Goal: Information Seeking & Learning: Find specific fact

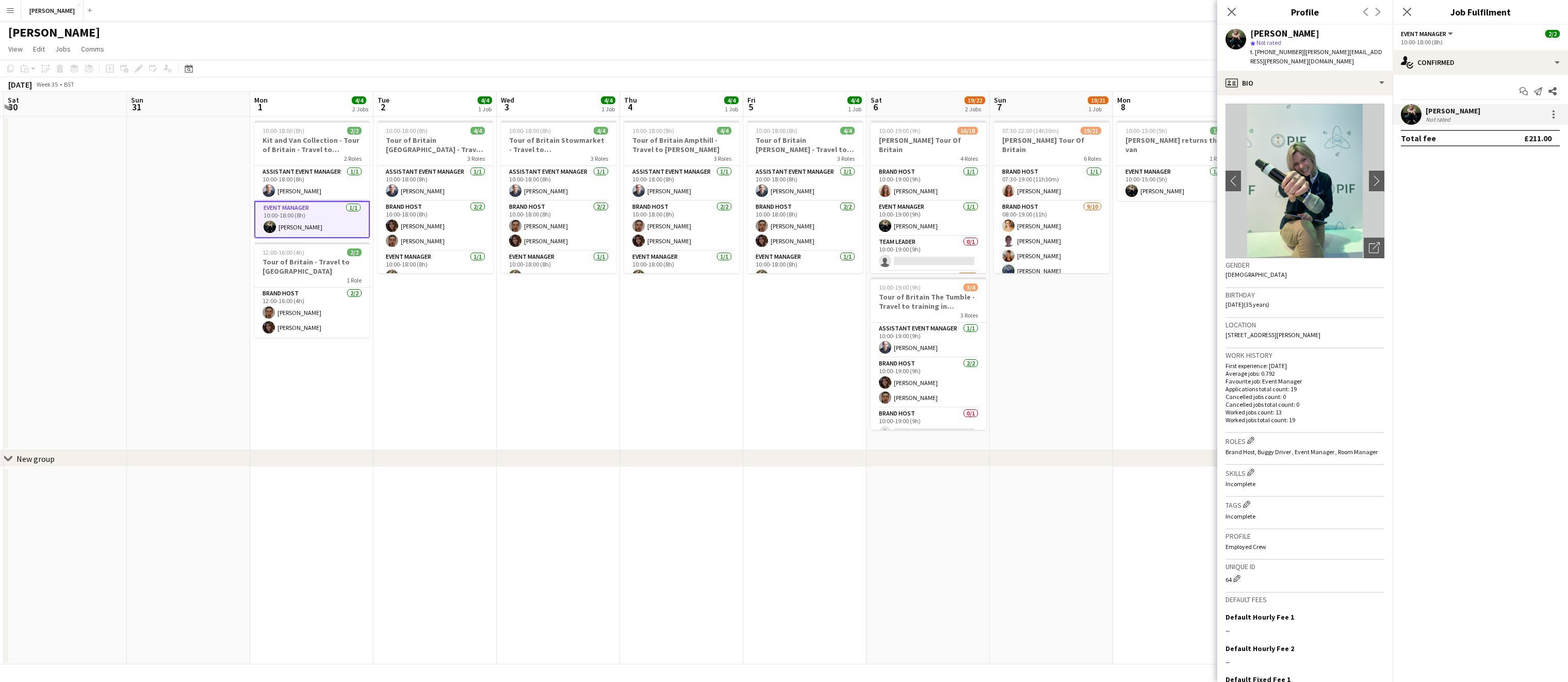
scroll to position [229, 0]
click at [10, 16] on button "Menu" at bounding box center [10, 10] width 21 height 21
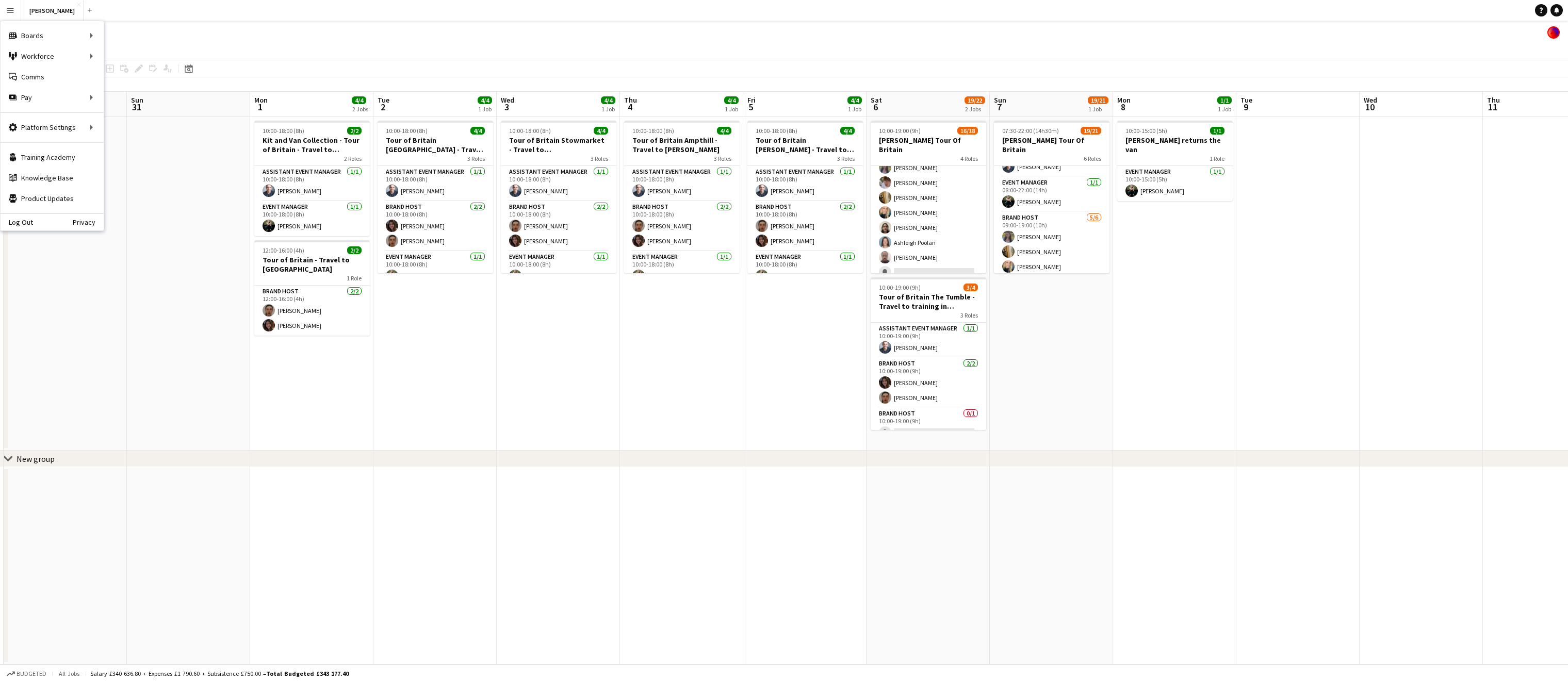
click at [242, 372] on app-date-cell at bounding box center [188, 284] width 124 height 334
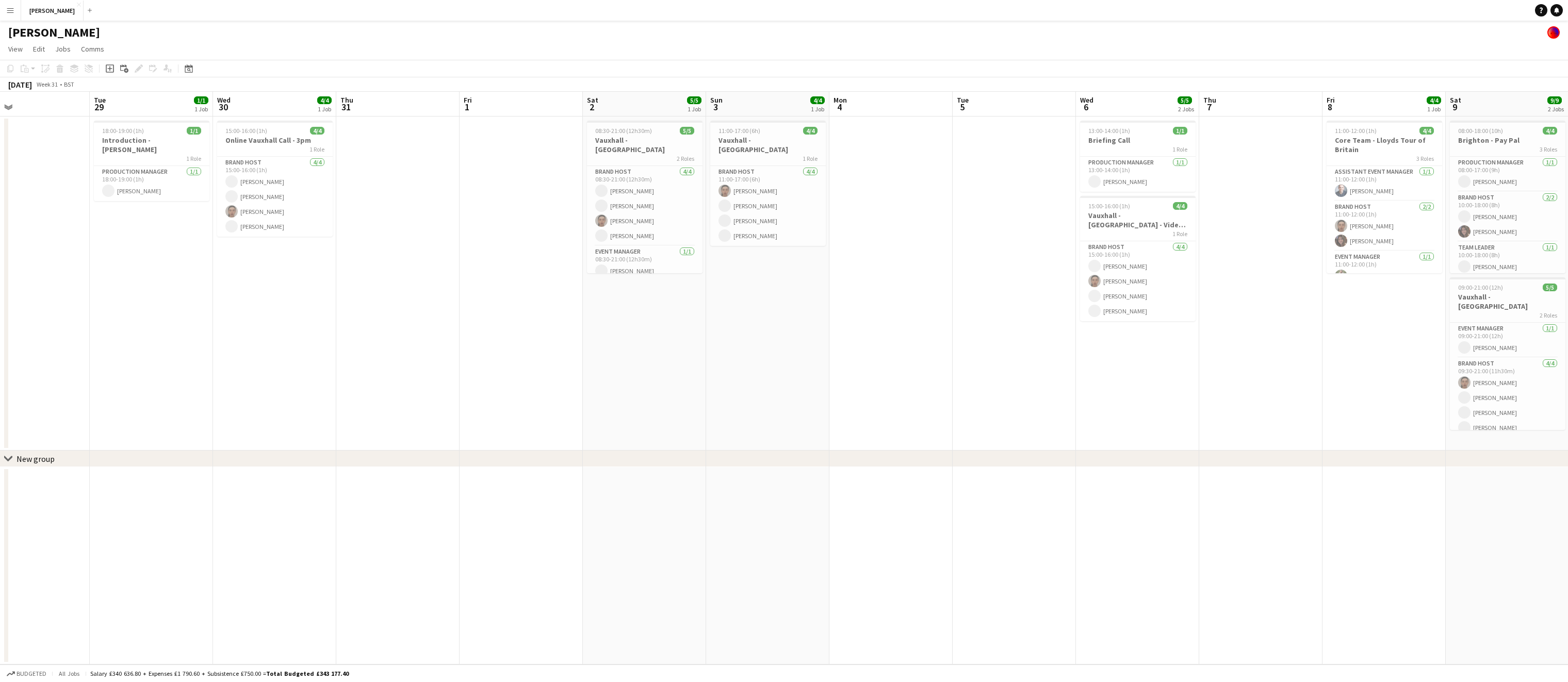
scroll to position [0, 427]
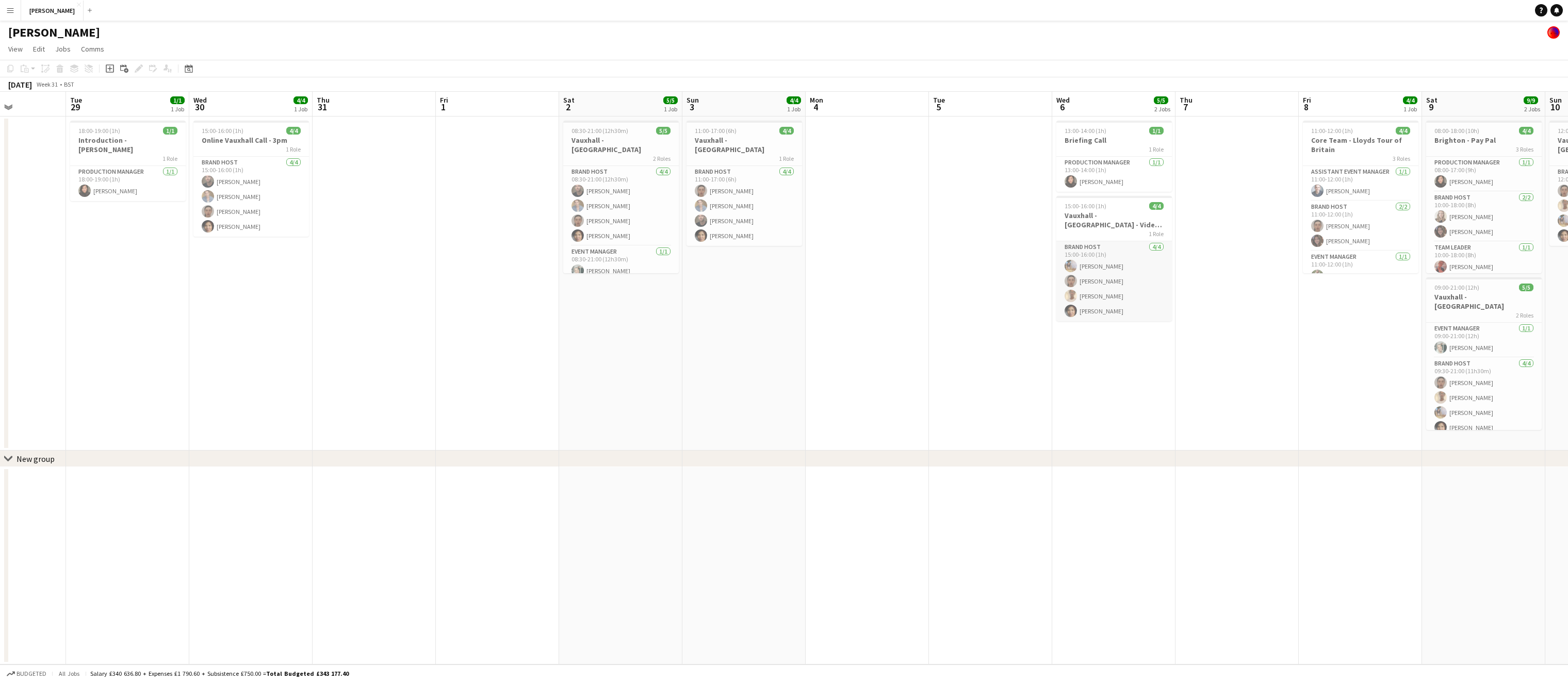
click at [1112, 277] on app-card-role "Brand Host 4/4 15:00-16:00 (1h) Nida Butt Scarlett Bruin Shaquielle Watson-Lync…" at bounding box center [1114, 281] width 116 height 80
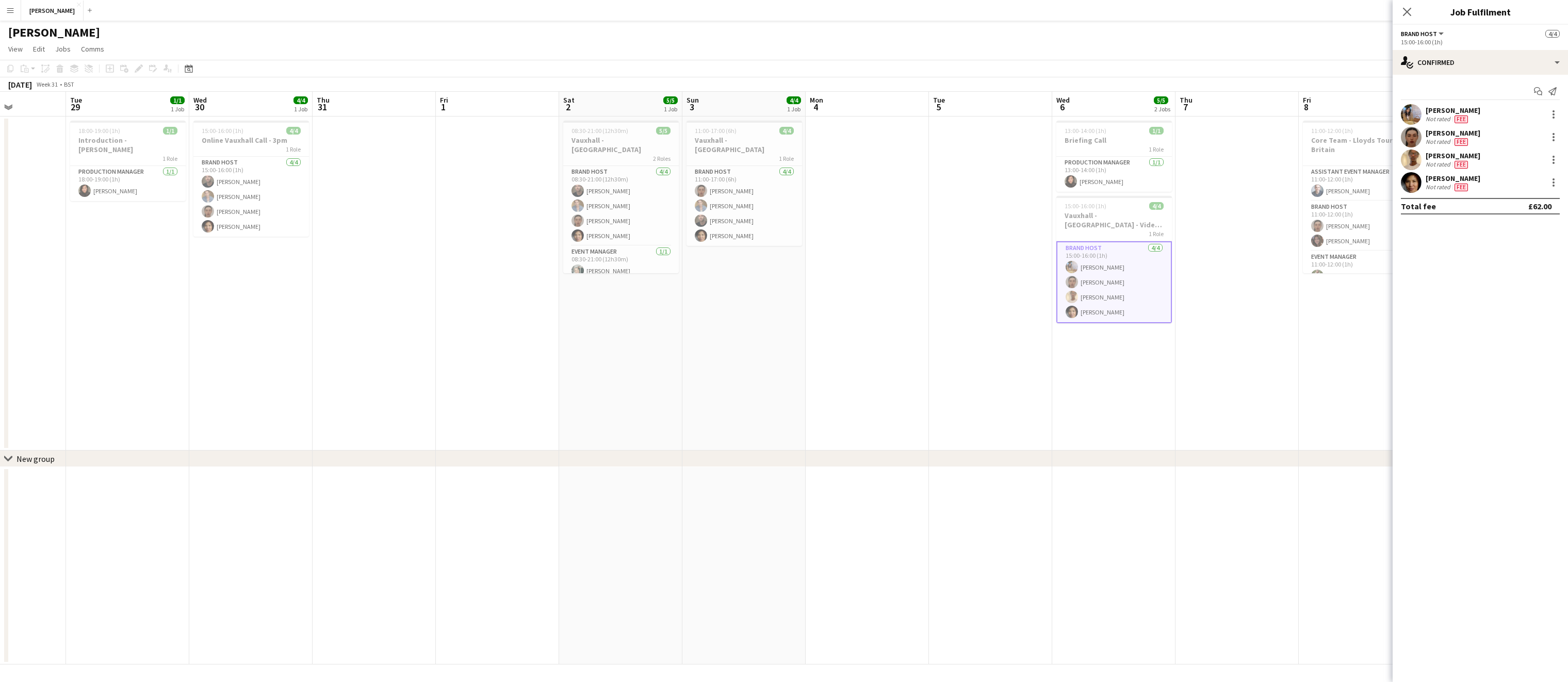
click at [243, 295] on app-date-cell "15:00-16:00 (1h) 4/4 Online Vauxhall Call - 3pm 1 Role Brand Host 4/4 15:00-16:…" at bounding box center [251, 284] width 124 height 334
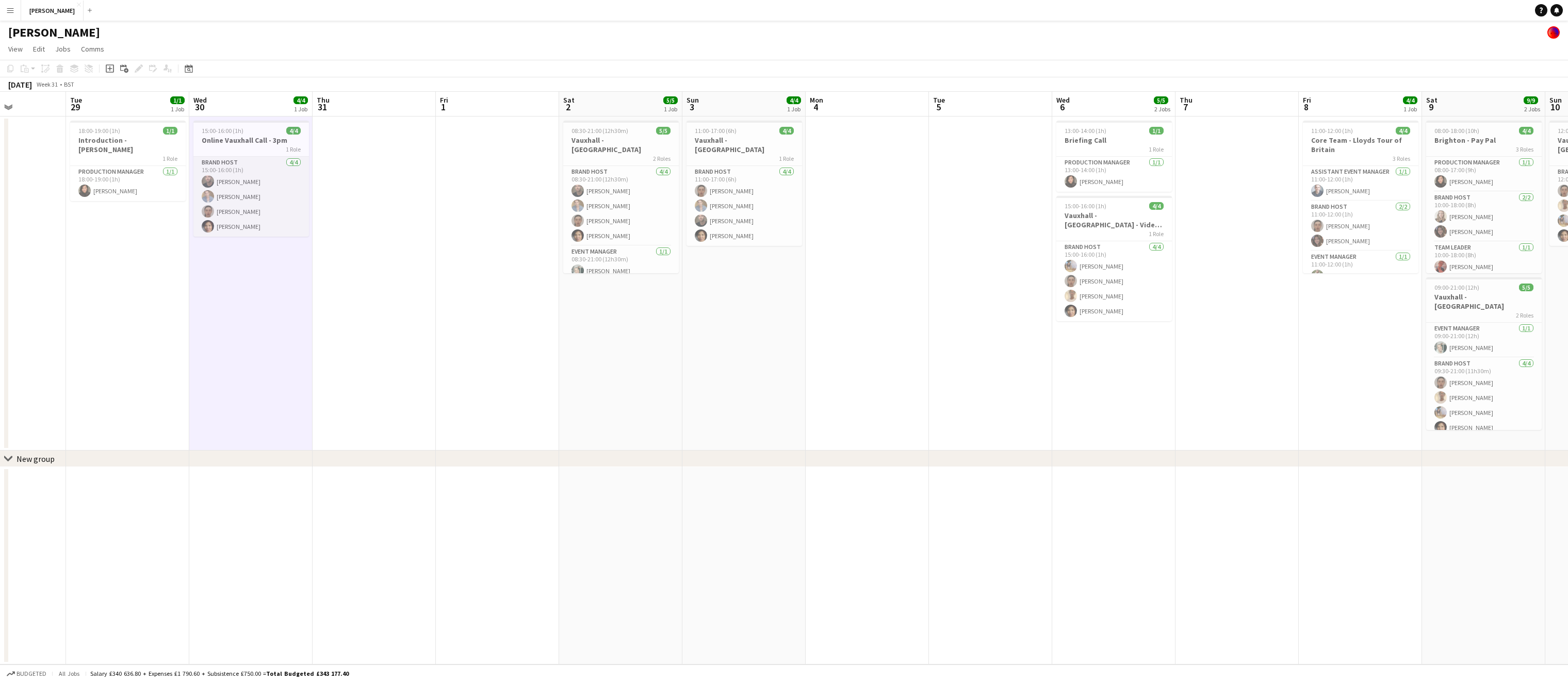
click at [250, 214] on app-card-role "Brand Host 4/4 15:00-16:00 (1h) Lewis Asquith Elliot Parkes Scarlett Bruin Lan …" at bounding box center [251, 197] width 116 height 80
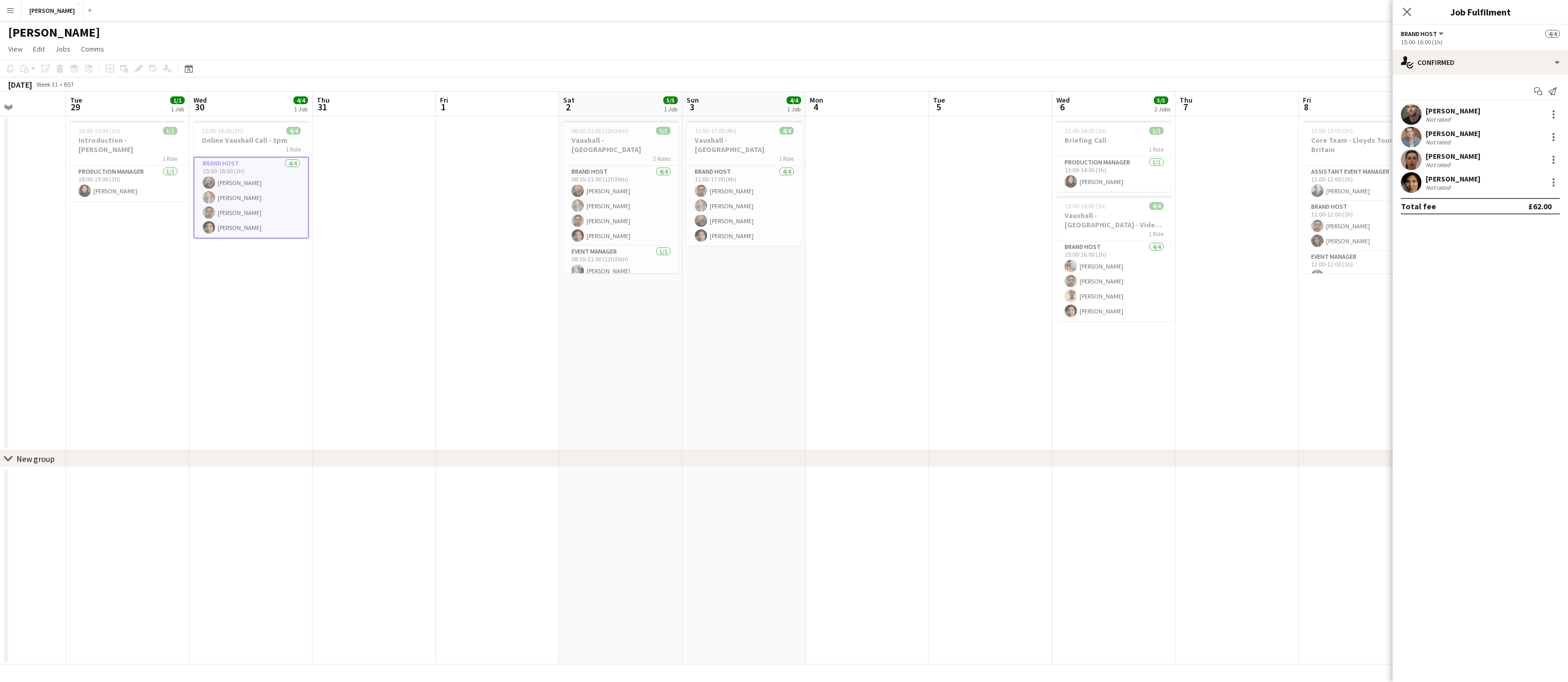
click at [502, 297] on app-date-cell at bounding box center [497, 284] width 124 height 334
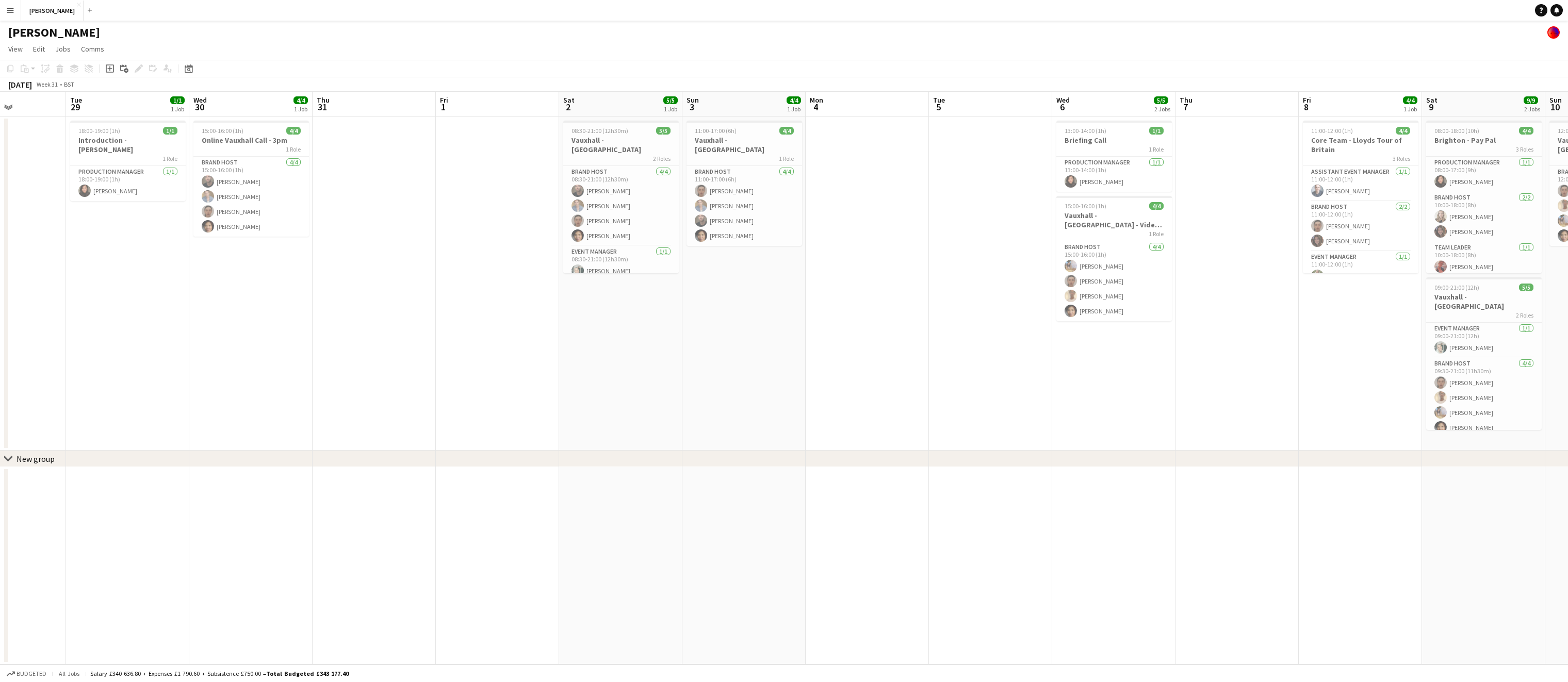
click at [13, 12] on app-icon "Menu" at bounding box center [10, 10] width 9 height 9
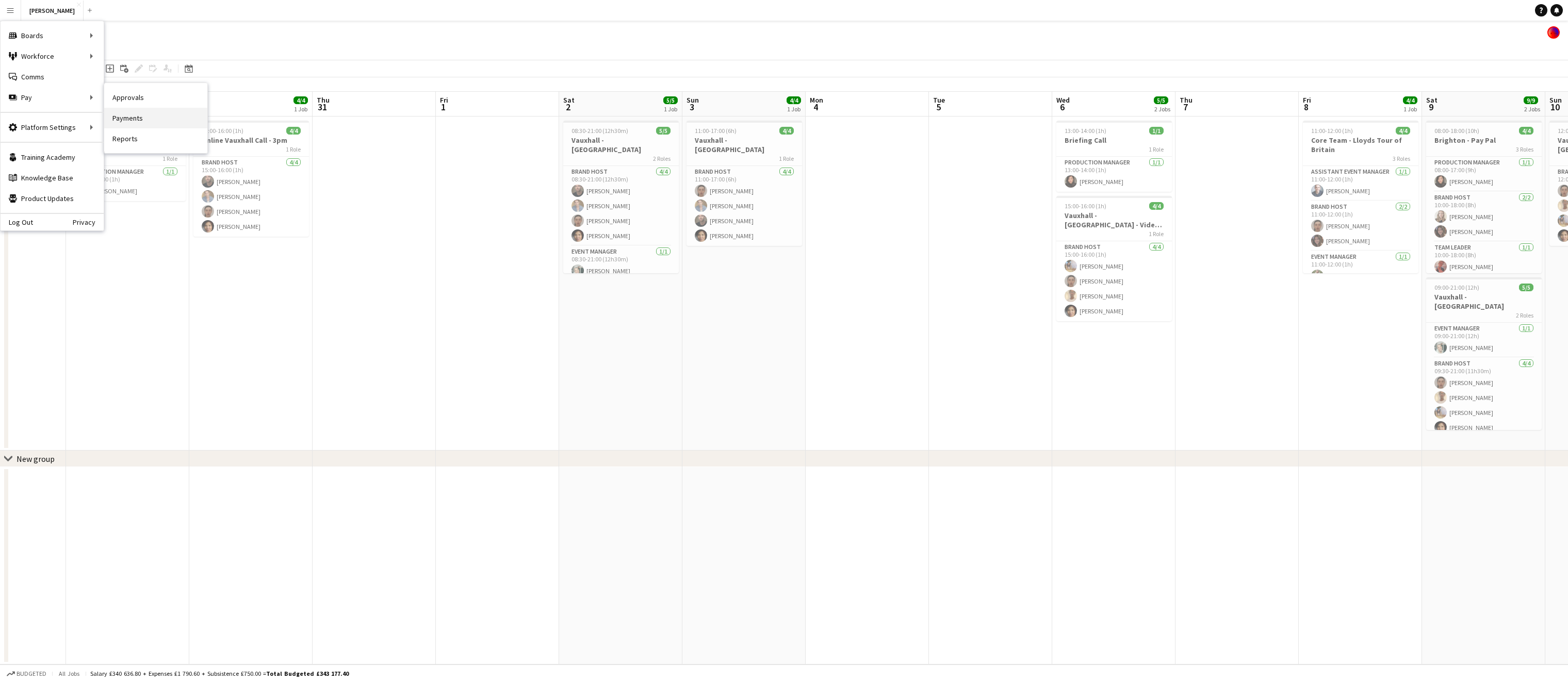
click at [161, 116] on link "Payments" at bounding box center [155, 118] width 103 height 21
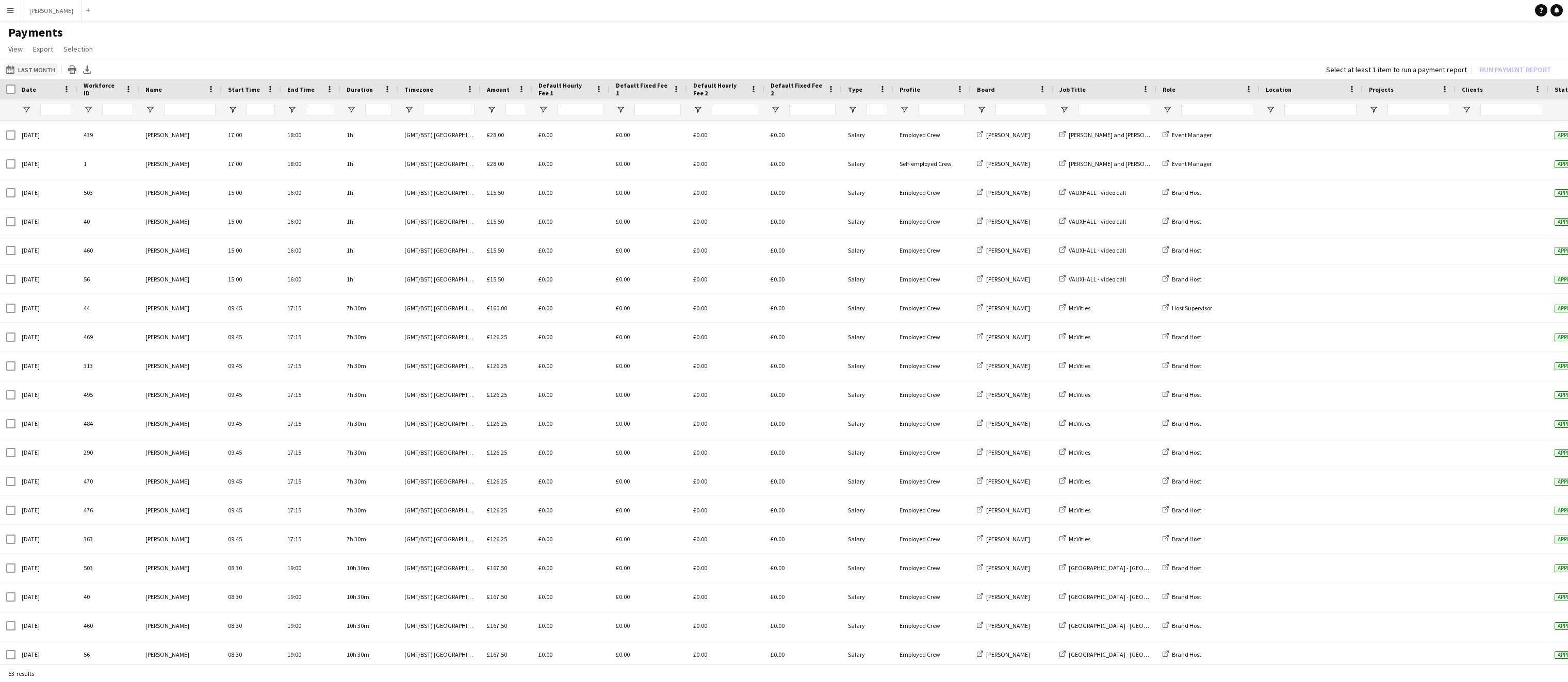
click at [42, 69] on button "Last Month Last Month" at bounding box center [30, 69] width 53 height 12
click at [40, 135] on li "This Month" at bounding box center [32, 135] width 46 height 18
click at [86, 72] on icon "Export XLSX" at bounding box center [86, 70] width 9 height 9
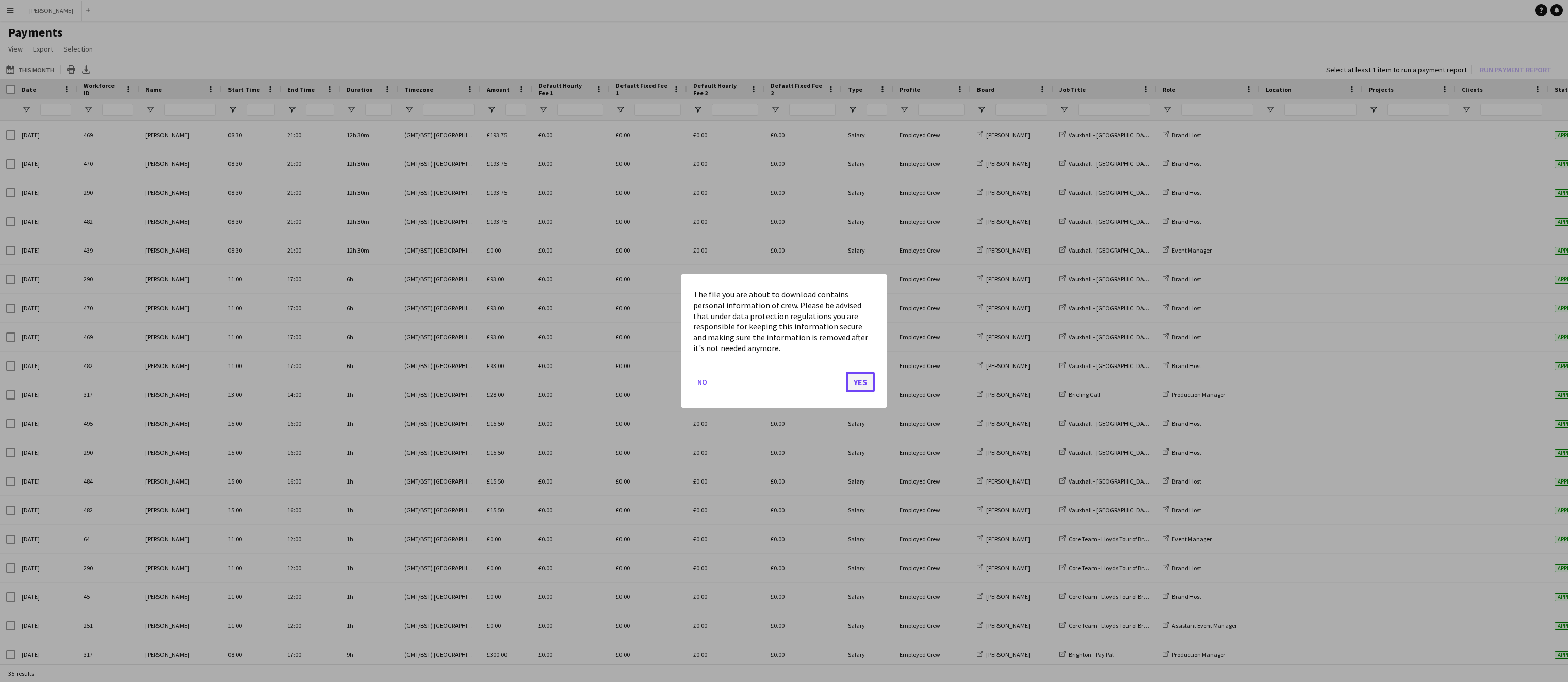
click at [857, 380] on button "Yes" at bounding box center [860, 382] width 29 height 21
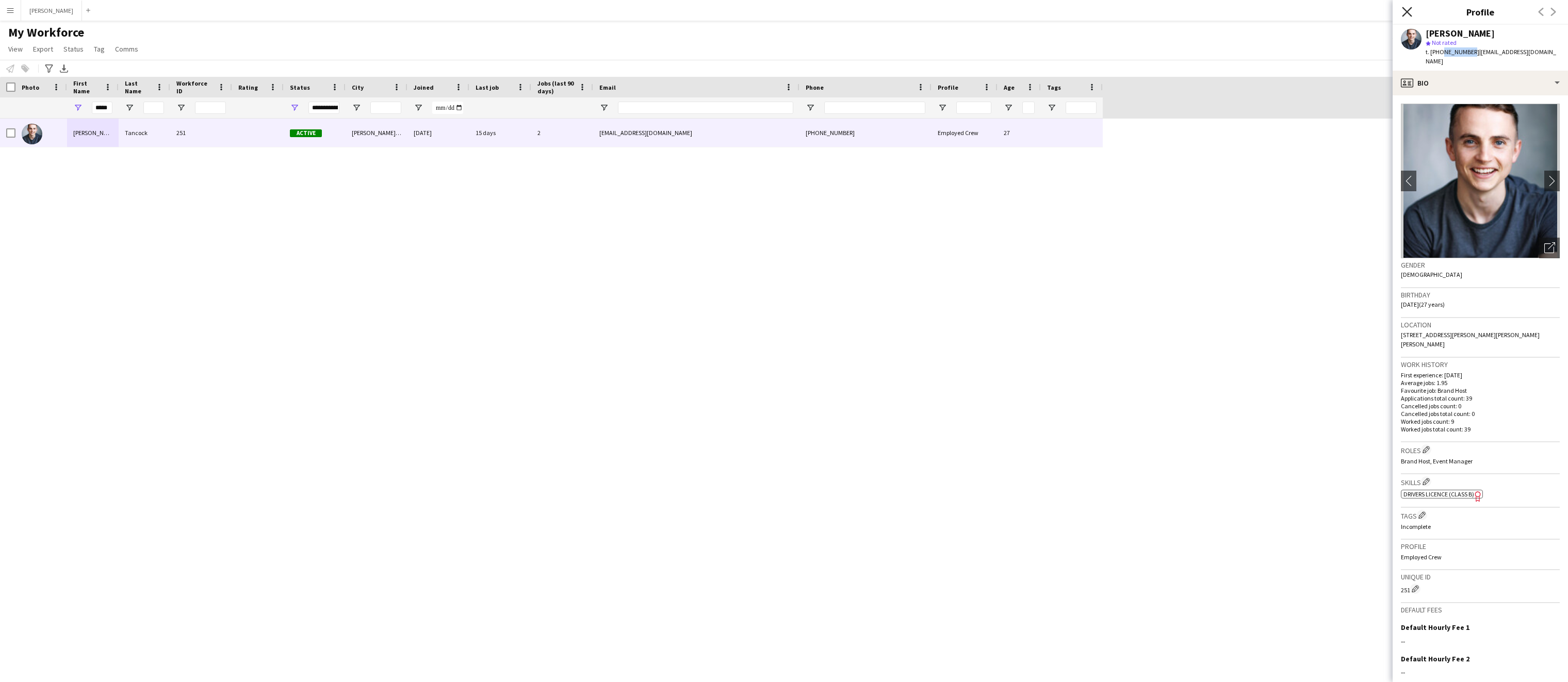
click at [1404, 11] on icon "Close pop-in" at bounding box center [1407, 12] width 10 height 10
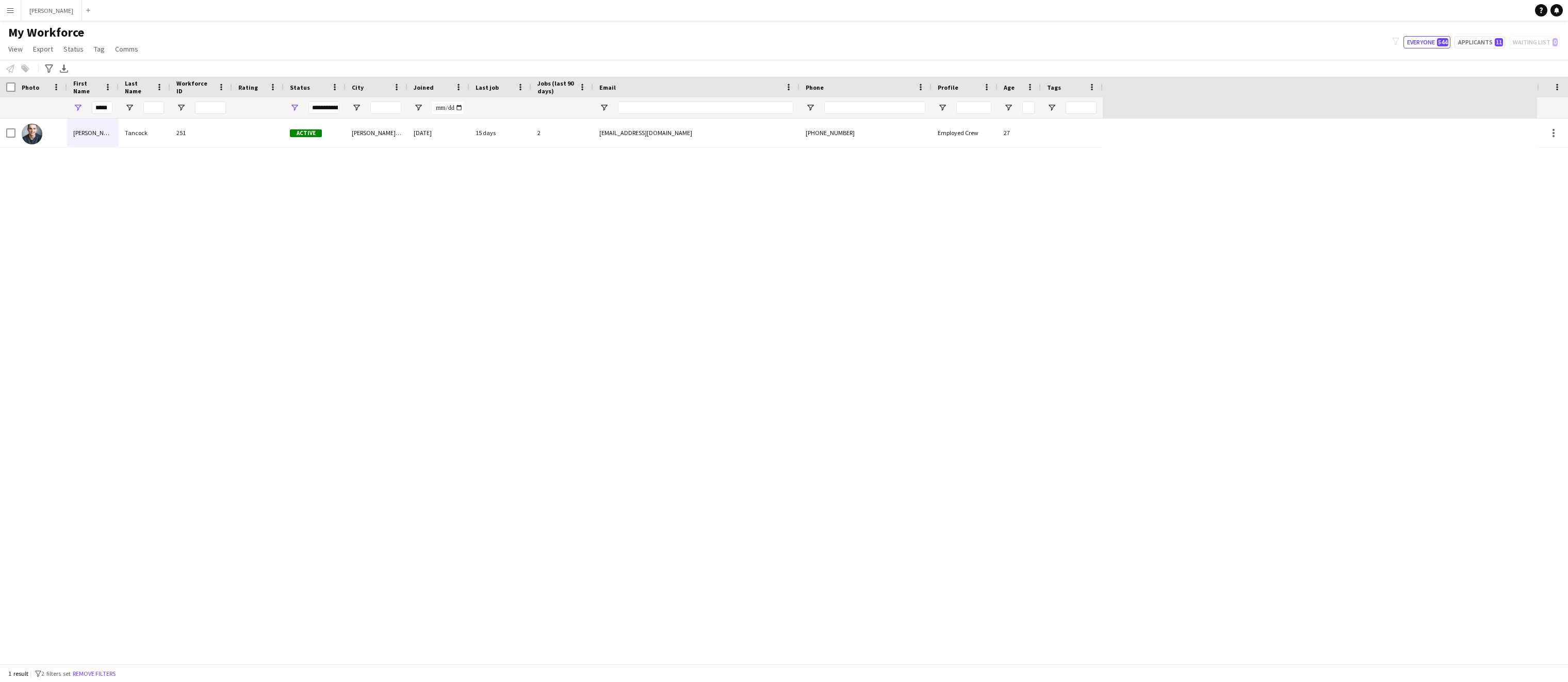
click at [10, 8] on app-icon "Menu" at bounding box center [10, 10] width 9 height 9
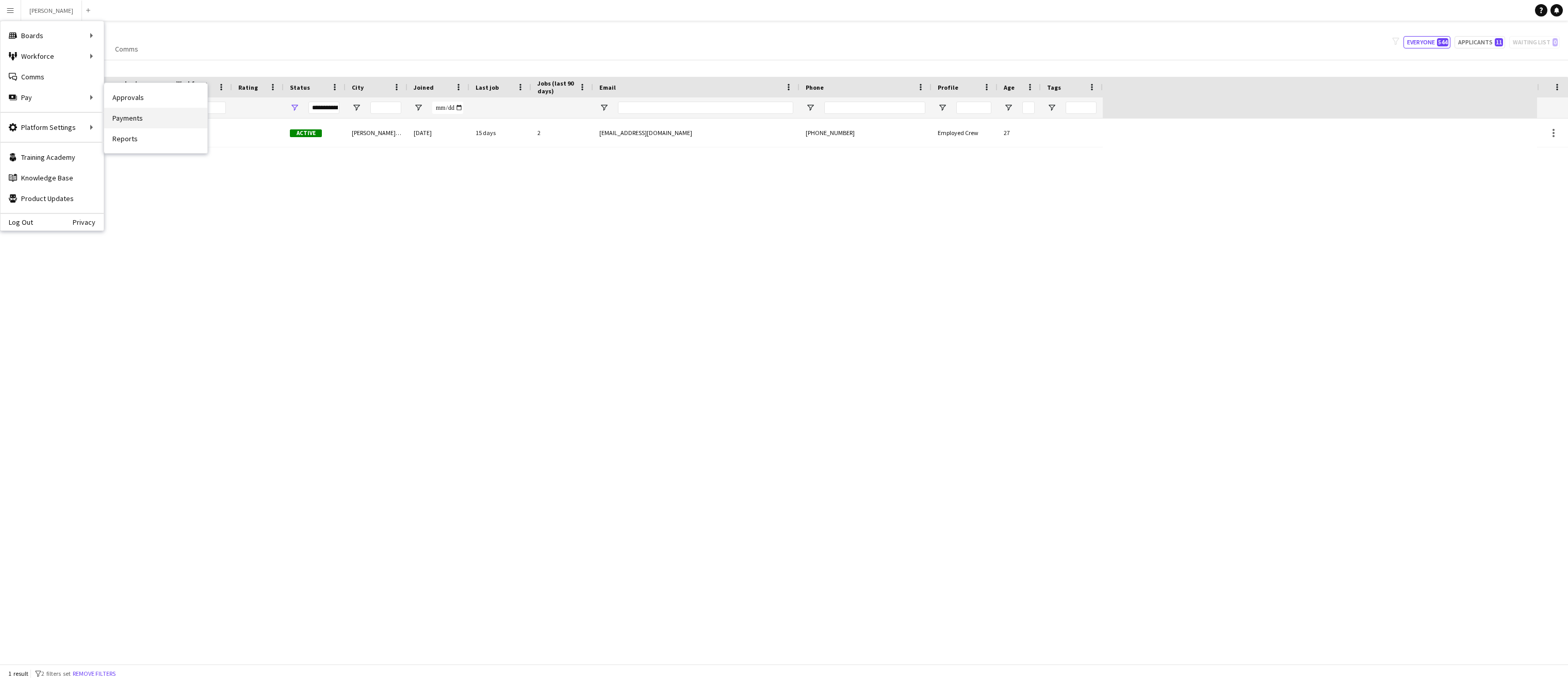
click at [147, 121] on link "Payments" at bounding box center [155, 118] width 103 height 21
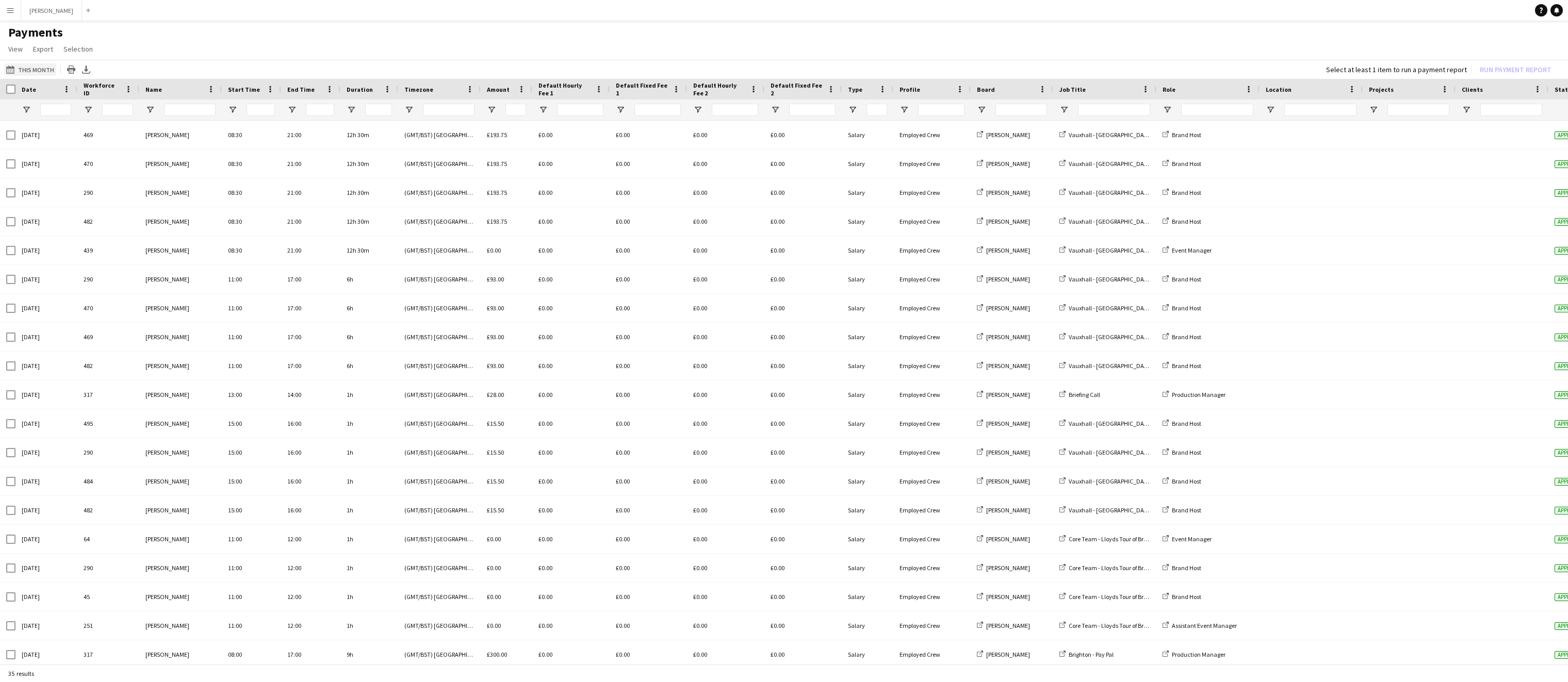
click at [38, 69] on button "This Month This Month" at bounding box center [30, 69] width 52 height 12
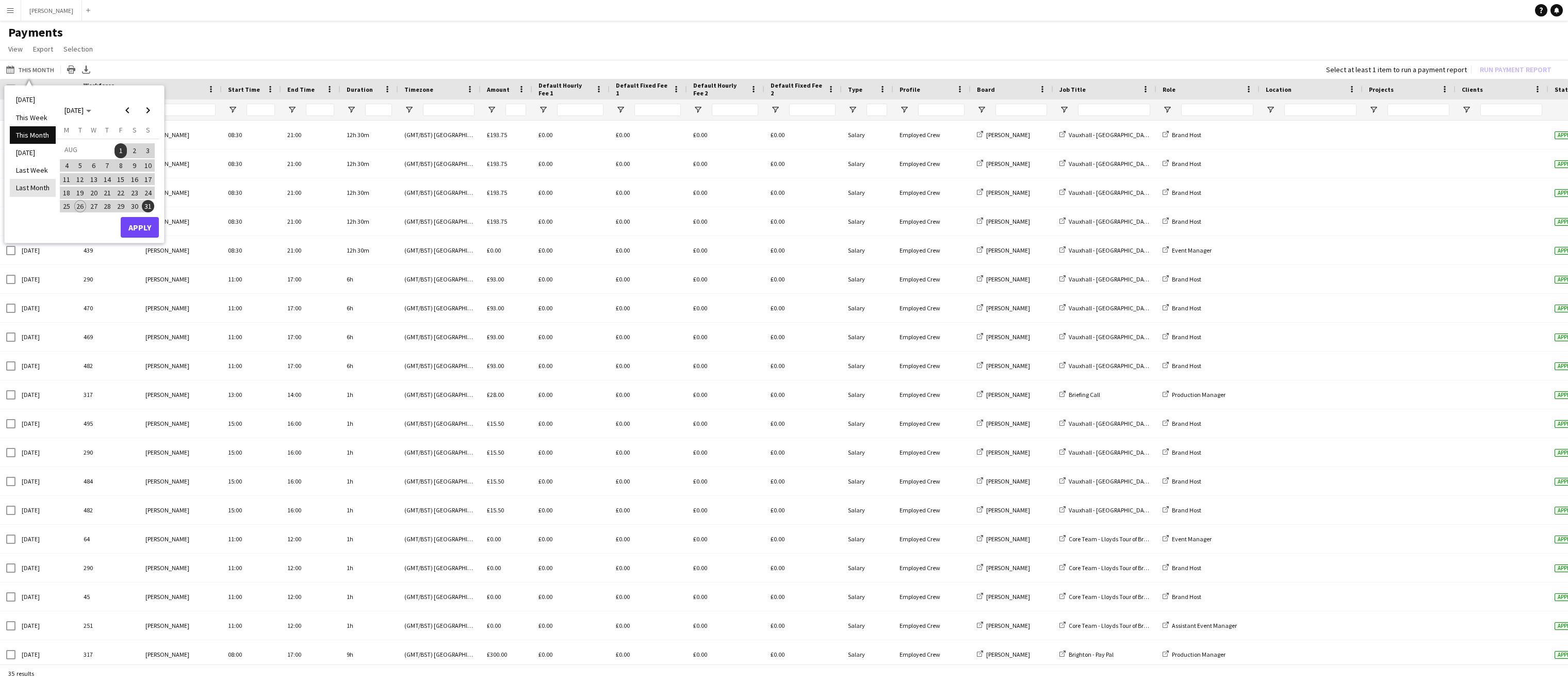
click at [39, 181] on li "Last Month" at bounding box center [32, 187] width 46 height 18
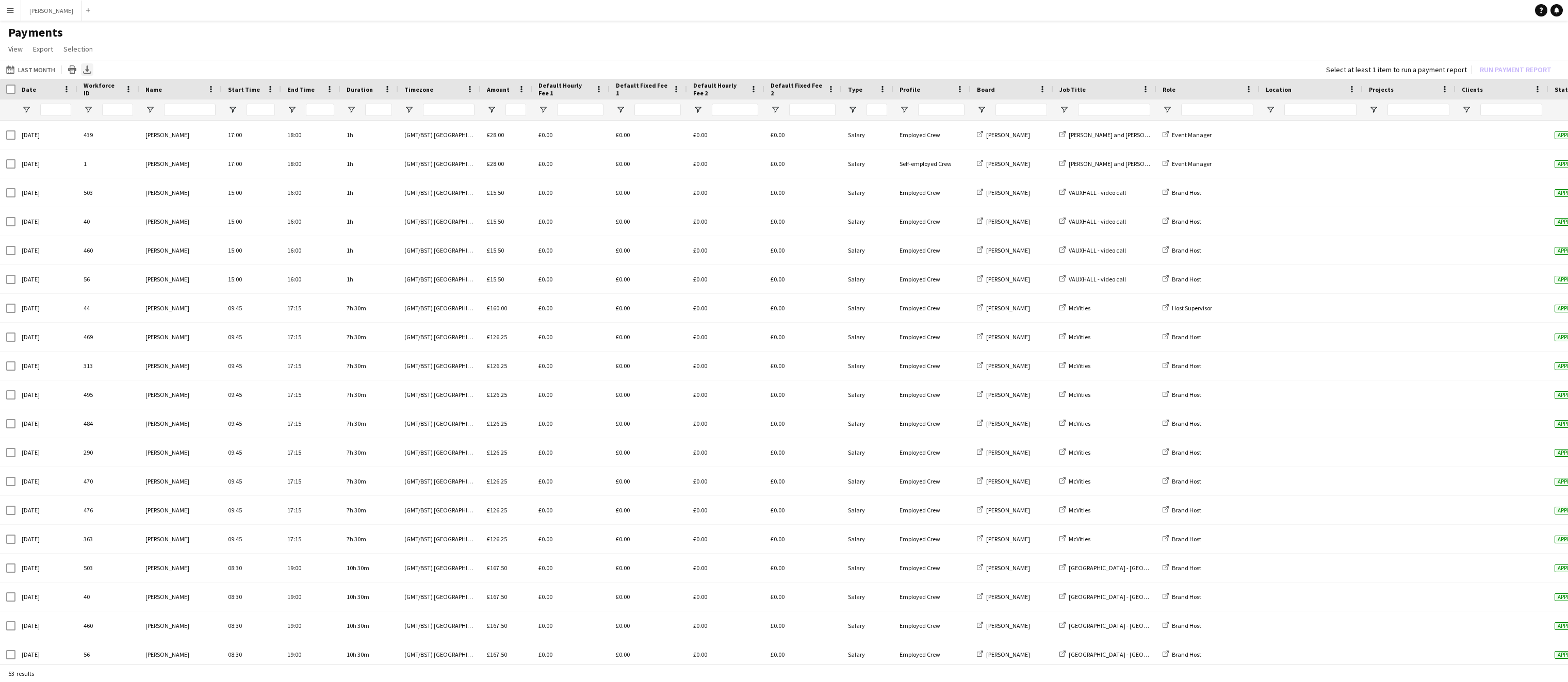
click at [85, 71] on icon at bounding box center [87, 69] width 4 height 6
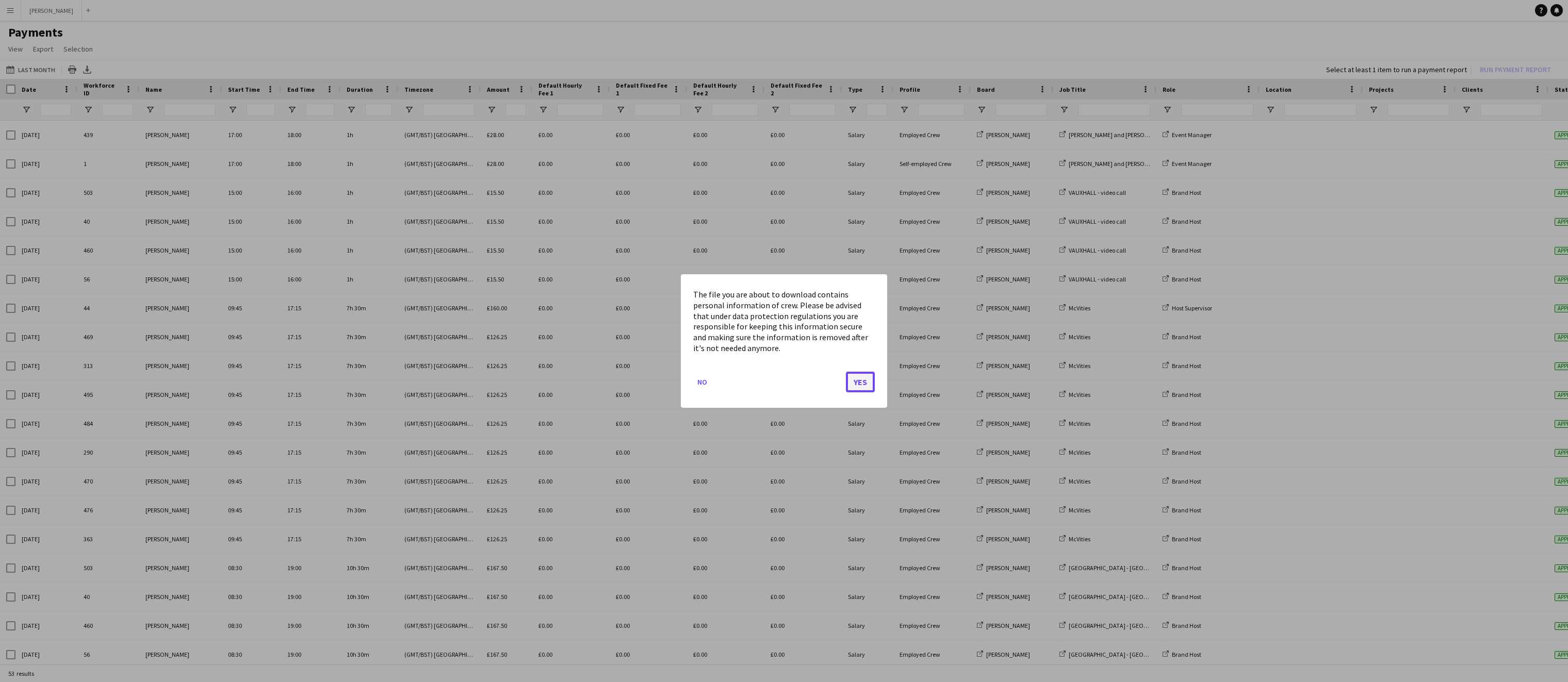
click at [864, 383] on button "Yes" at bounding box center [860, 382] width 29 height 21
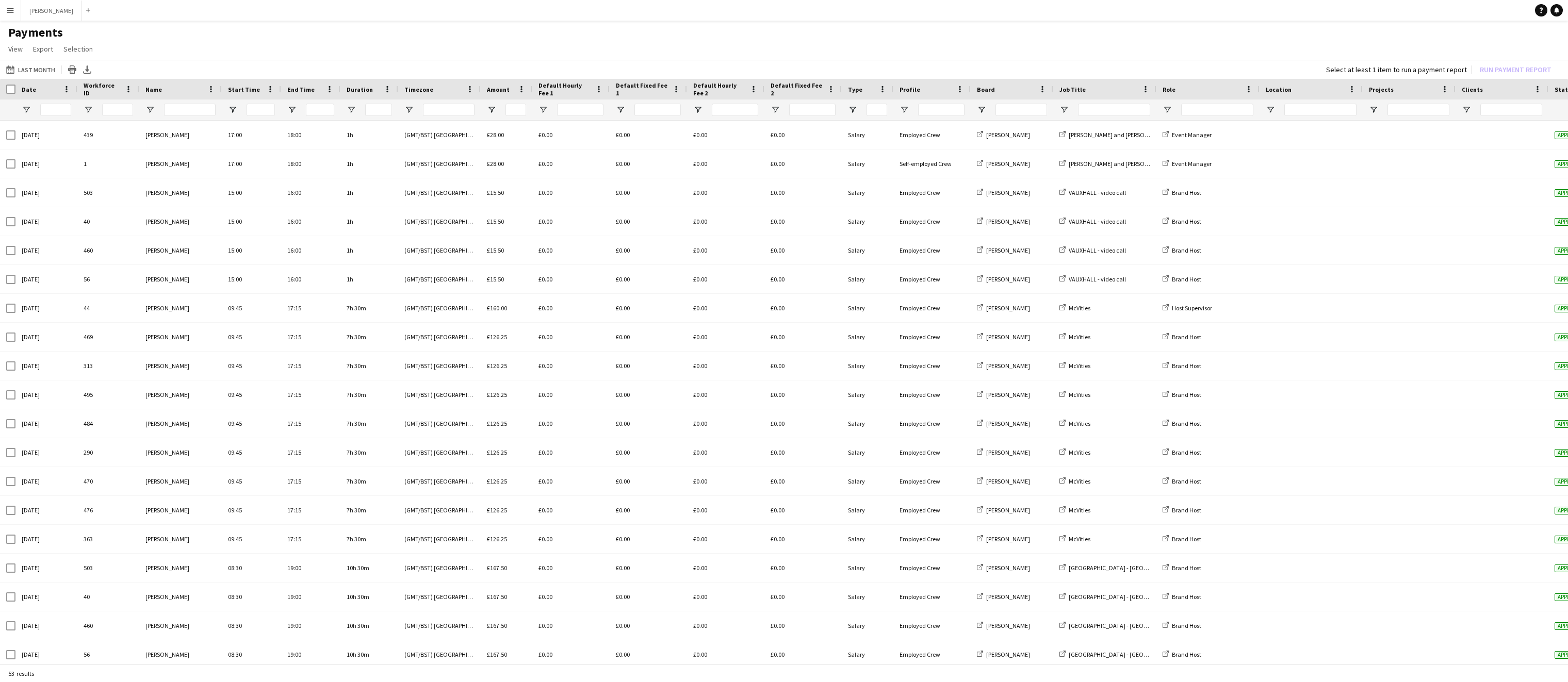
click at [12, 15] on button "Menu" at bounding box center [10, 10] width 21 height 21
click at [155, 32] on link "Boards" at bounding box center [155, 36] width 103 height 21
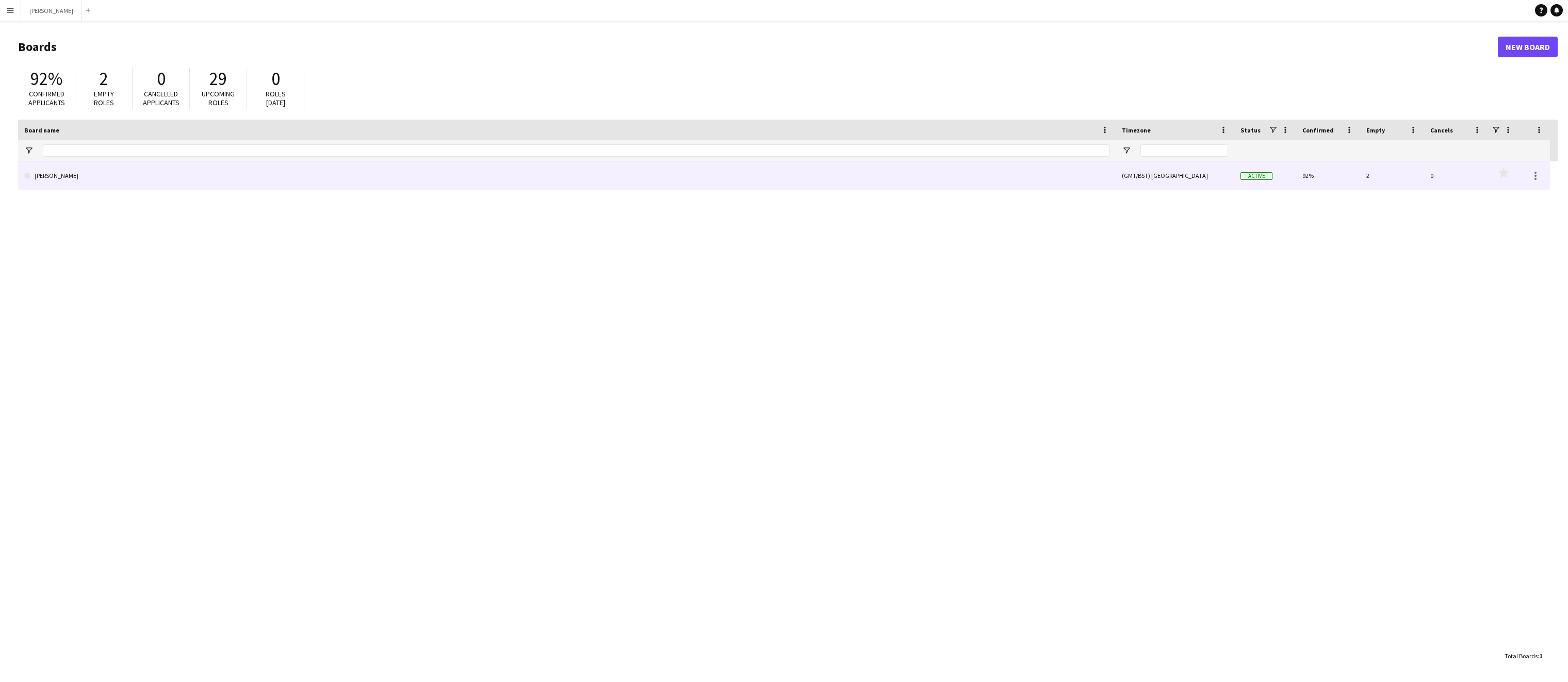
click at [211, 177] on link "[PERSON_NAME]" at bounding box center [567, 175] width 1085 height 29
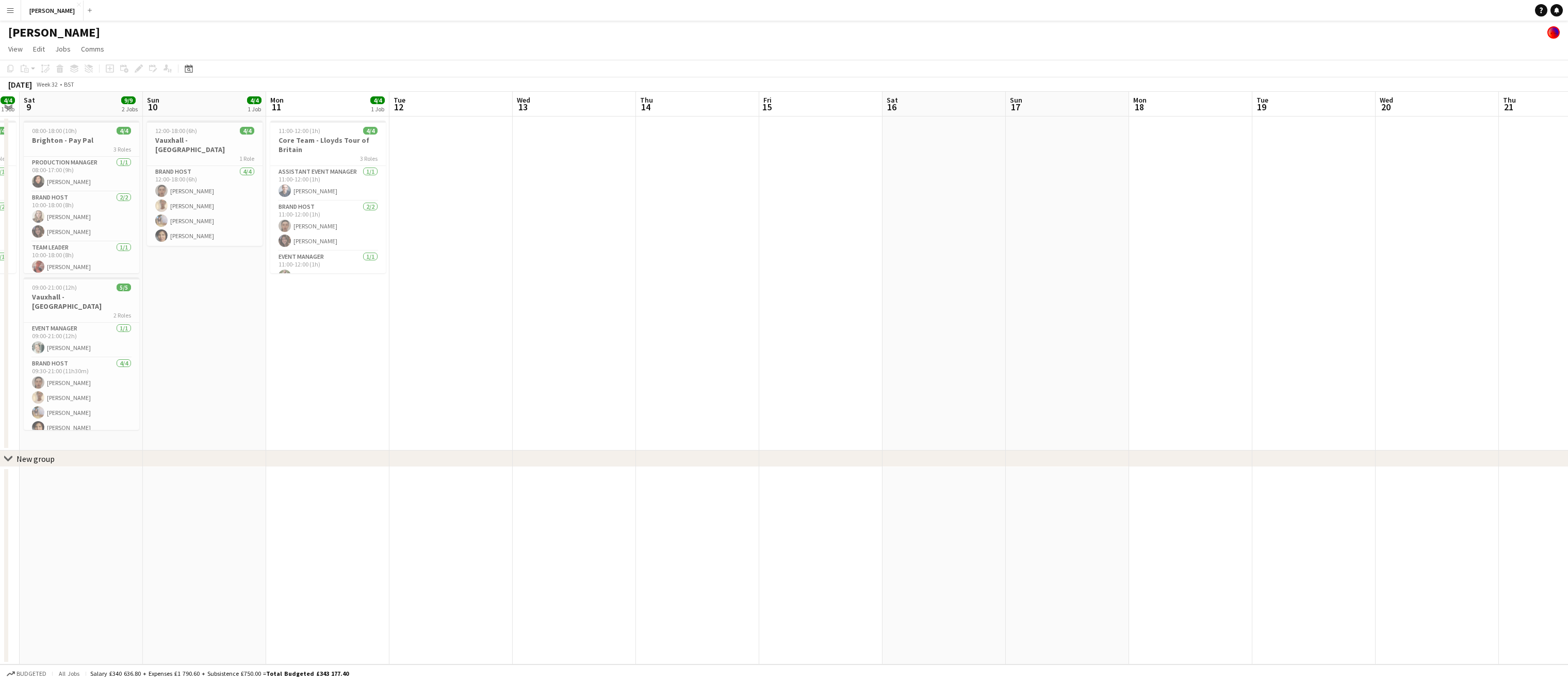
scroll to position [0, 300]
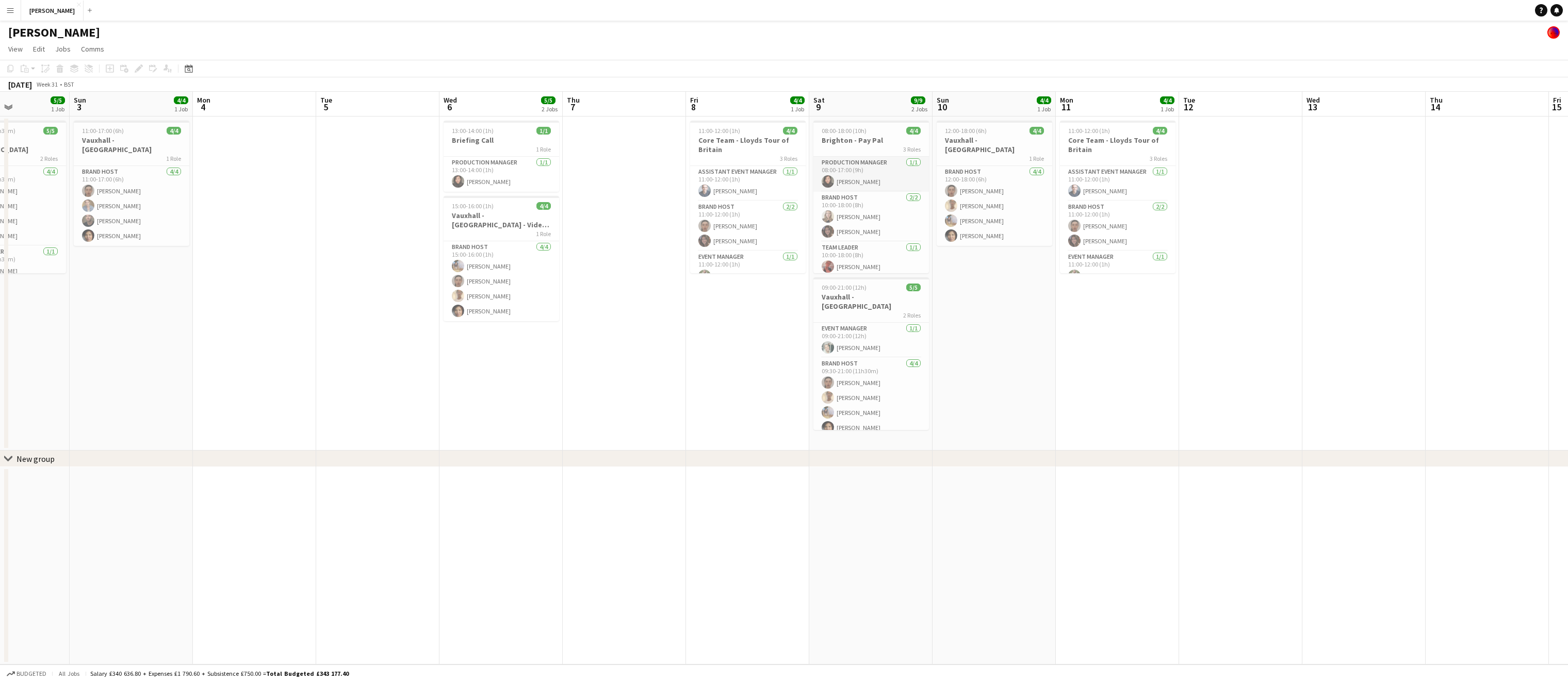
click at [867, 170] on app-card-role "Production Manager [DATE] 08:00-17:00 (9h) [PERSON_NAME]" at bounding box center [871, 175] width 116 height 35
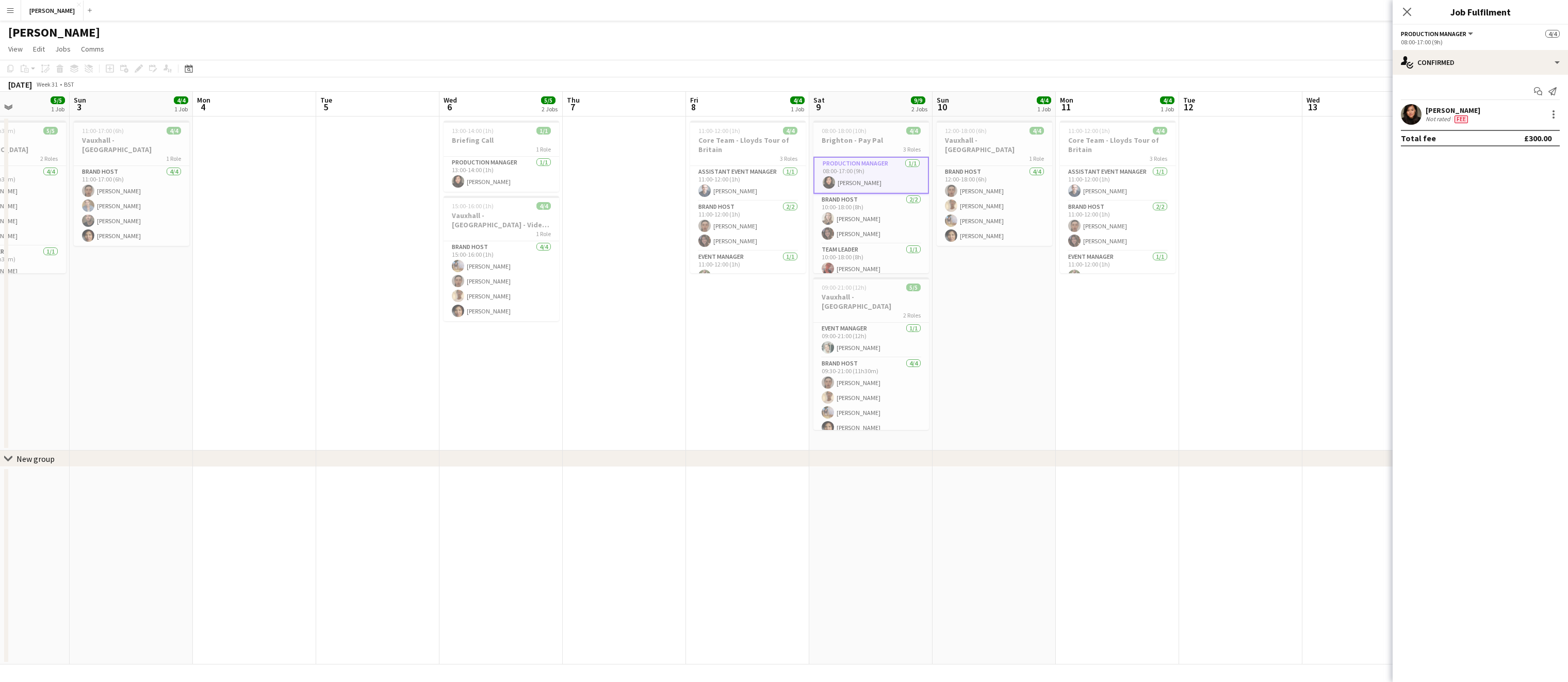
click at [1451, 110] on div "[PERSON_NAME]" at bounding box center [1453, 110] width 55 height 9
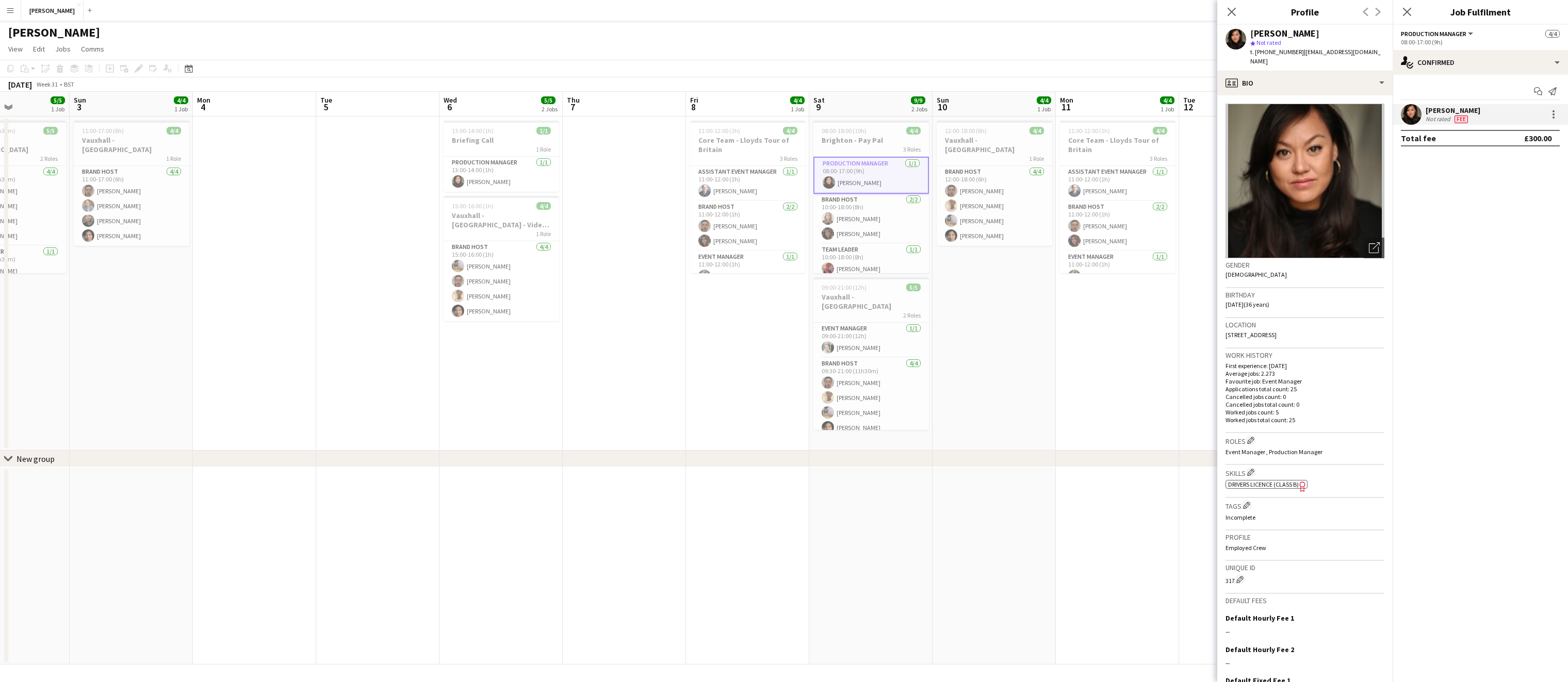
scroll to position [84, 0]
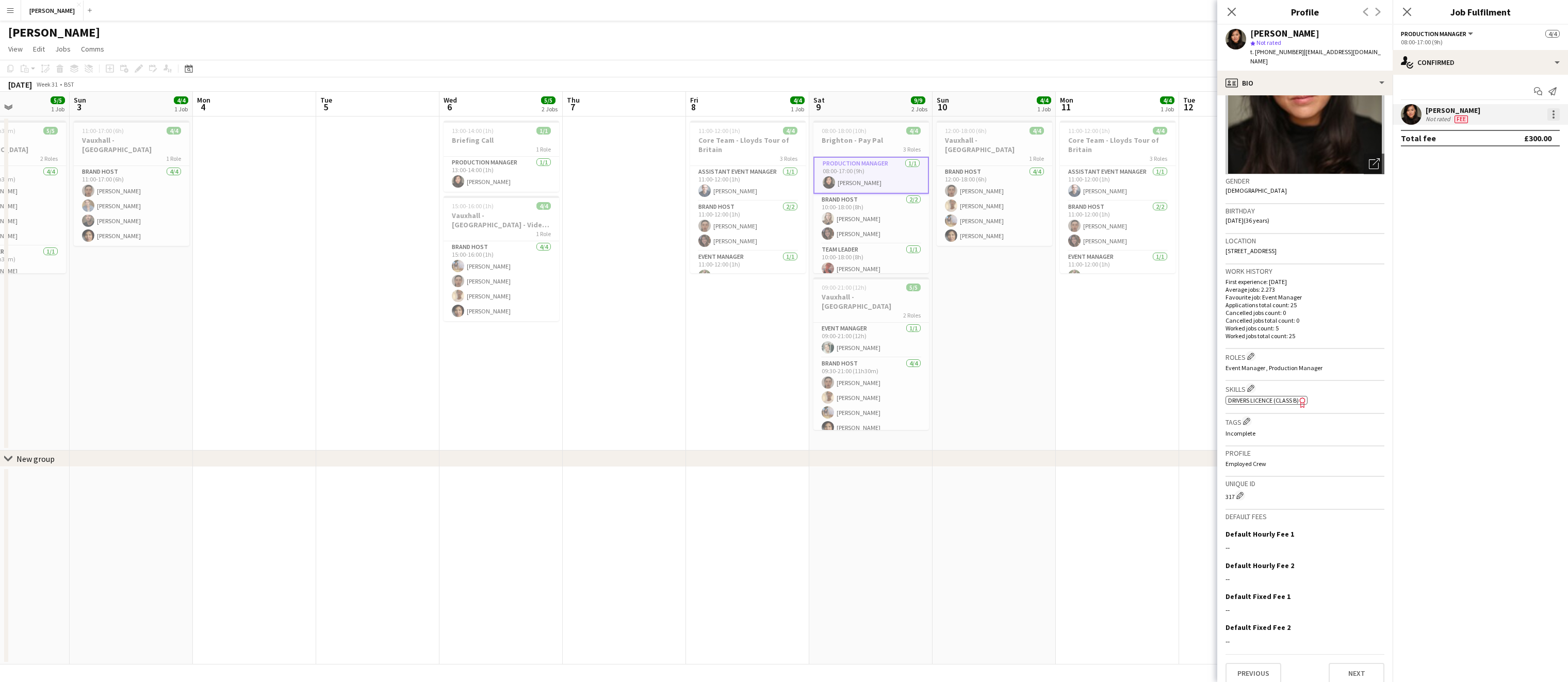
click at [1553, 110] on div at bounding box center [1553, 111] width 2 height 2
click at [1023, 370] on div at bounding box center [784, 341] width 1568 height 682
click at [12, 15] on button "Menu" at bounding box center [10, 10] width 21 height 21
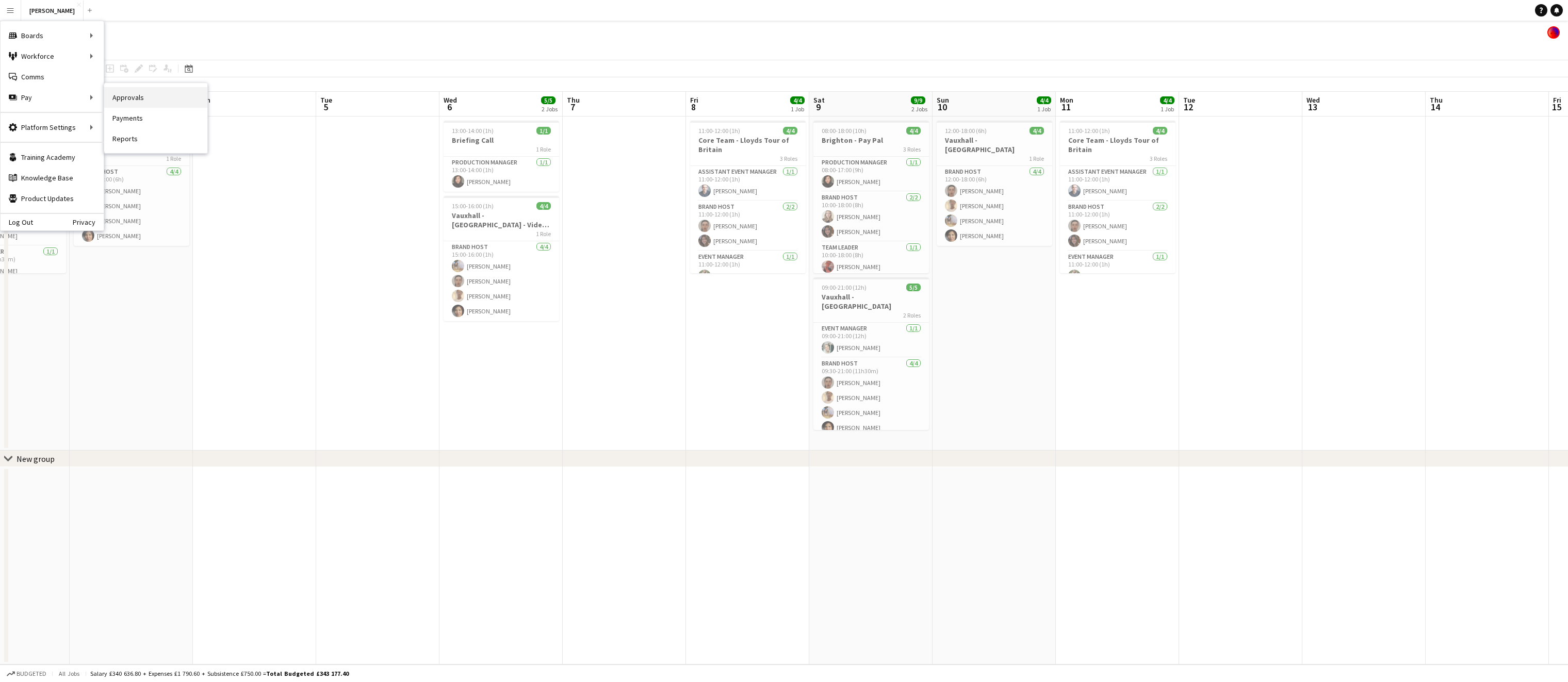
click at [127, 91] on link "Approvals" at bounding box center [155, 97] width 103 height 21
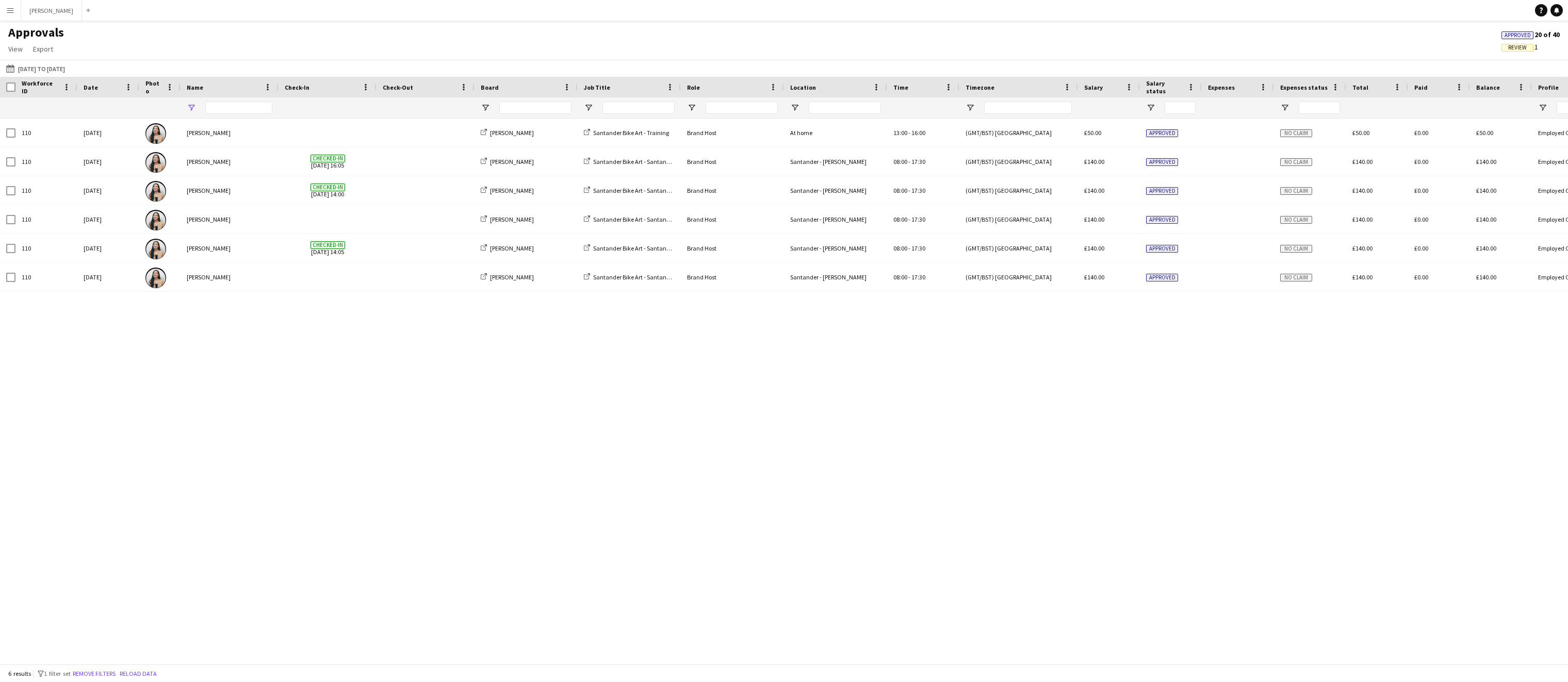
type input "***"
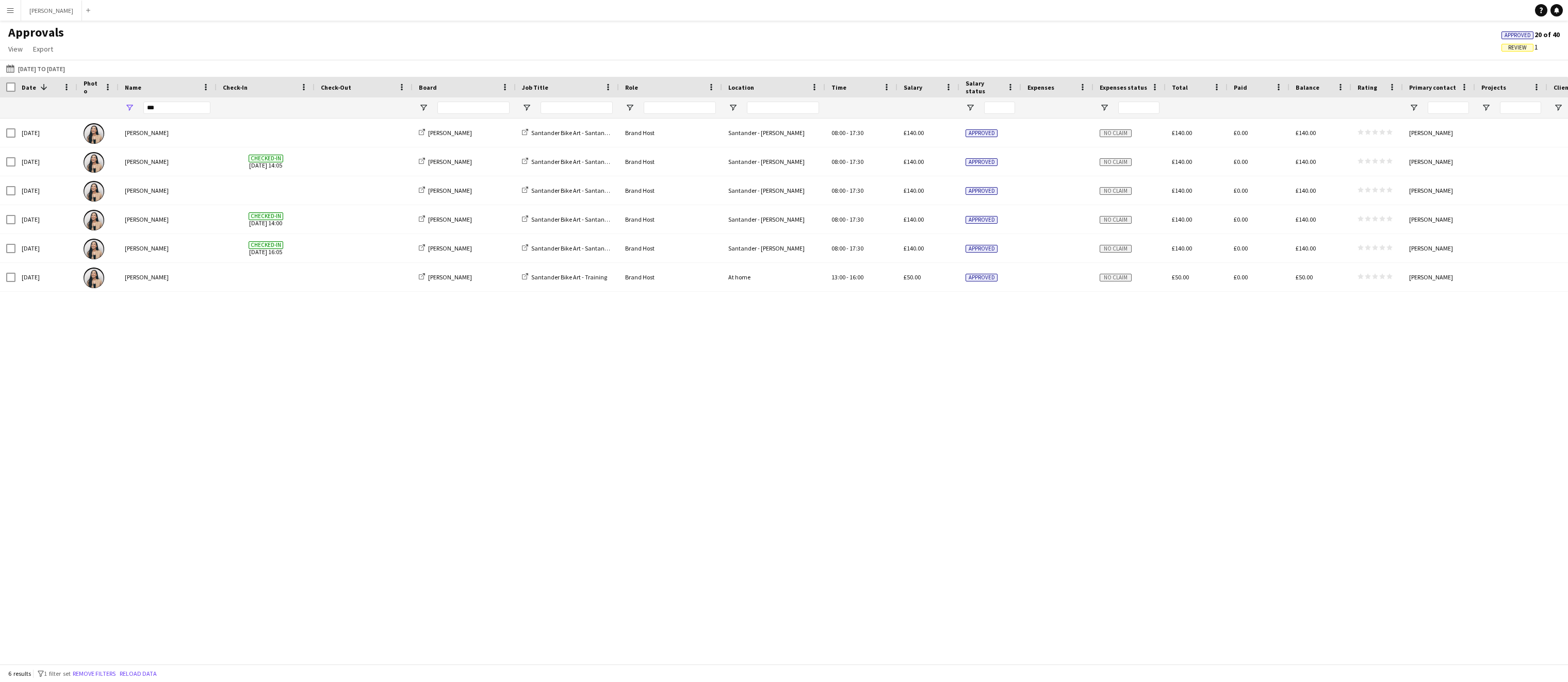
click at [11, 9] on app-icon "Menu" at bounding box center [10, 10] width 9 height 9
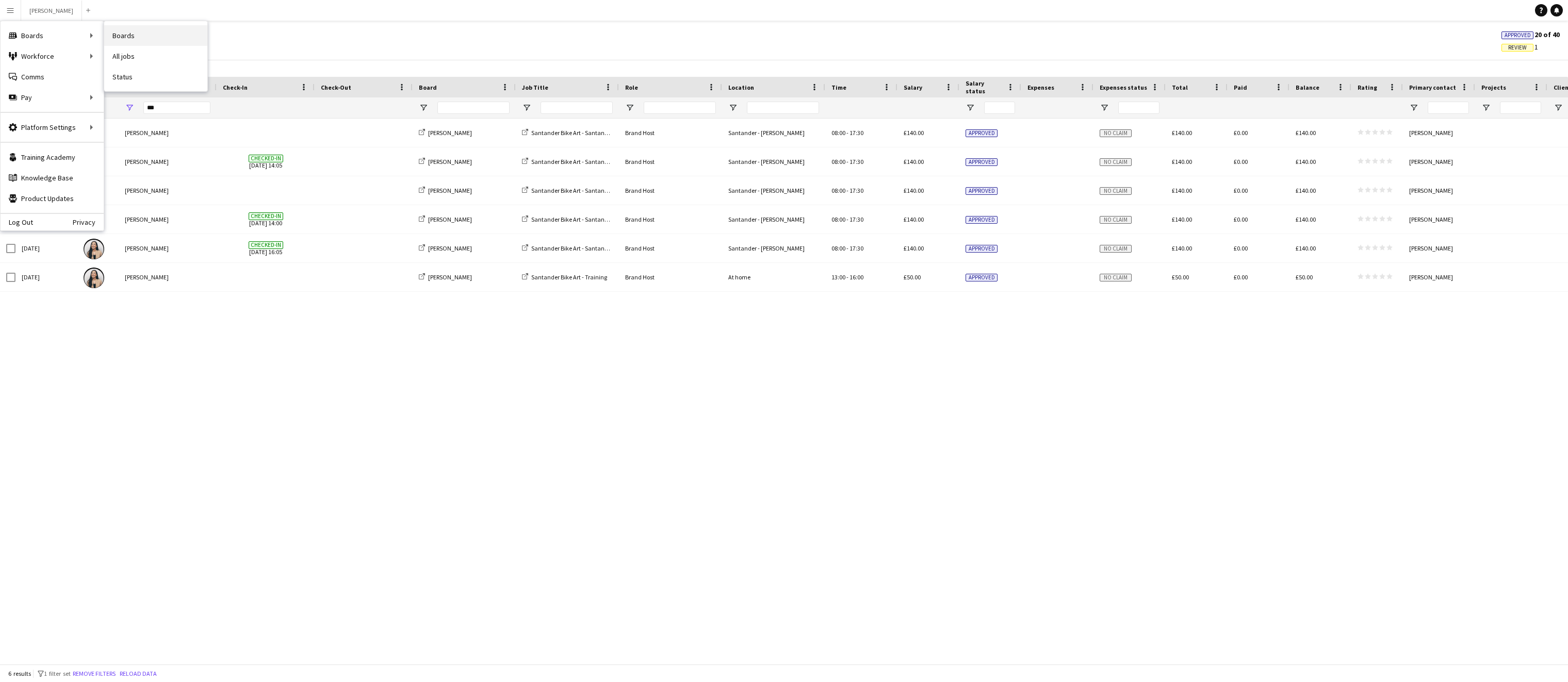
click at [113, 30] on link "Boards" at bounding box center [155, 36] width 103 height 21
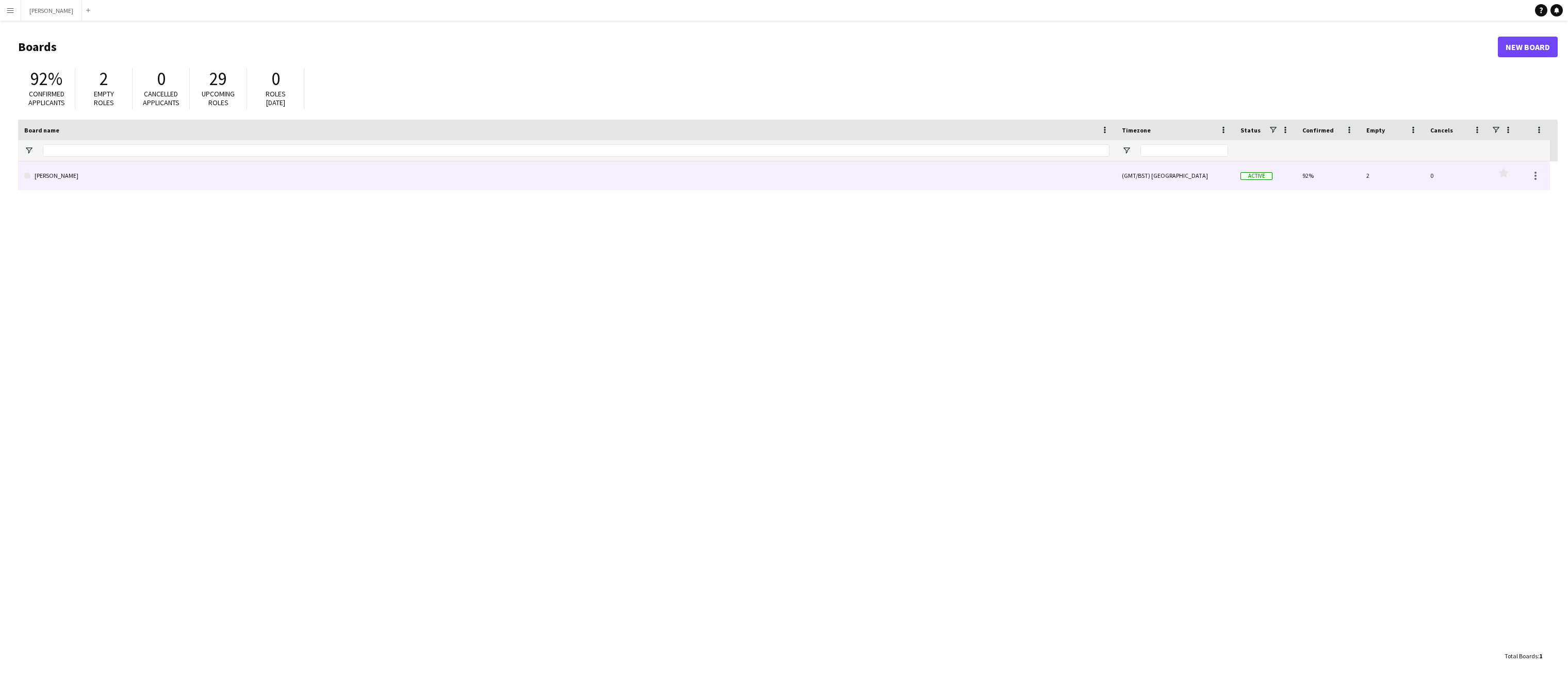
click at [346, 162] on link "[PERSON_NAME]" at bounding box center [567, 175] width 1085 height 29
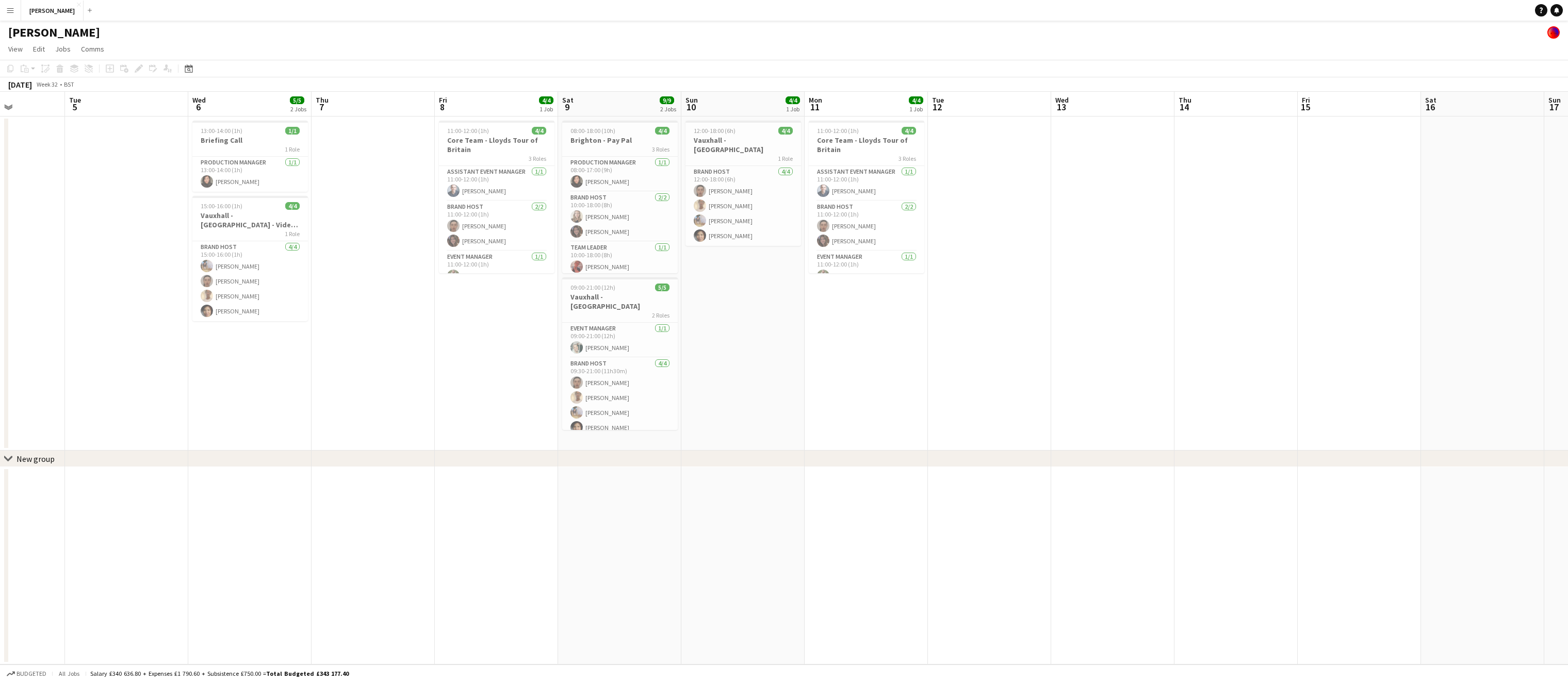
scroll to position [0, 306]
click at [640, 182] on app-card-role "Production Manager [DATE] 08:00-17:00 (9h) [PERSON_NAME]" at bounding box center [619, 175] width 116 height 35
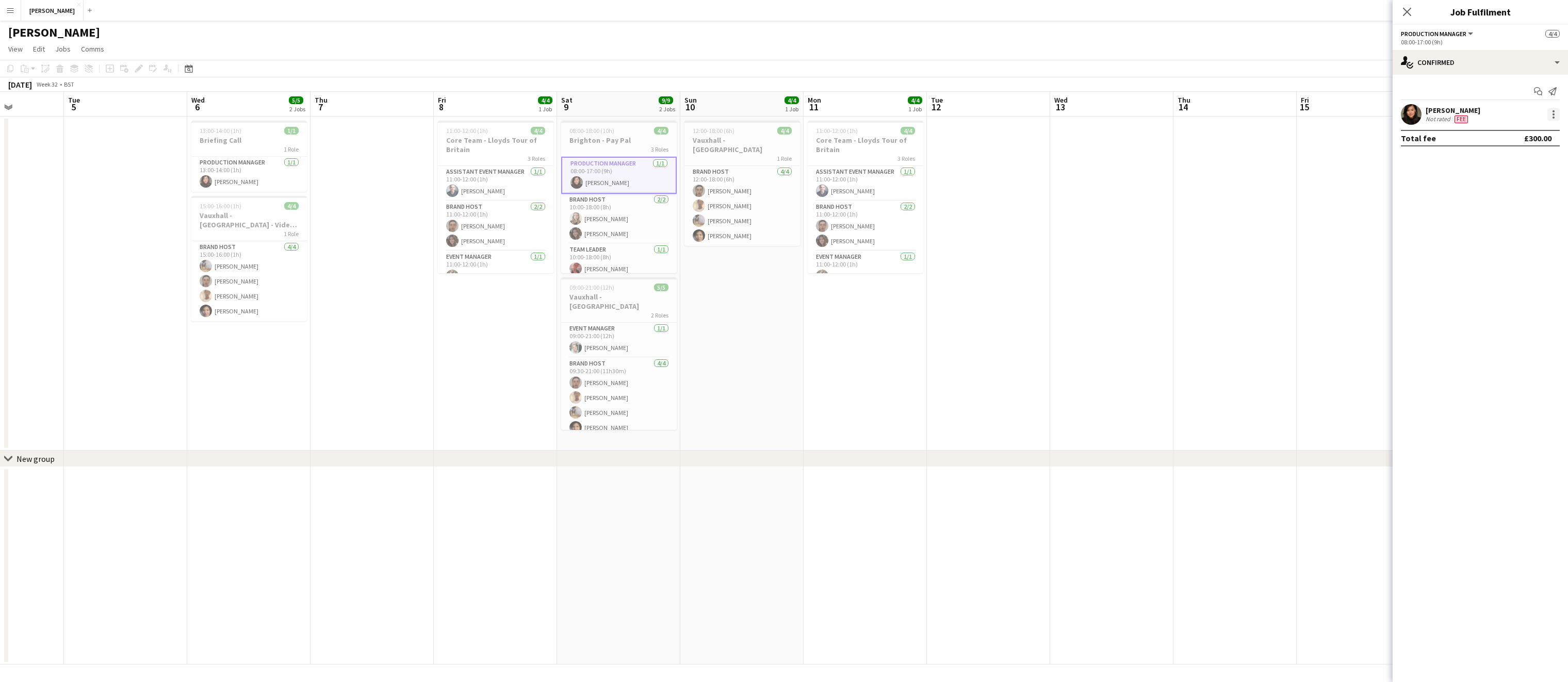
click at [1555, 117] on div at bounding box center [1553, 114] width 12 height 12
click at [744, 349] on div at bounding box center [784, 341] width 1568 height 682
click at [621, 133] on div "08:00-18:00 (10h) 4/4" at bounding box center [619, 130] width 116 height 8
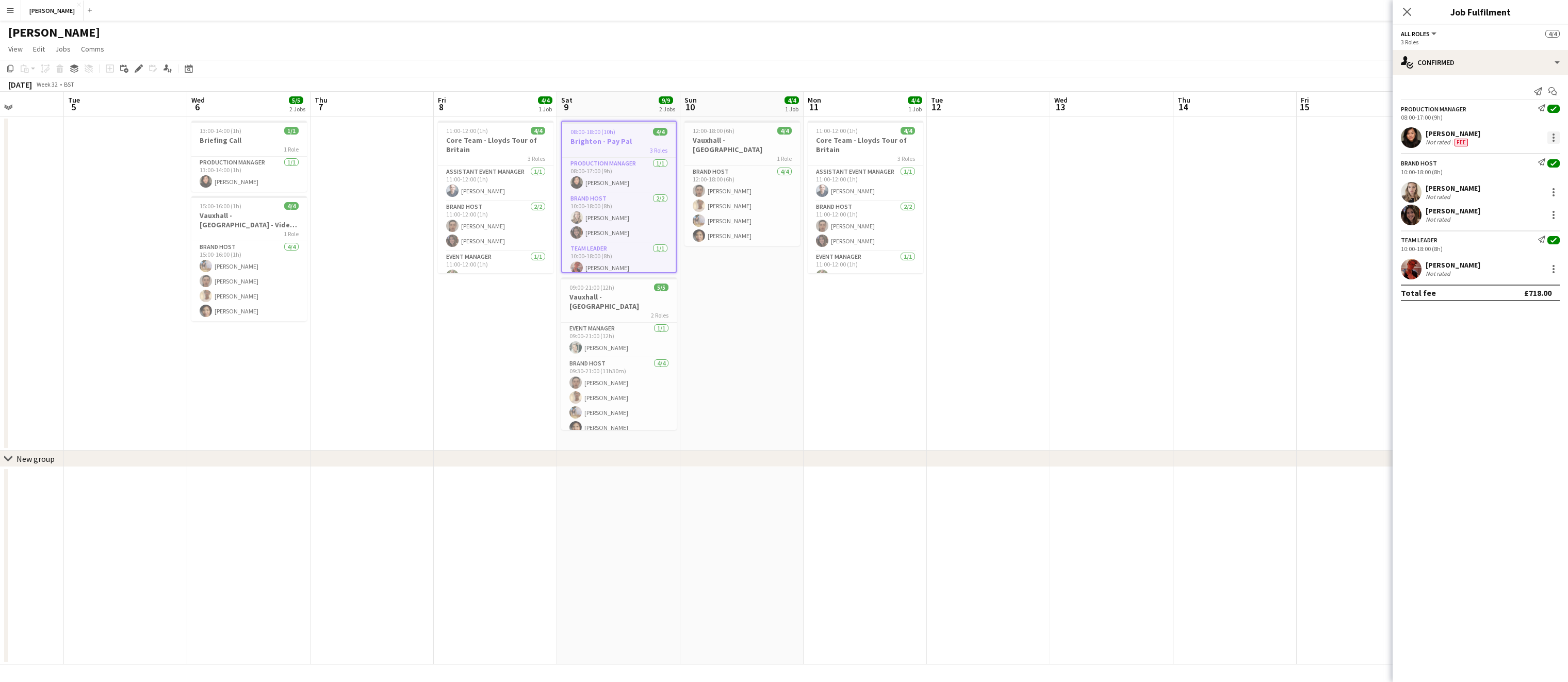
click at [1553, 135] on div at bounding box center [1553, 134] width 2 height 2
click at [1435, 130] on div at bounding box center [784, 341] width 1568 height 682
click at [1437, 137] on div "[PERSON_NAME]" at bounding box center [1453, 133] width 55 height 9
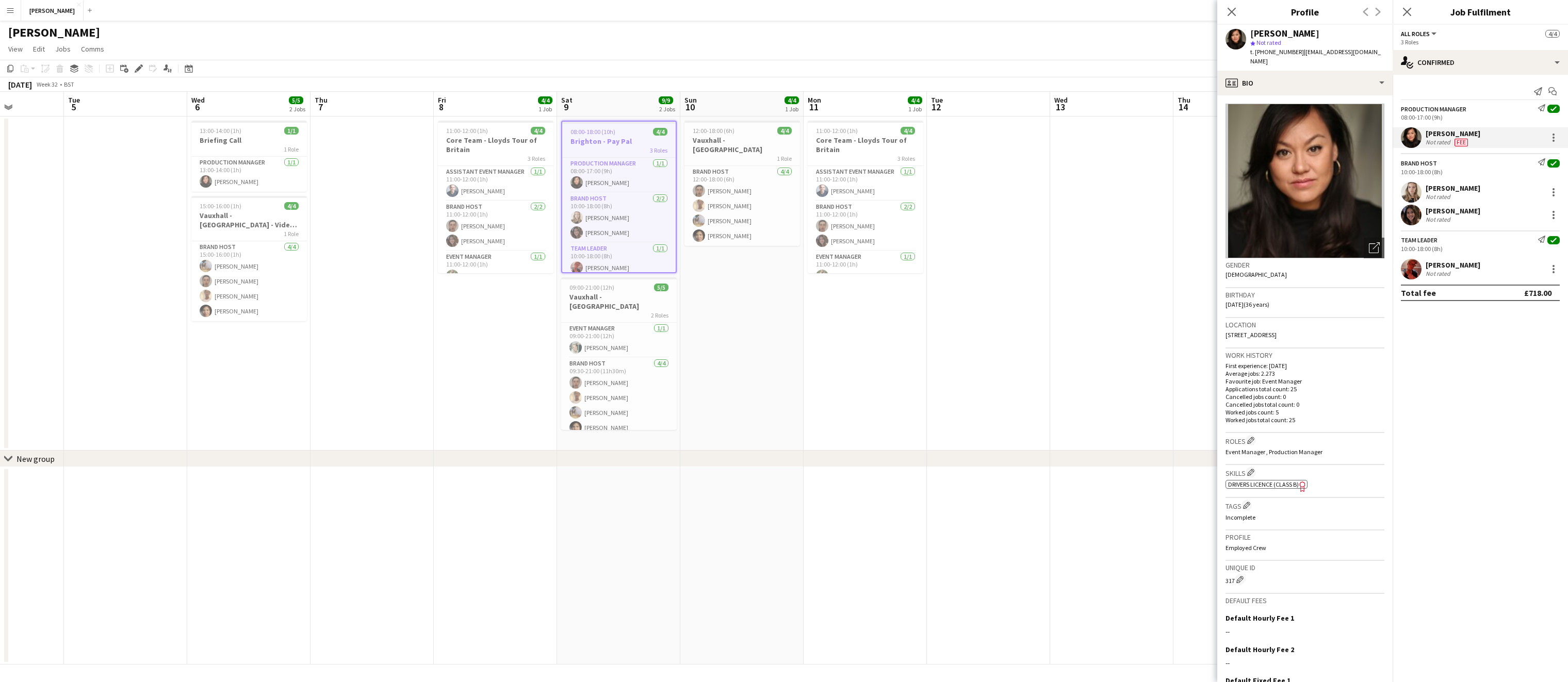
scroll to position [84, 0]
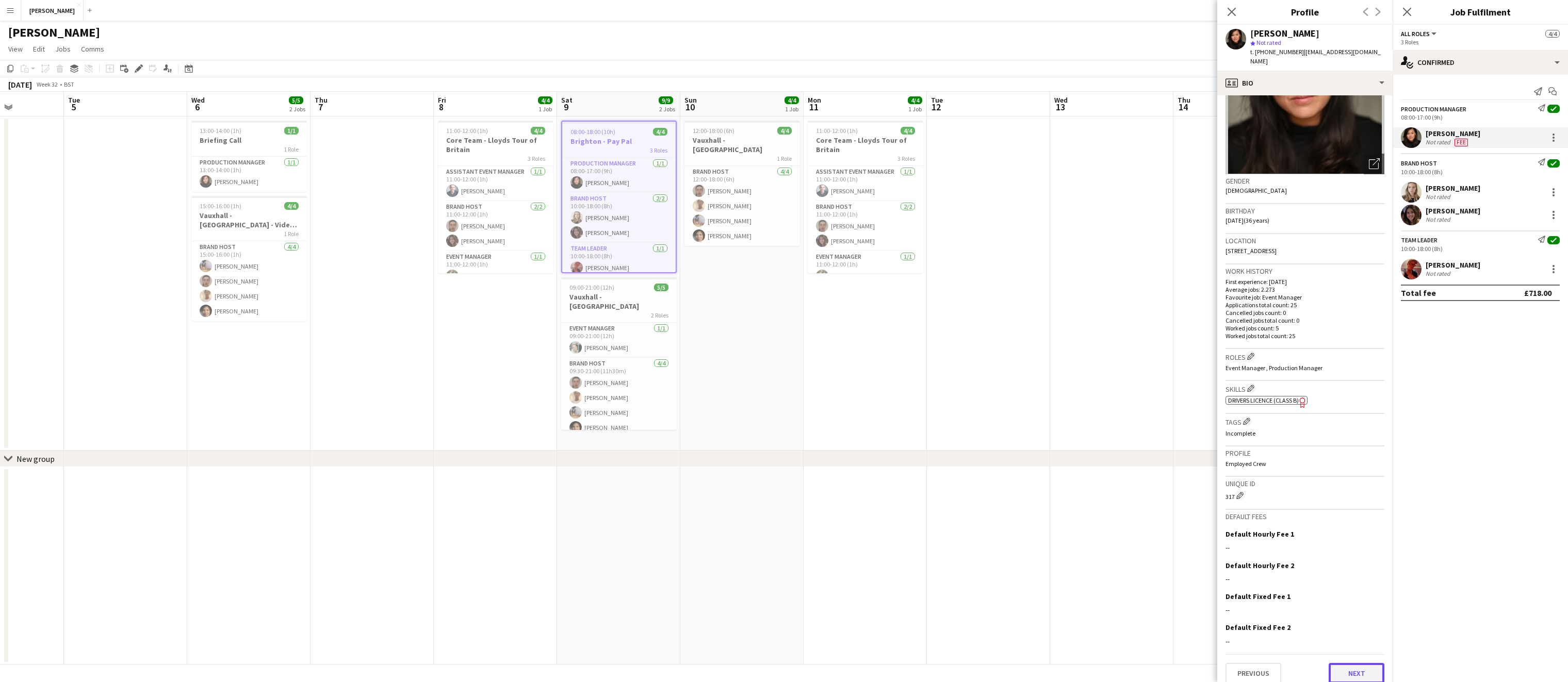
click at [1360, 666] on button "Next" at bounding box center [1357, 673] width 56 height 21
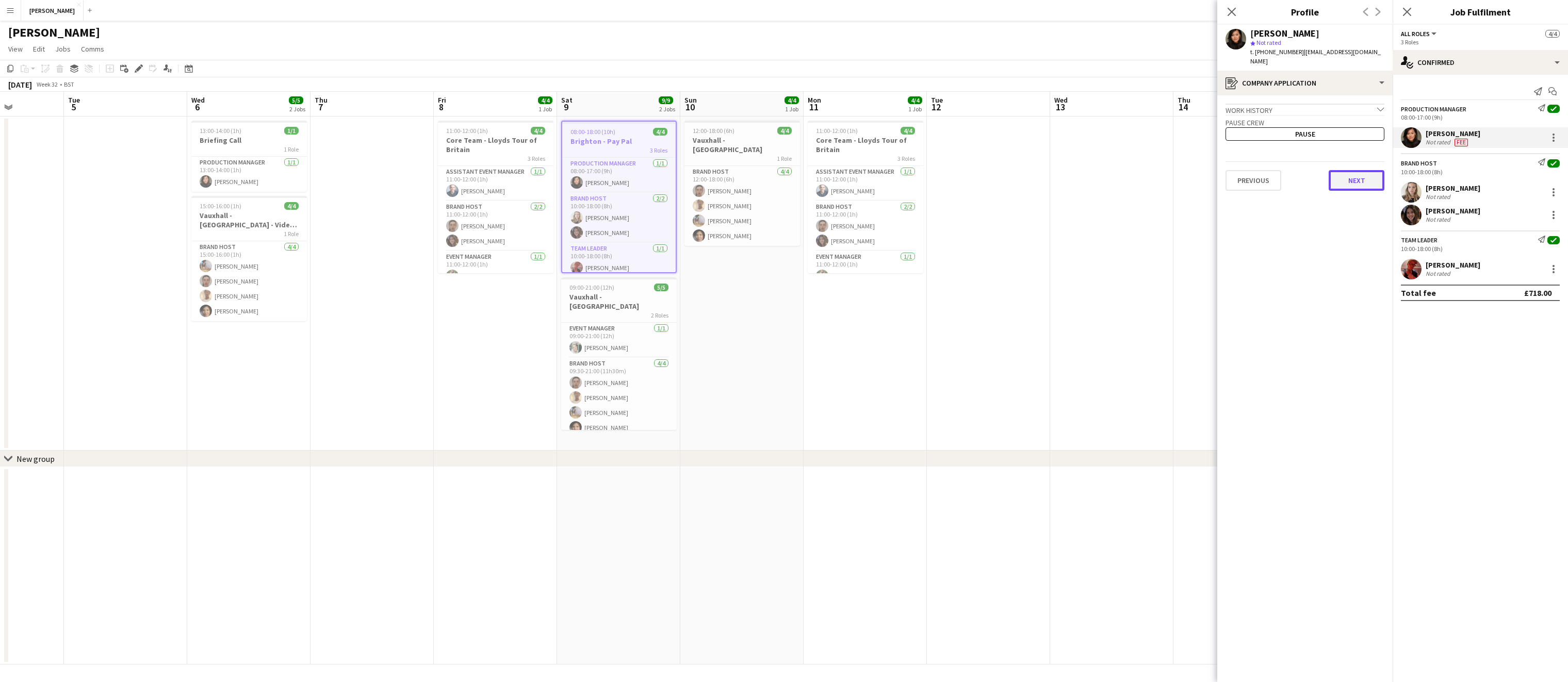
click at [1363, 170] on button "Next" at bounding box center [1357, 181] width 56 height 21
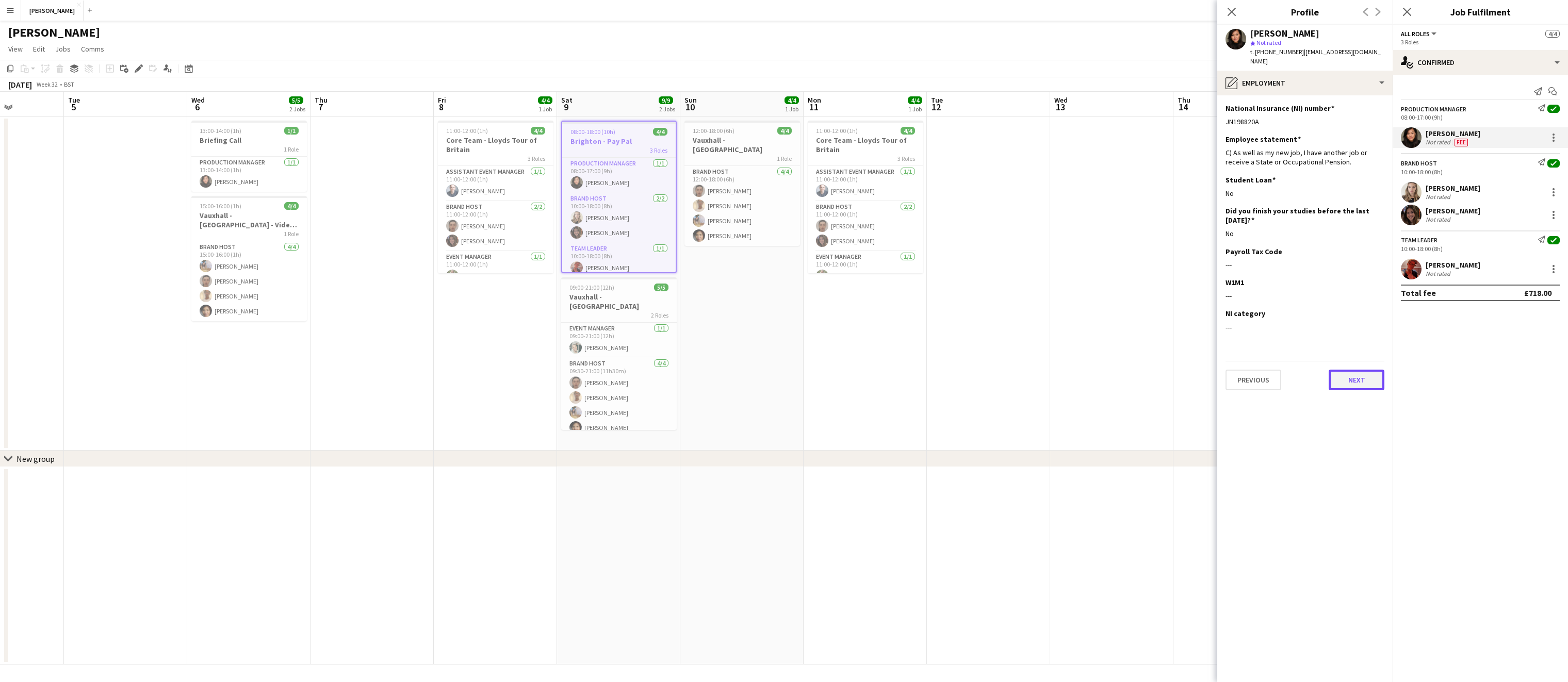
click at [1357, 370] on button "Next" at bounding box center [1357, 380] width 56 height 21
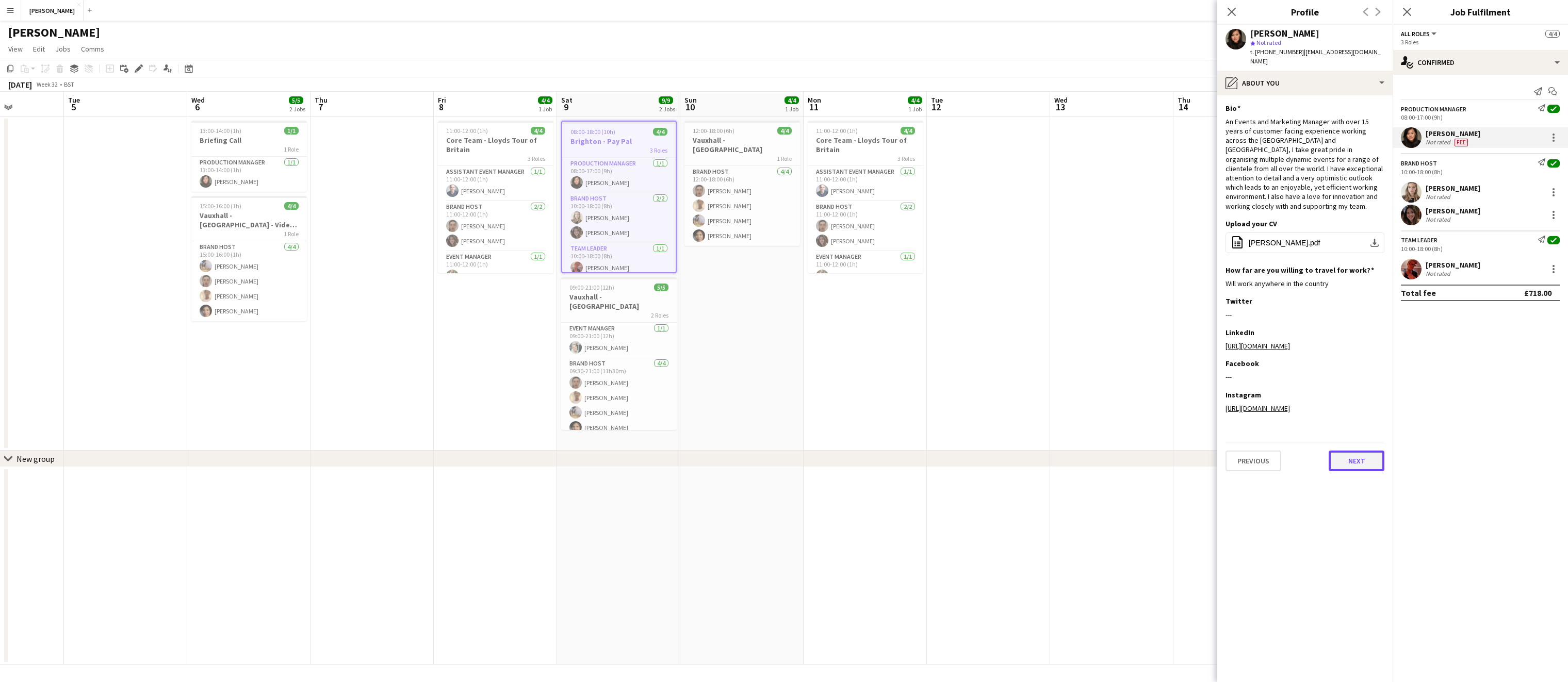
click at [1353, 451] on button "Next" at bounding box center [1357, 461] width 56 height 21
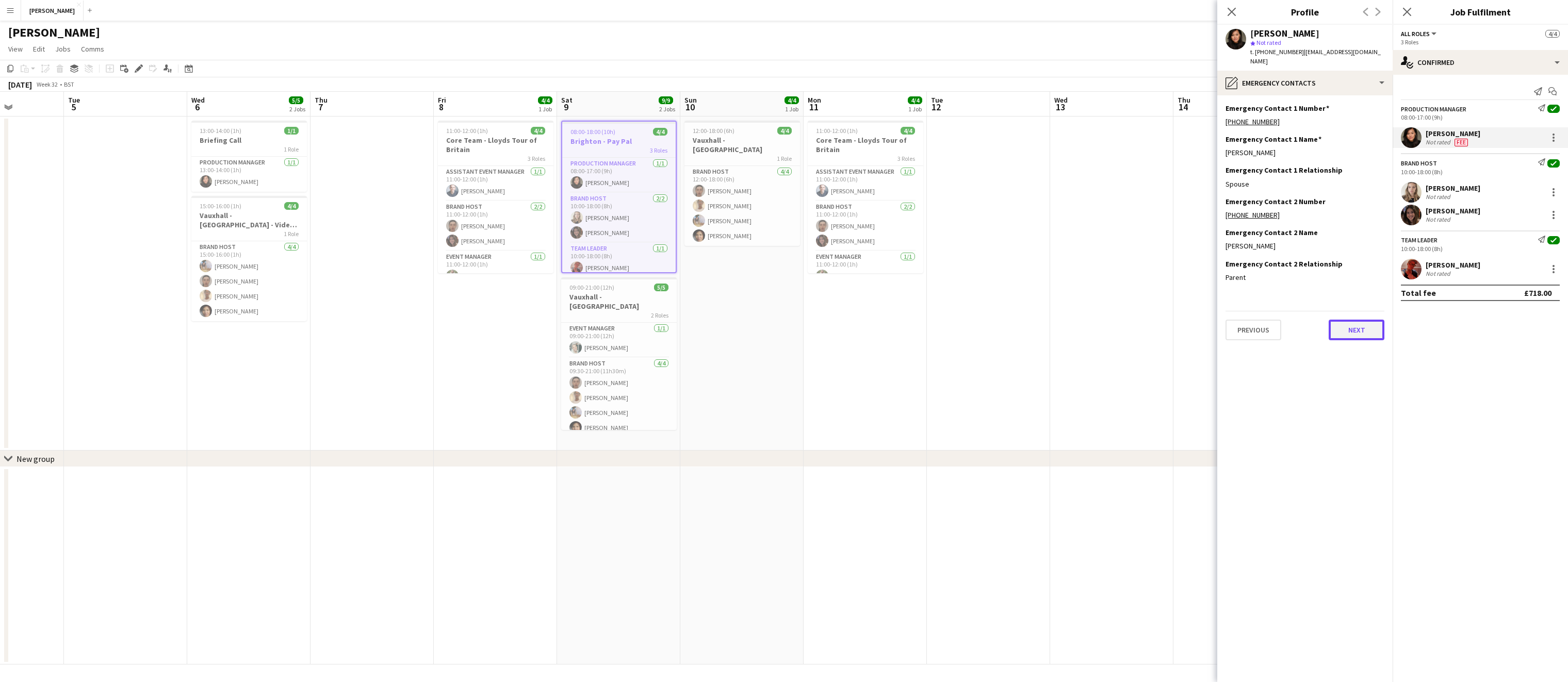
click at [1351, 322] on button "Next" at bounding box center [1357, 330] width 56 height 21
click at [1346, 373] on div "Previous Next" at bounding box center [1304, 388] width 159 height 29
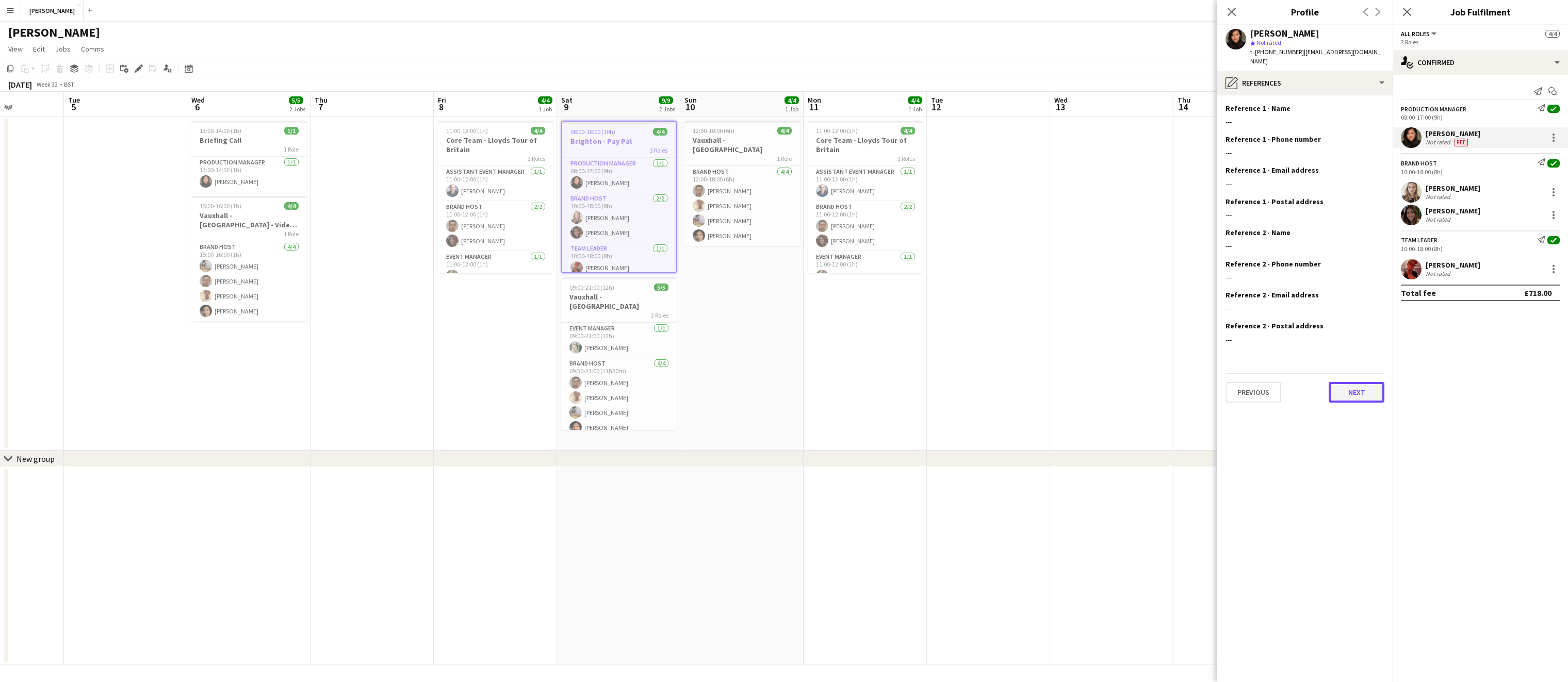
click at [1353, 384] on button "Next" at bounding box center [1357, 392] width 56 height 21
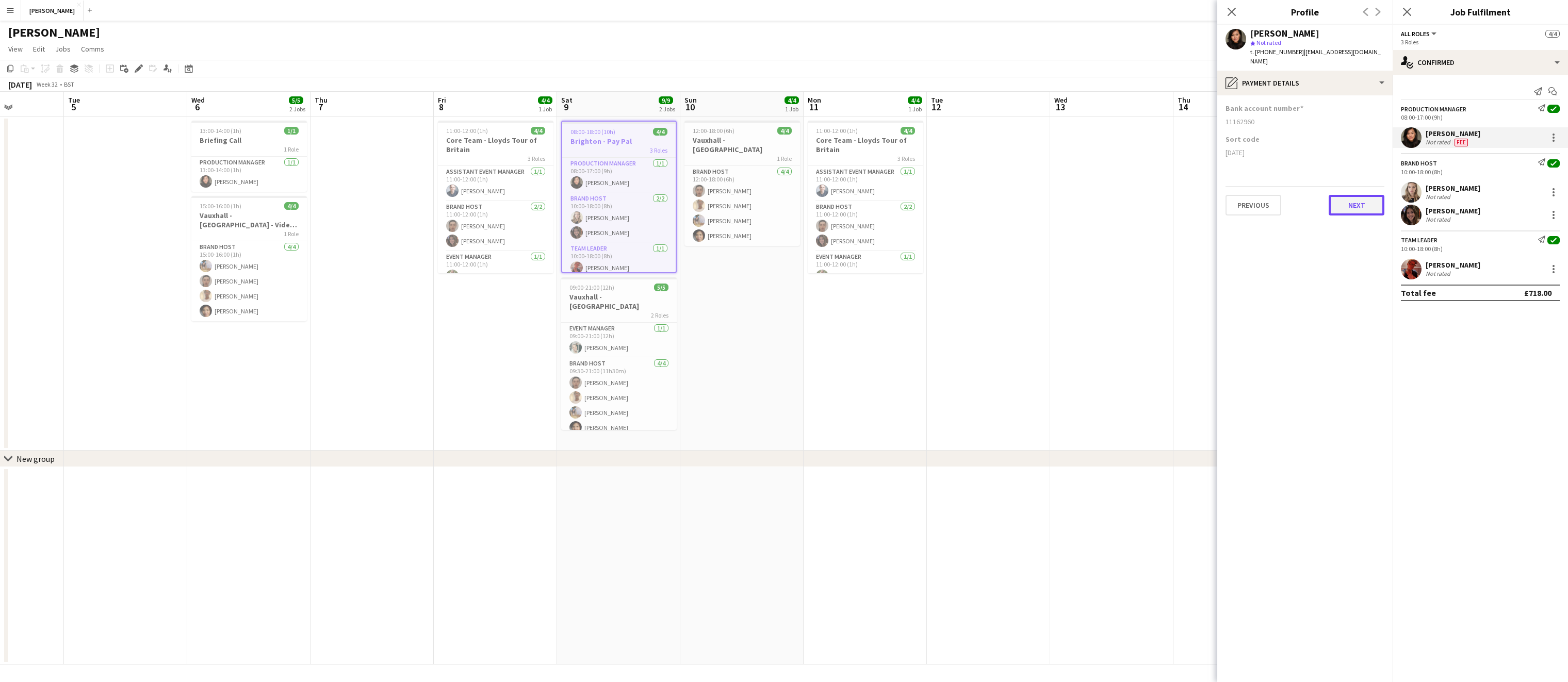
click at [1349, 195] on button "Next" at bounding box center [1357, 205] width 56 height 21
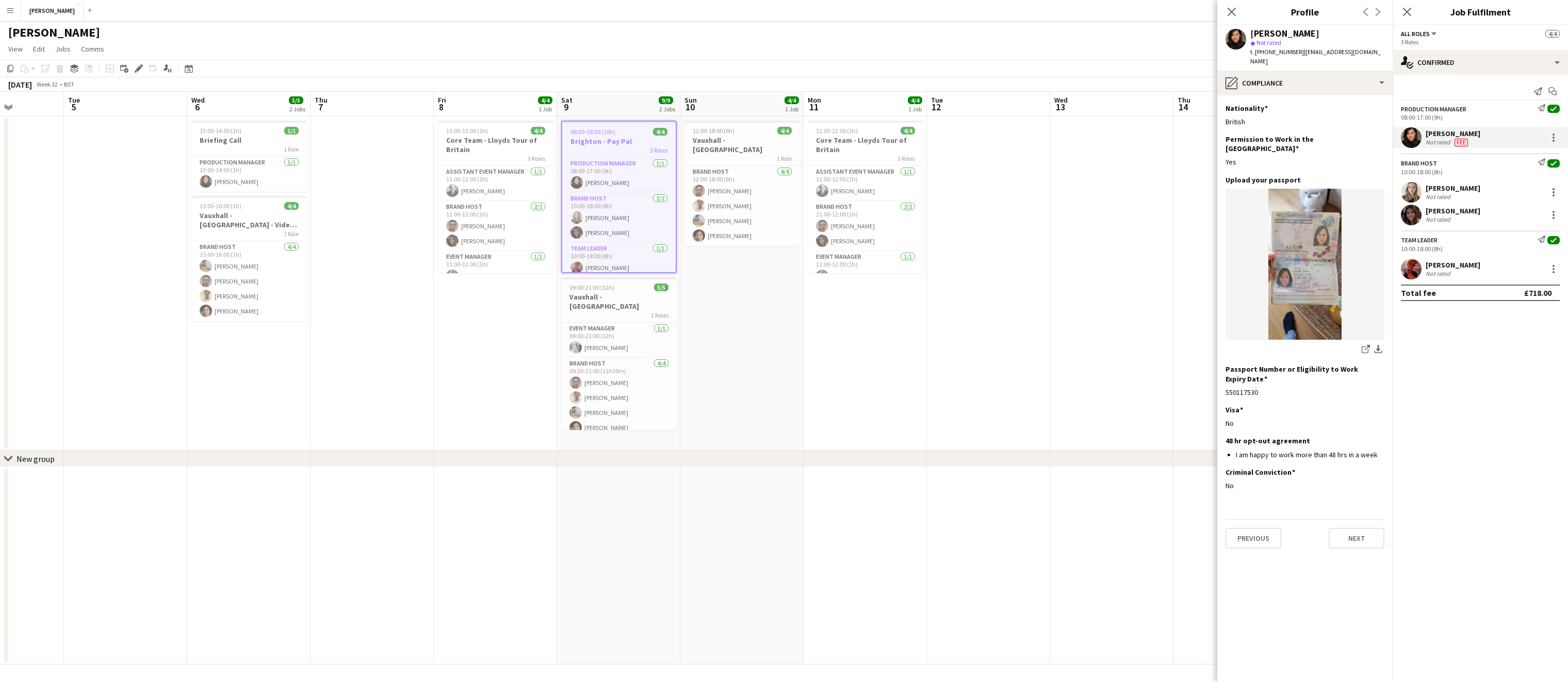
click at [1350, 519] on div "Previous Next" at bounding box center [1304, 534] width 159 height 29
click at [1353, 528] on button "Next" at bounding box center [1357, 538] width 56 height 21
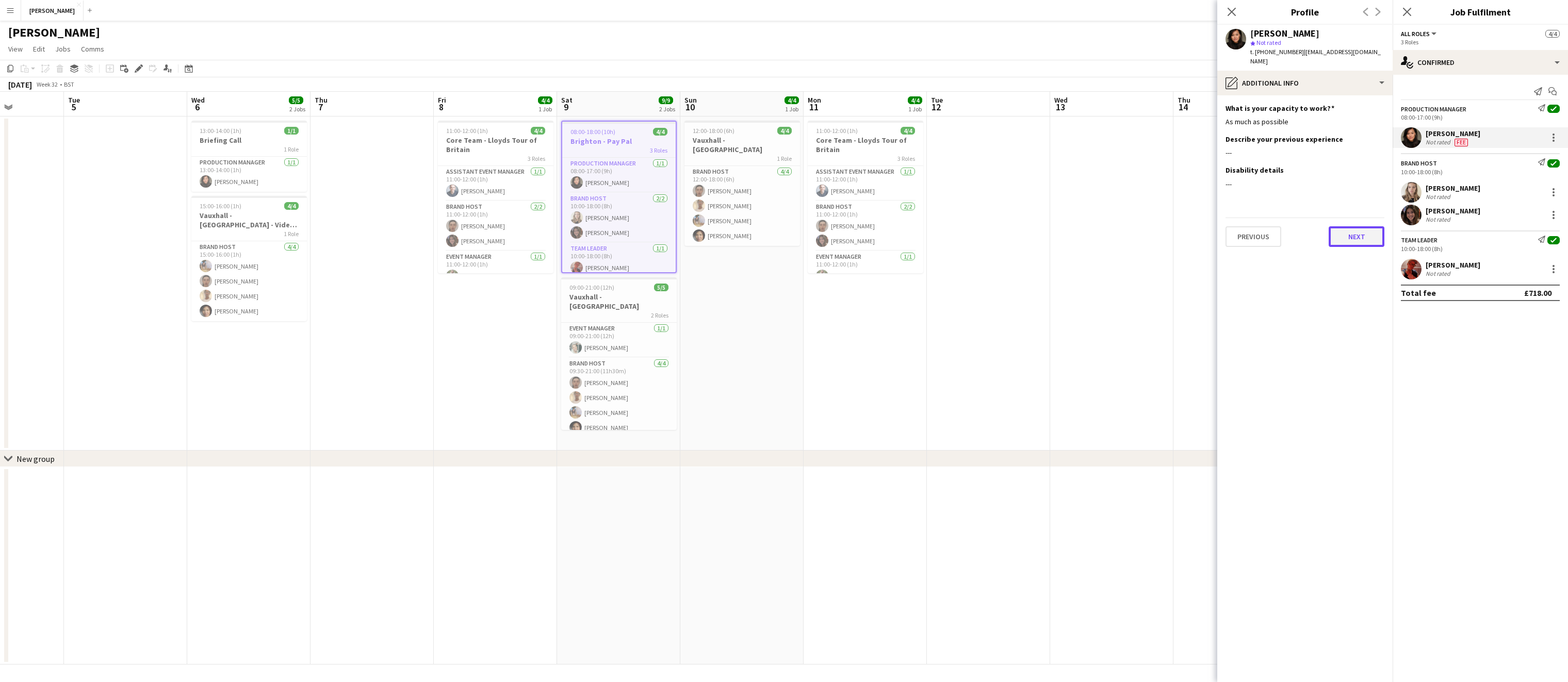
click at [1363, 227] on button "Next" at bounding box center [1357, 237] width 56 height 21
click at [1355, 313] on button "Next" at bounding box center [1357, 324] width 56 height 21
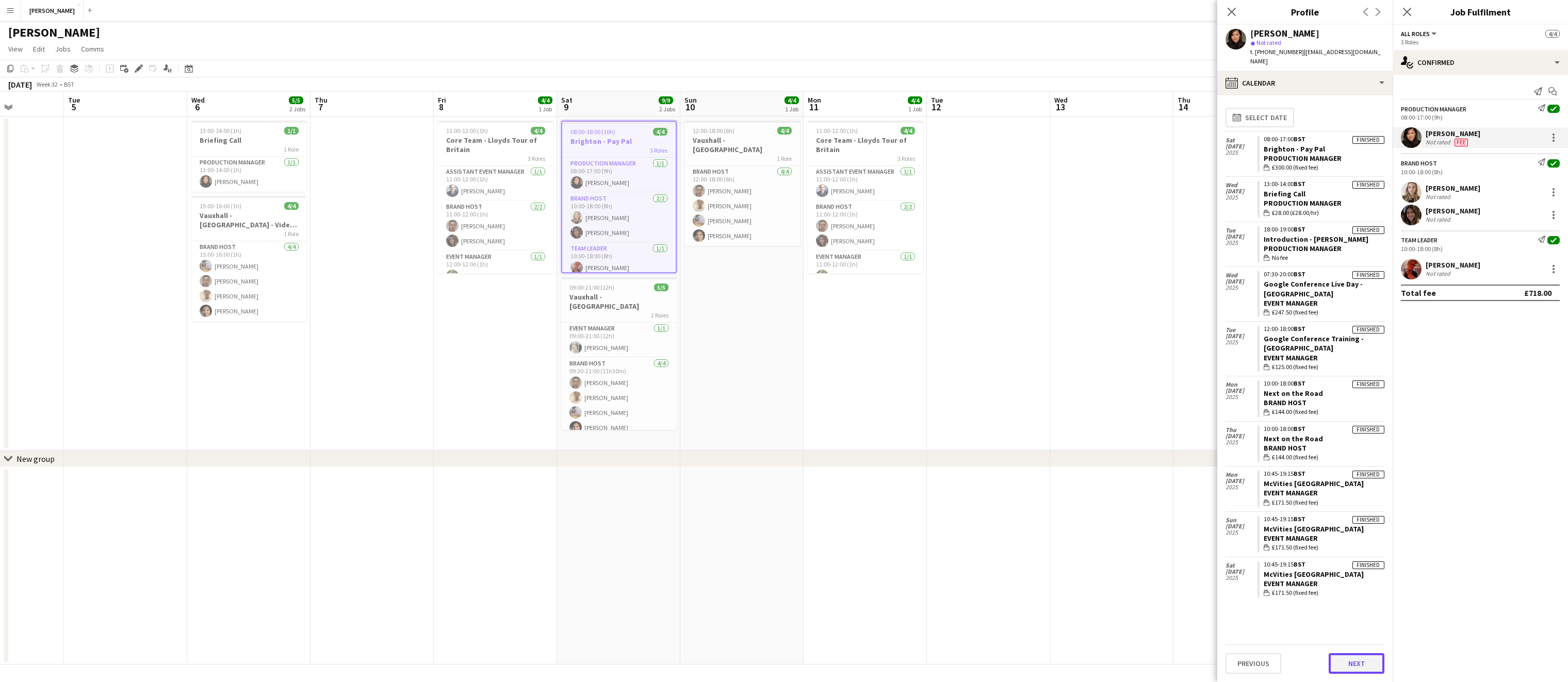
click at [1349, 661] on button "Next" at bounding box center [1357, 664] width 56 height 21
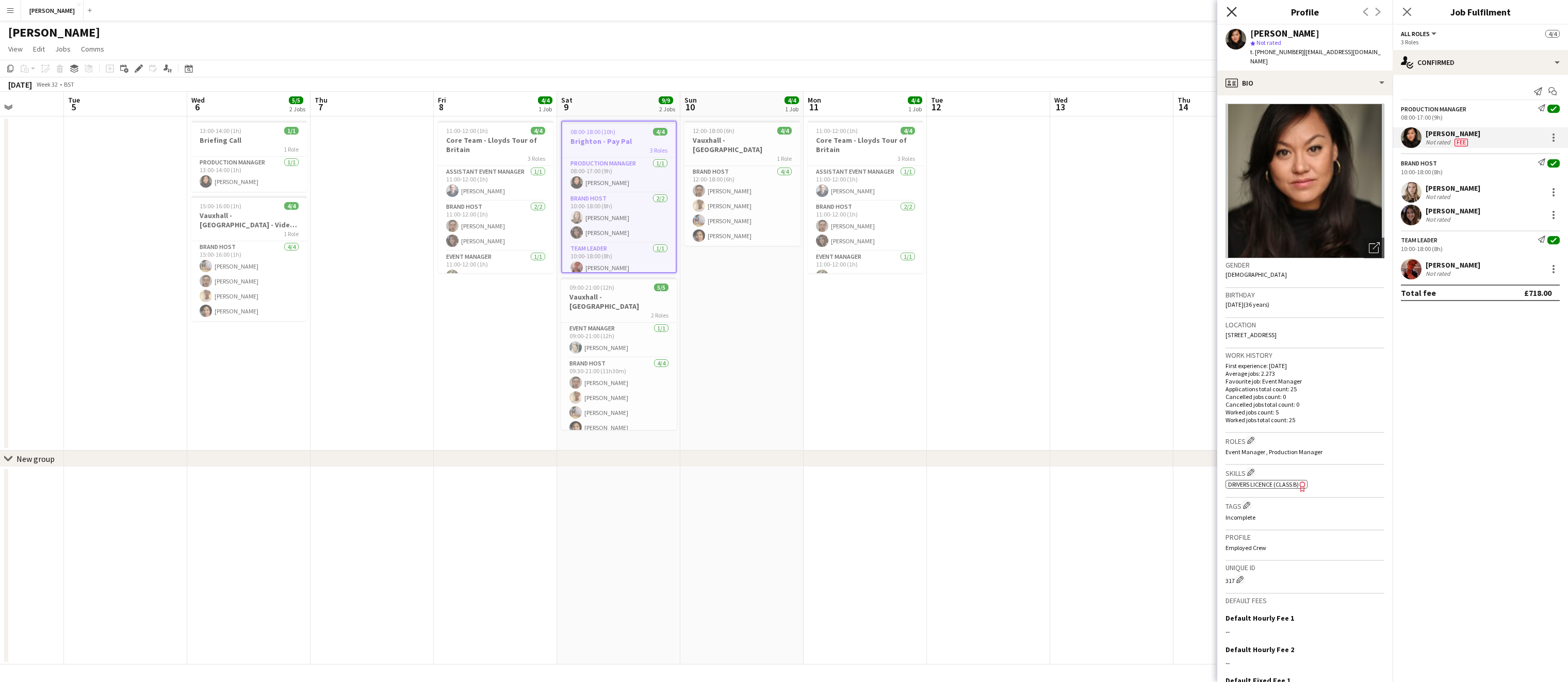
click at [1236, 13] on icon "Close pop-in" at bounding box center [1231, 12] width 10 height 10
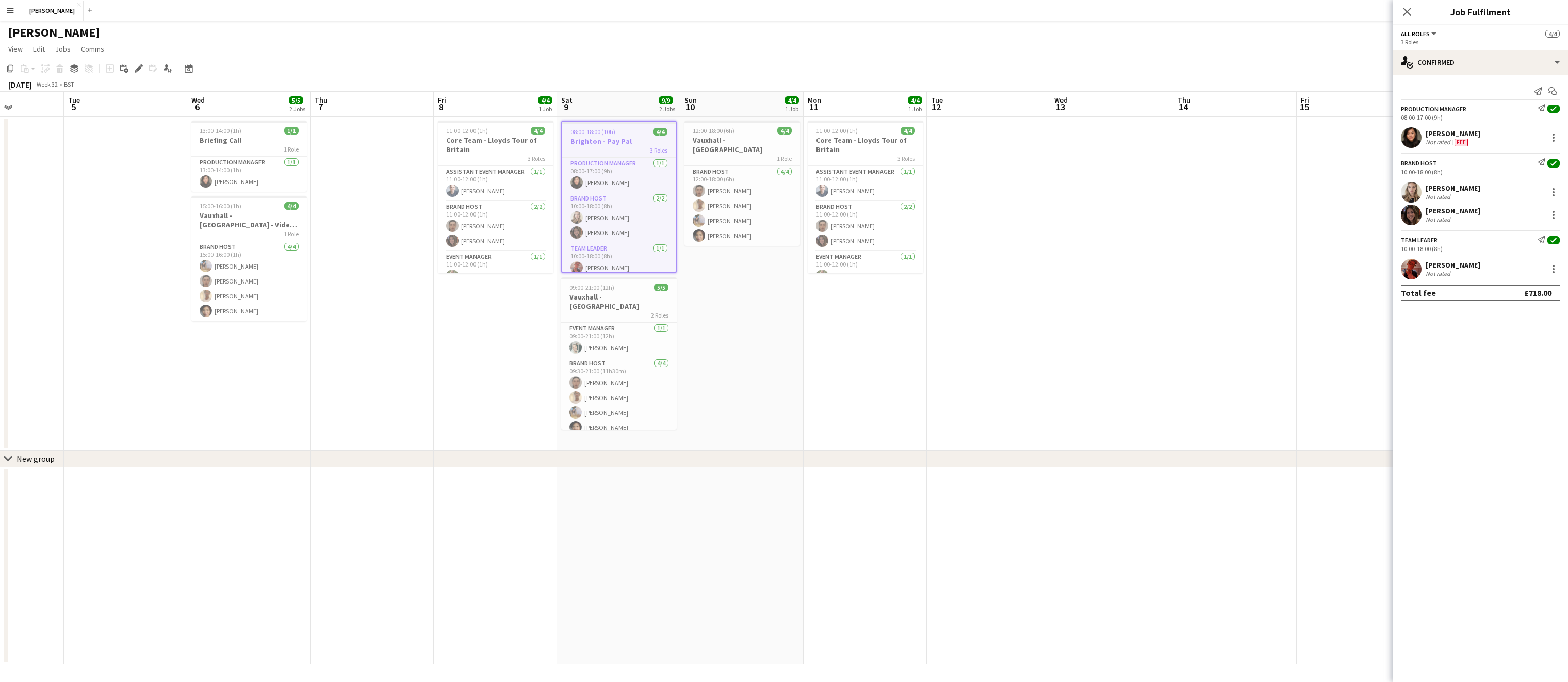
click at [782, 372] on app-date-cell "12:00-18:00 (6h) 4/4 Vauxhall - [GEOGRAPHIC_DATA] 1 Role Brand Host [DATE] 12:0…" at bounding box center [742, 284] width 124 height 334
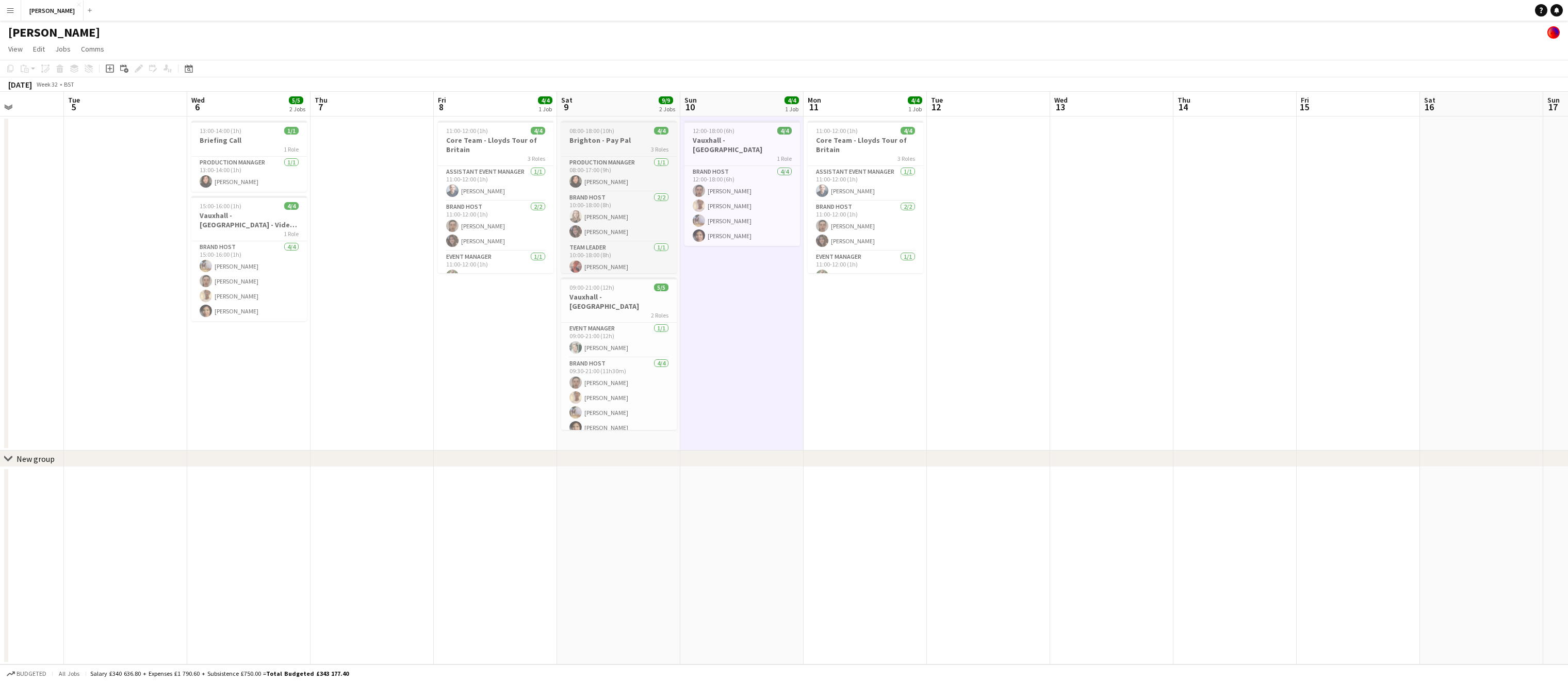
click at [634, 130] on div "08:00-18:00 (10h) 4/4" at bounding box center [619, 130] width 116 height 8
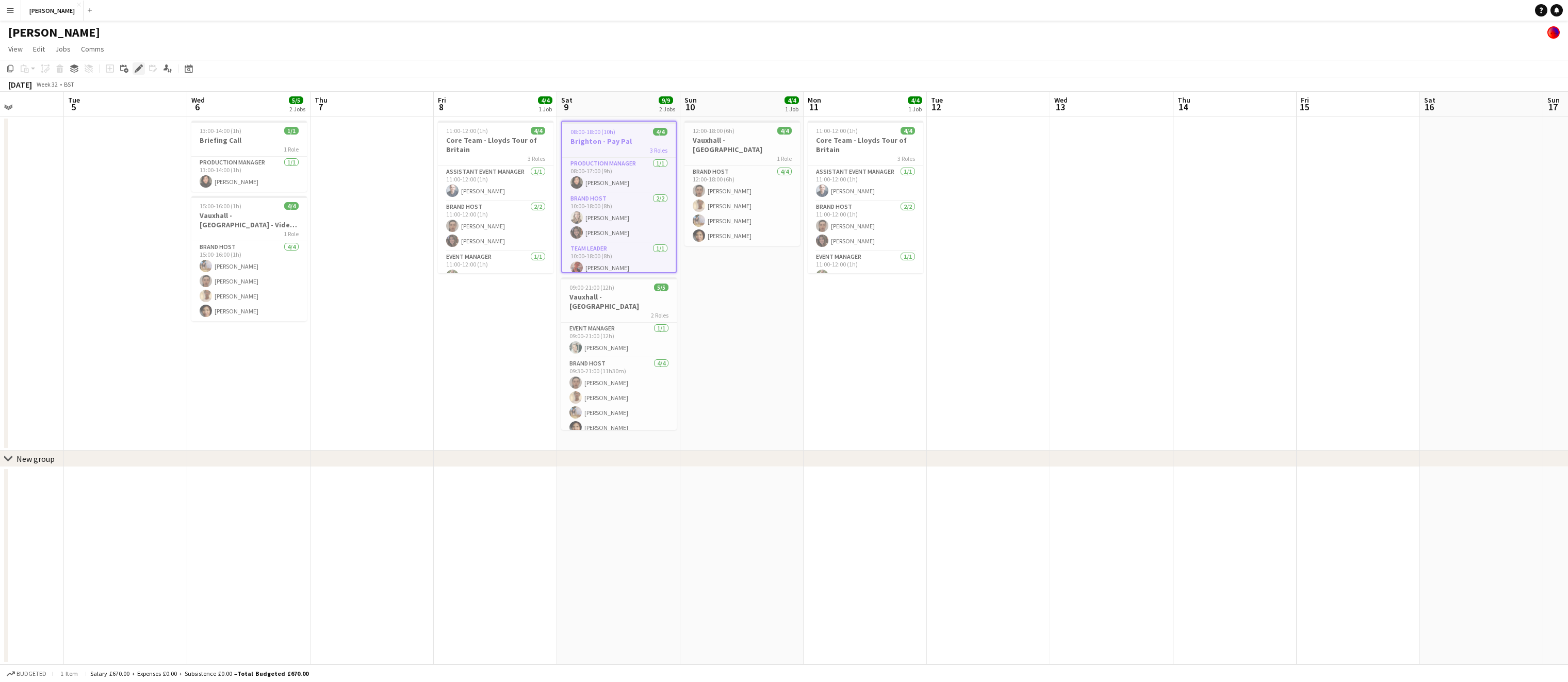
click at [139, 66] on icon at bounding box center [138, 68] width 5 height 5
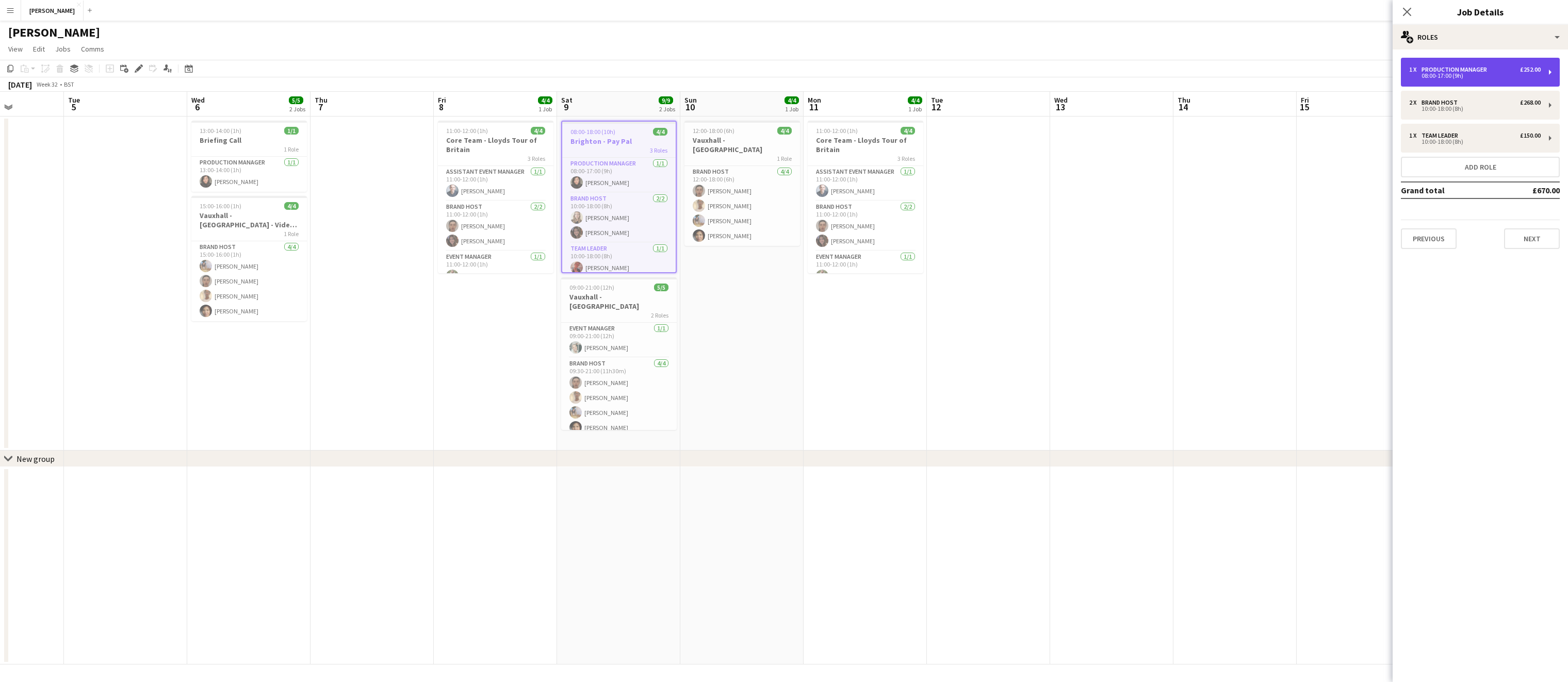
click at [1497, 83] on div "1 x Production Manager £252.00 08:00-17:00 (9h)" at bounding box center [1480, 72] width 159 height 29
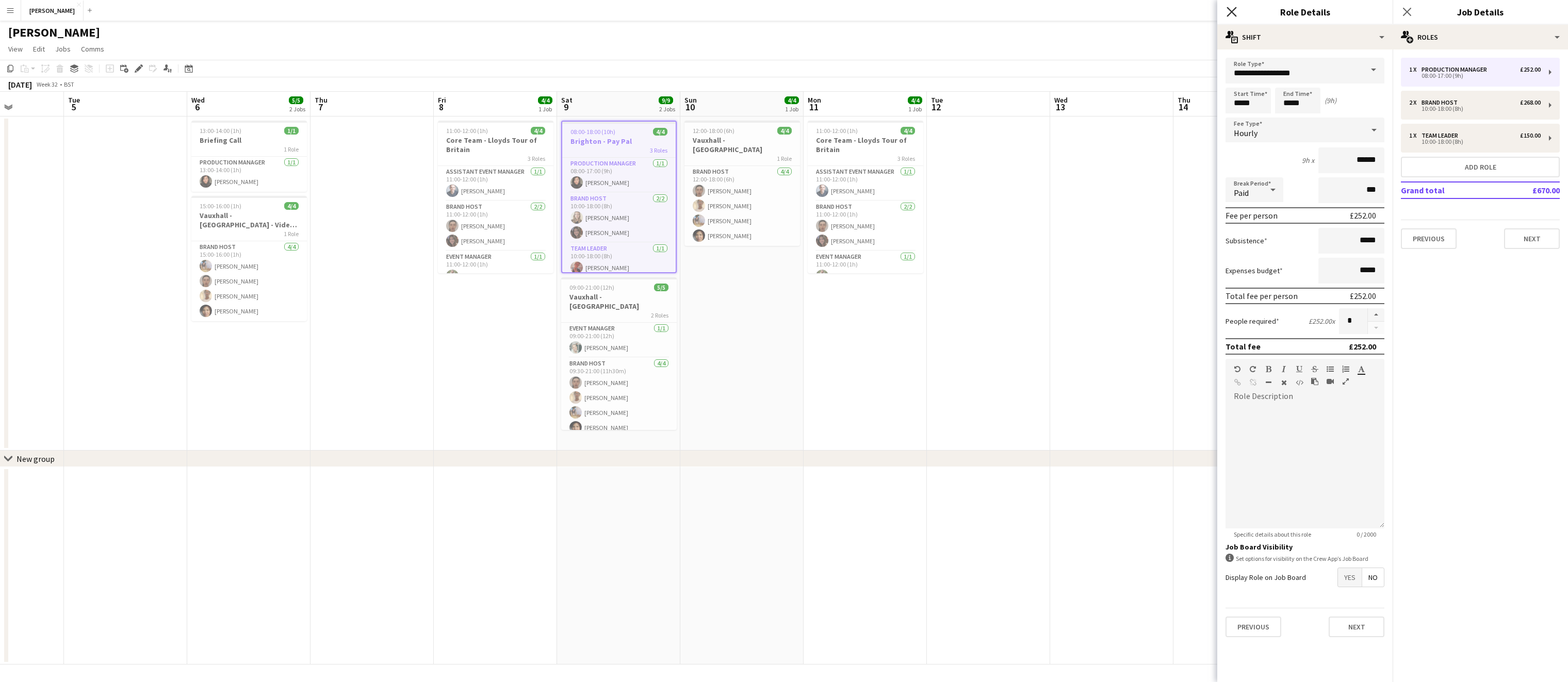
click at [1230, 12] on icon "Close pop-in" at bounding box center [1231, 12] width 10 height 10
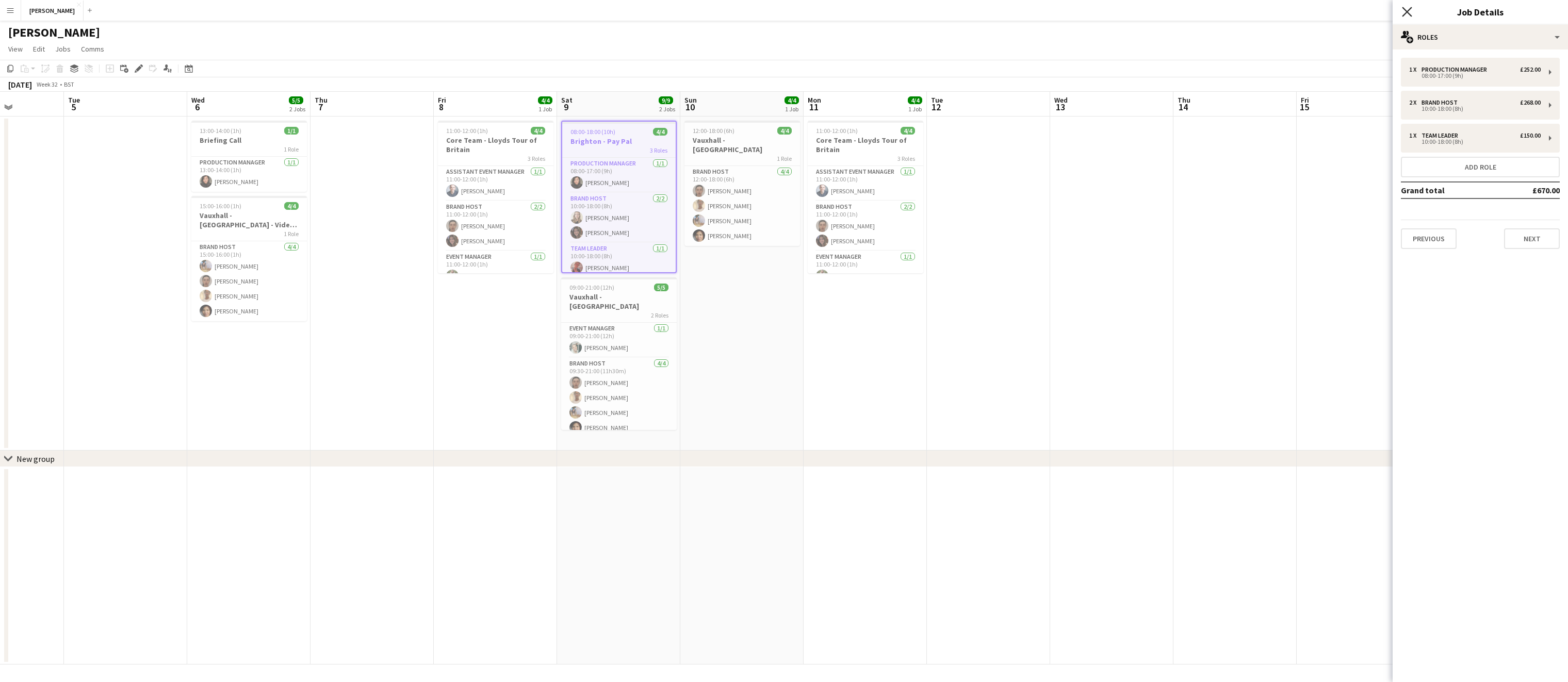
click at [1411, 9] on icon at bounding box center [1407, 12] width 10 height 10
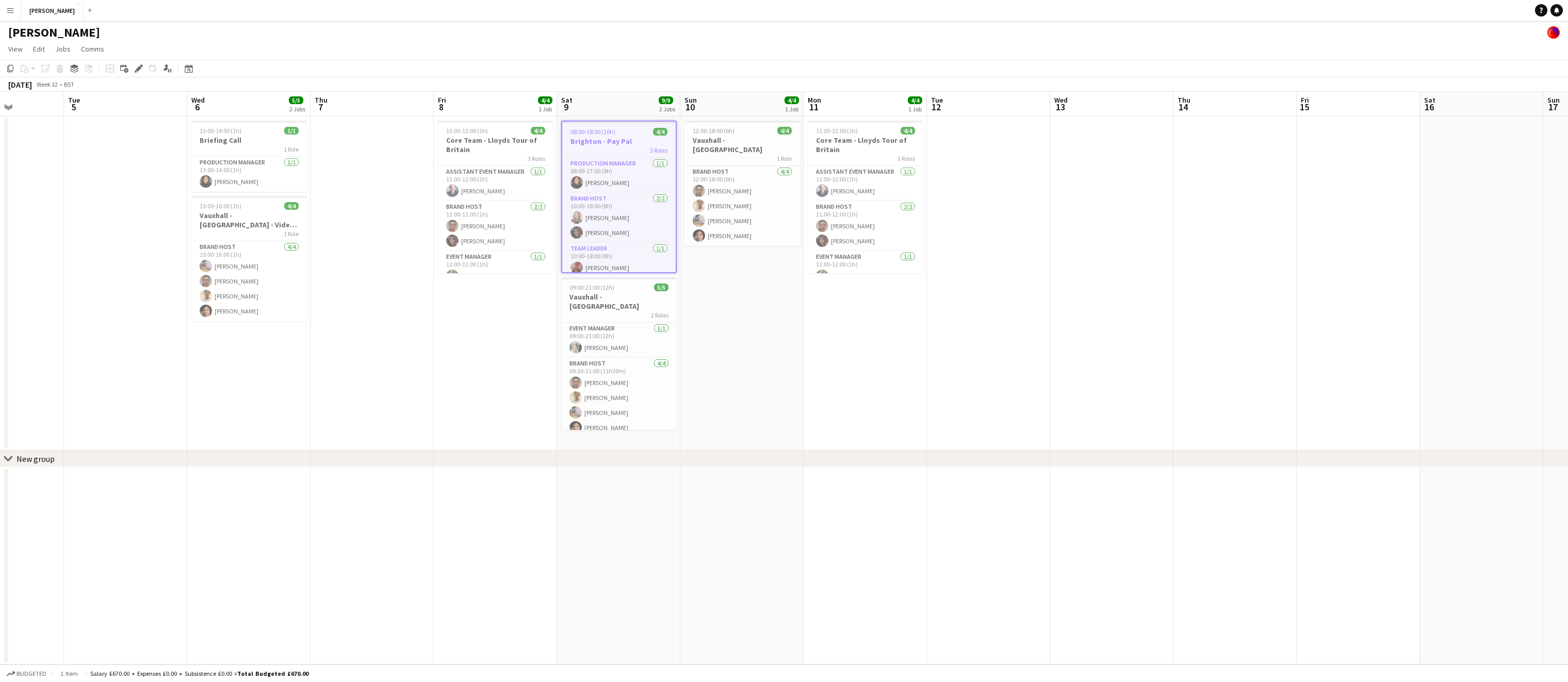
click at [807, 310] on app-date-cell "11:00-12:00 (1h) 4/4 Core Team - Lloyds Tour of Britain 3 Roles Assistant Event…" at bounding box center [865, 284] width 124 height 334
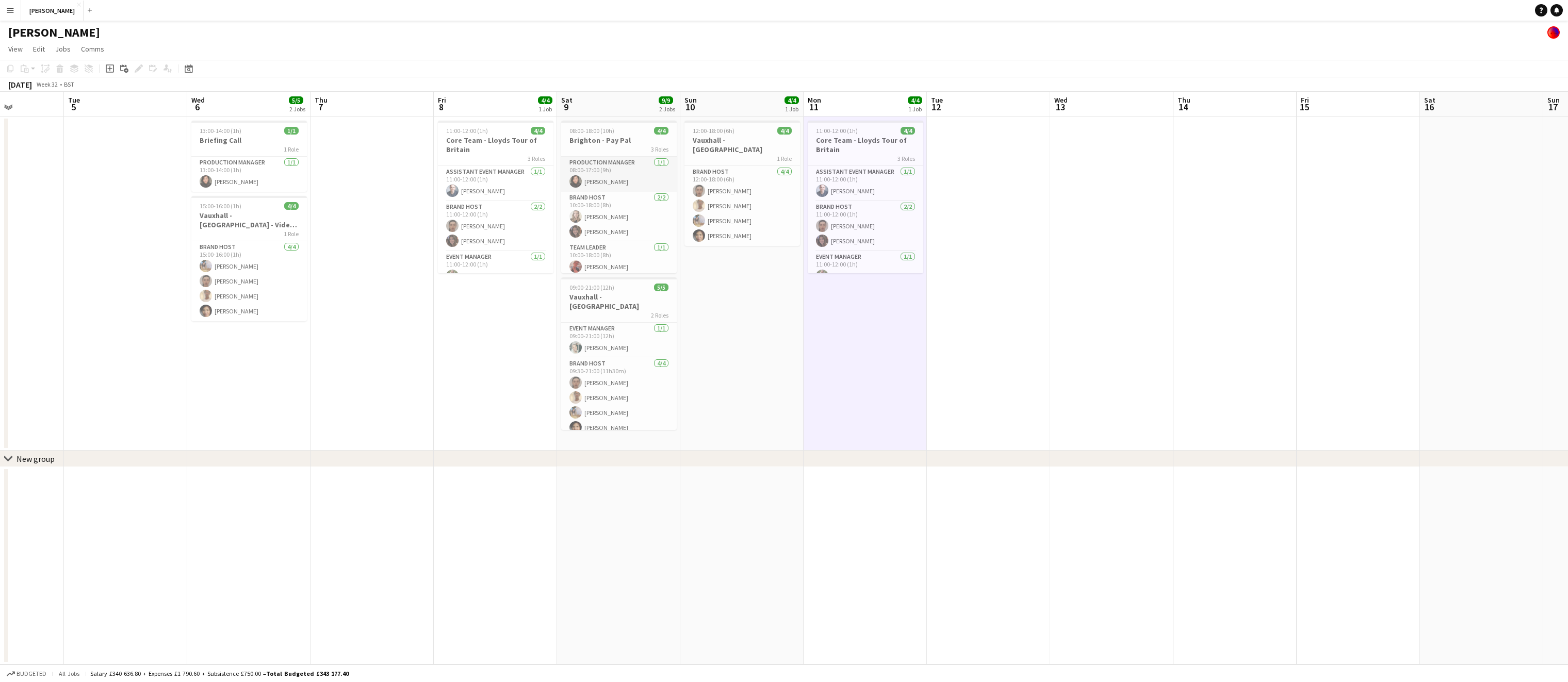
click at [597, 165] on app-card-role "Production Manager [DATE] 08:00-17:00 (9h) [PERSON_NAME]" at bounding box center [619, 175] width 116 height 35
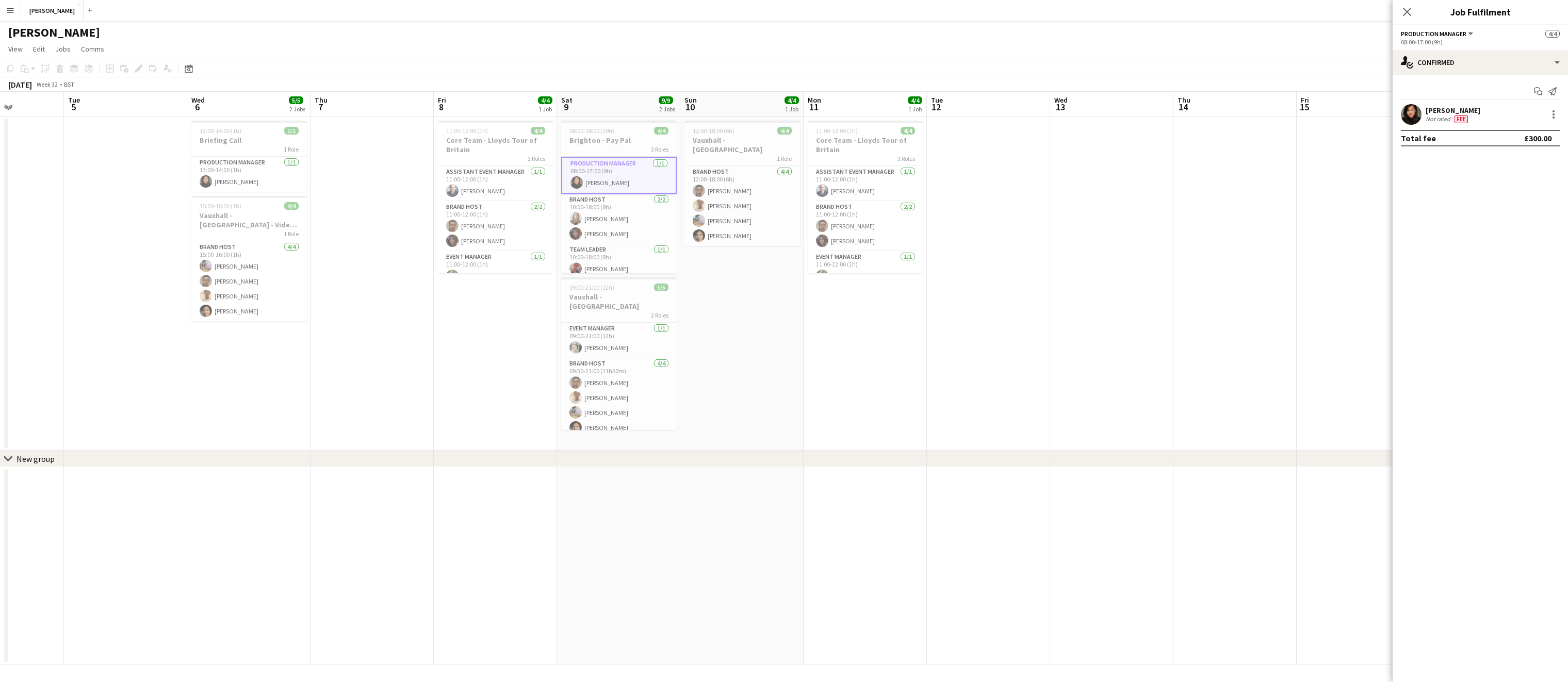
click at [1546, 108] on div at bounding box center [1553, 114] width 15 height 12
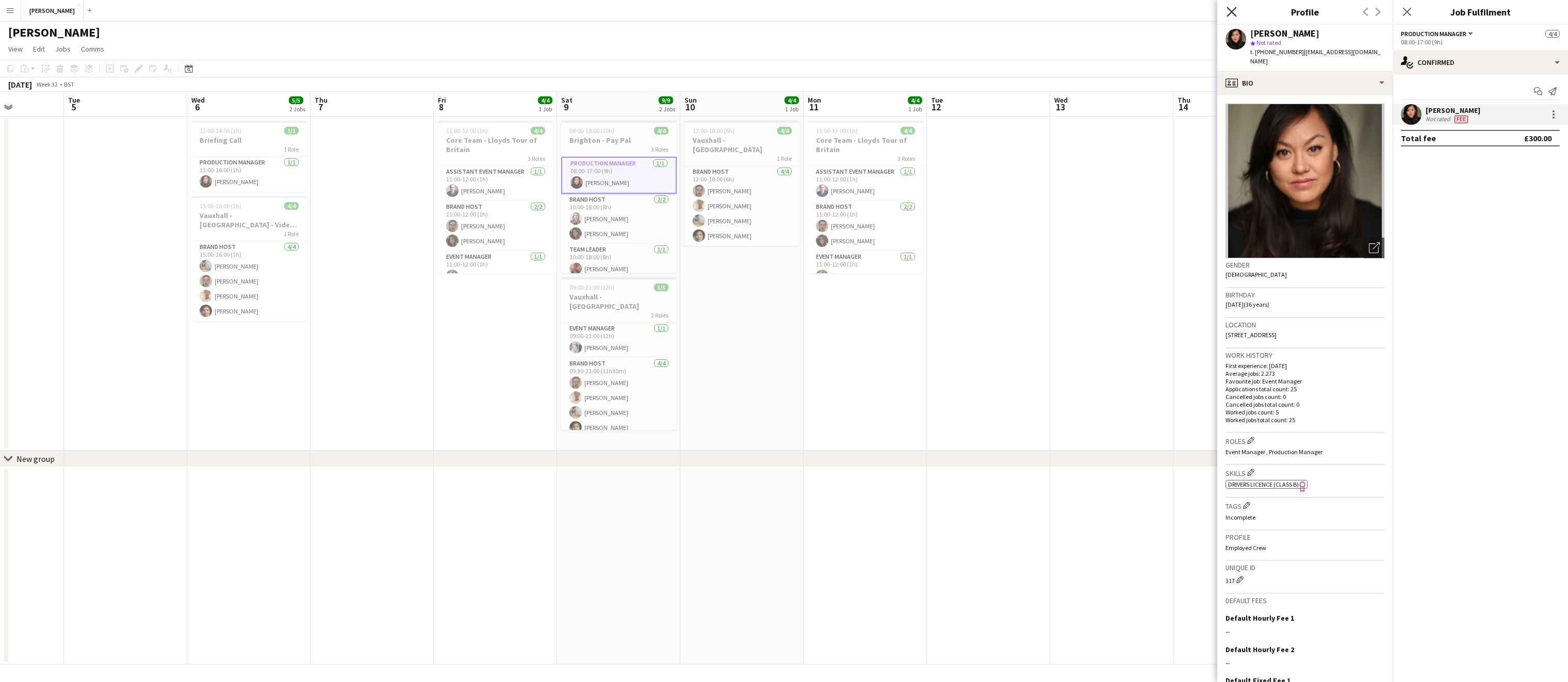
click at [1235, 7] on icon "Close pop-in" at bounding box center [1231, 12] width 10 height 10
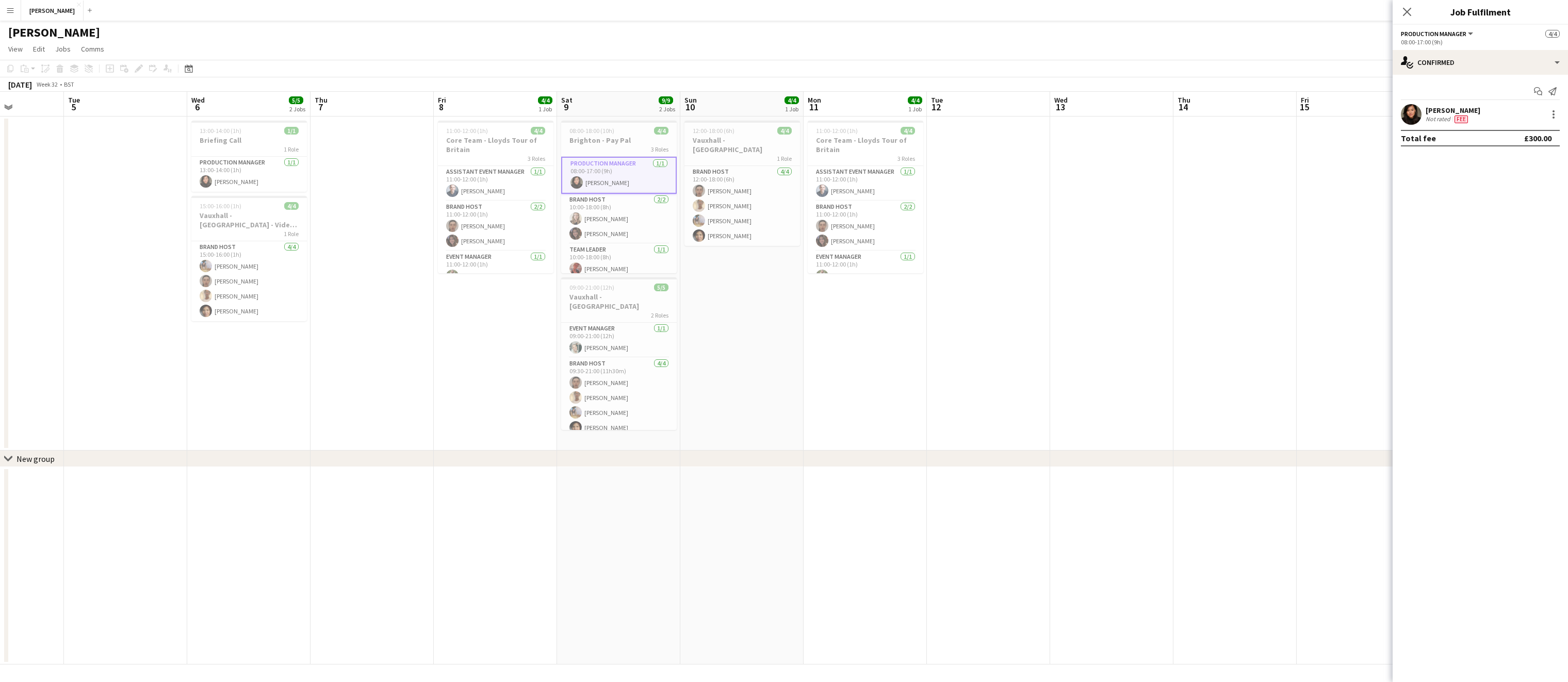
click at [1435, 113] on div "[PERSON_NAME]" at bounding box center [1453, 110] width 55 height 9
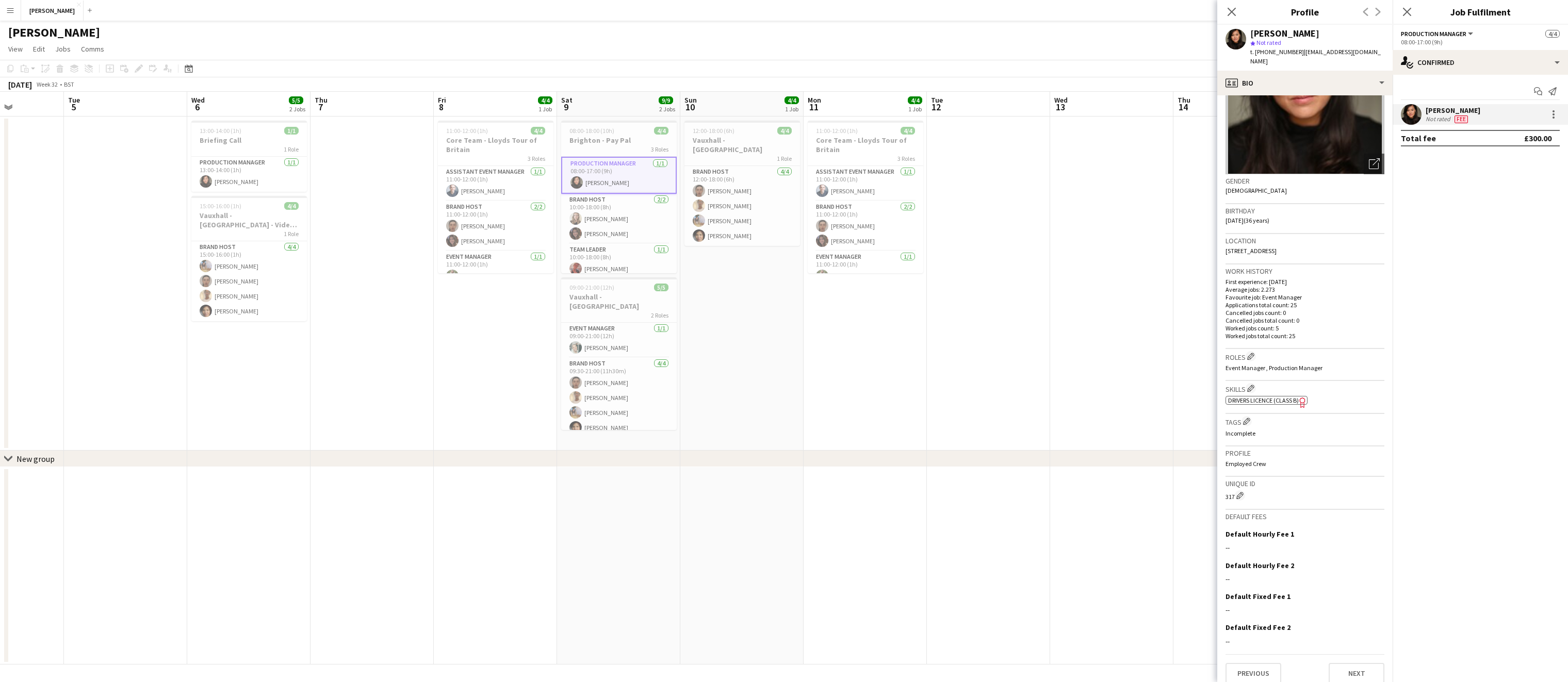
click at [793, 326] on app-date-cell "12:00-18:00 (6h) 4/4 Vauxhall - [GEOGRAPHIC_DATA] 1 Role Brand Host [DATE] 12:0…" at bounding box center [742, 284] width 124 height 334
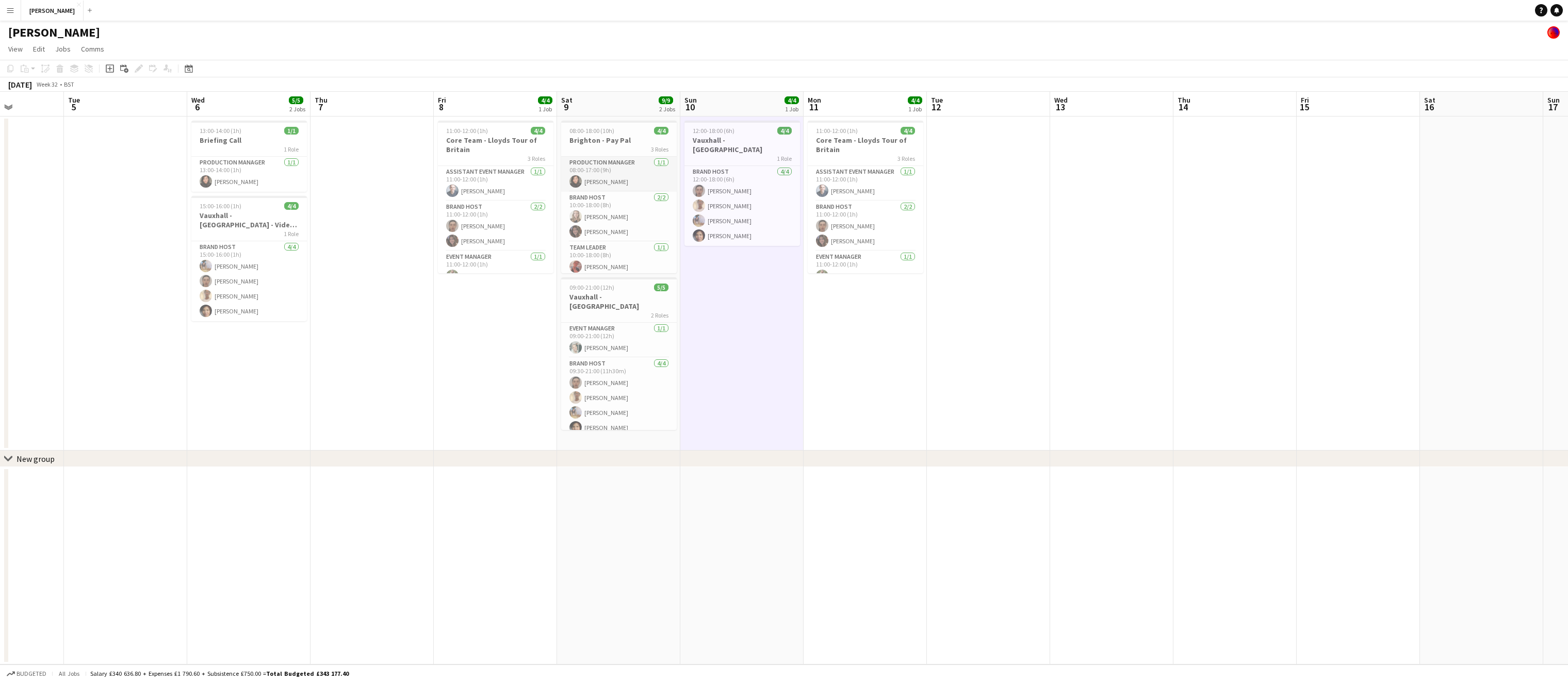
click at [601, 170] on app-card-role "Production Manager [DATE] 08:00-17:00 (9h) [PERSON_NAME]" at bounding box center [619, 175] width 116 height 35
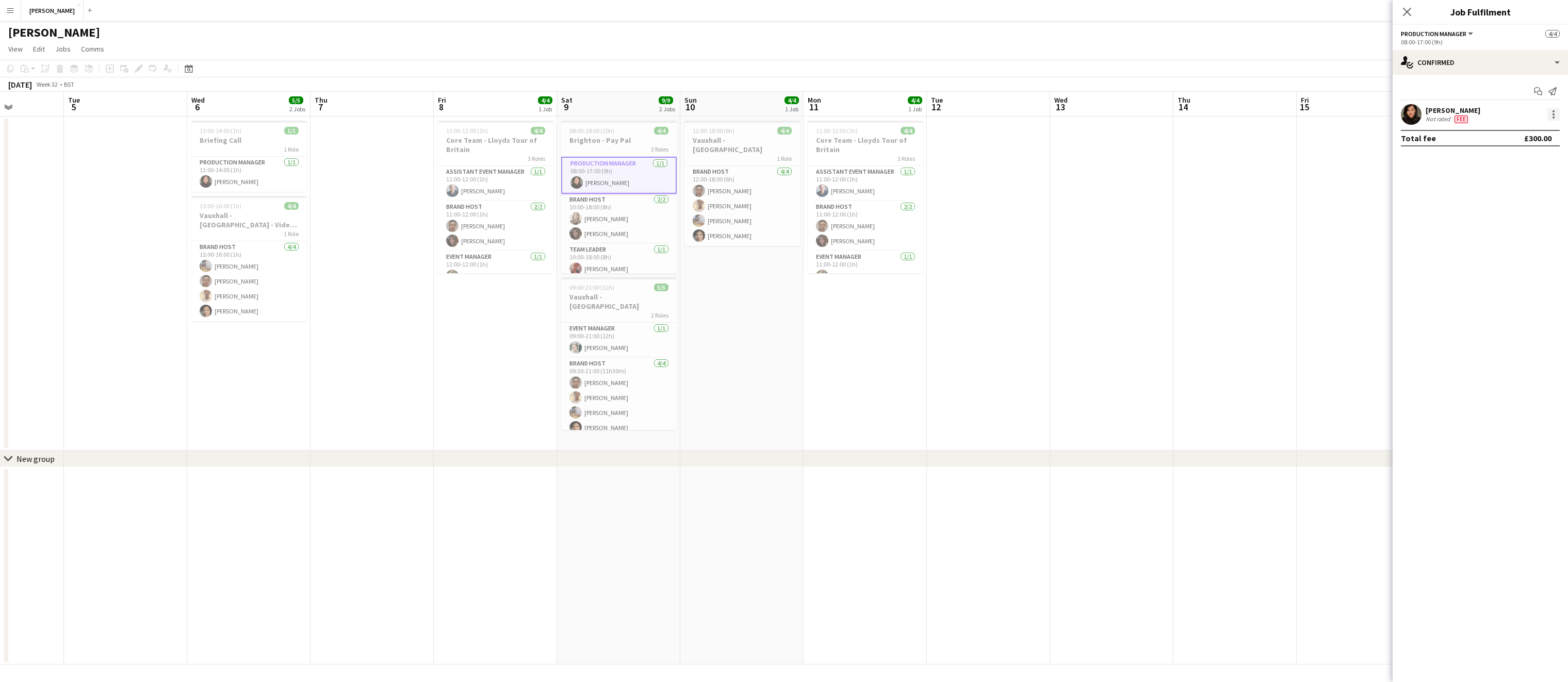
click at [1553, 117] on div at bounding box center [1553, 117] width 2 height 2
click at [1517, 128] on button "Edit fee" at bounding box center [1519, 133] width 80 height 25
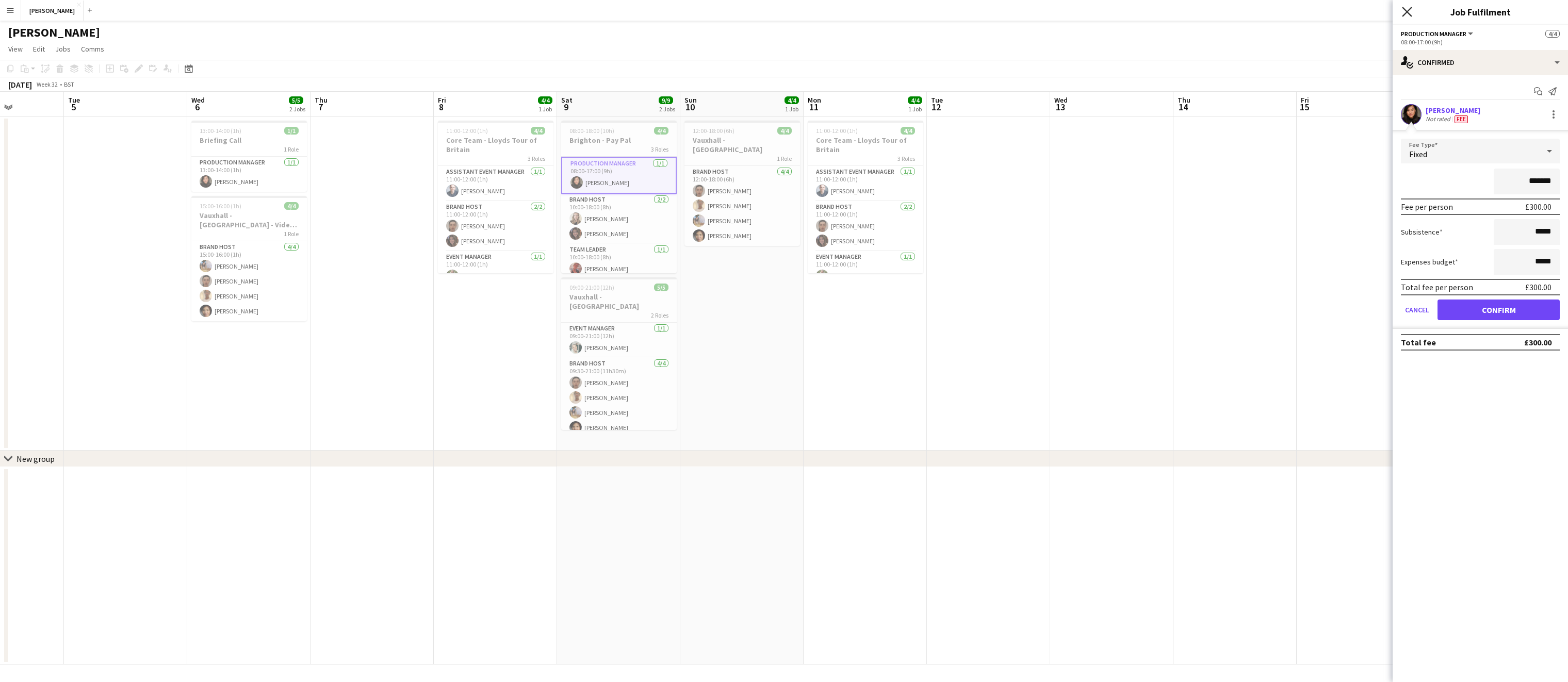
click at [1407, 10] on icon "Close pop-in" at bounding box center [1407, 12] width 10 height 10
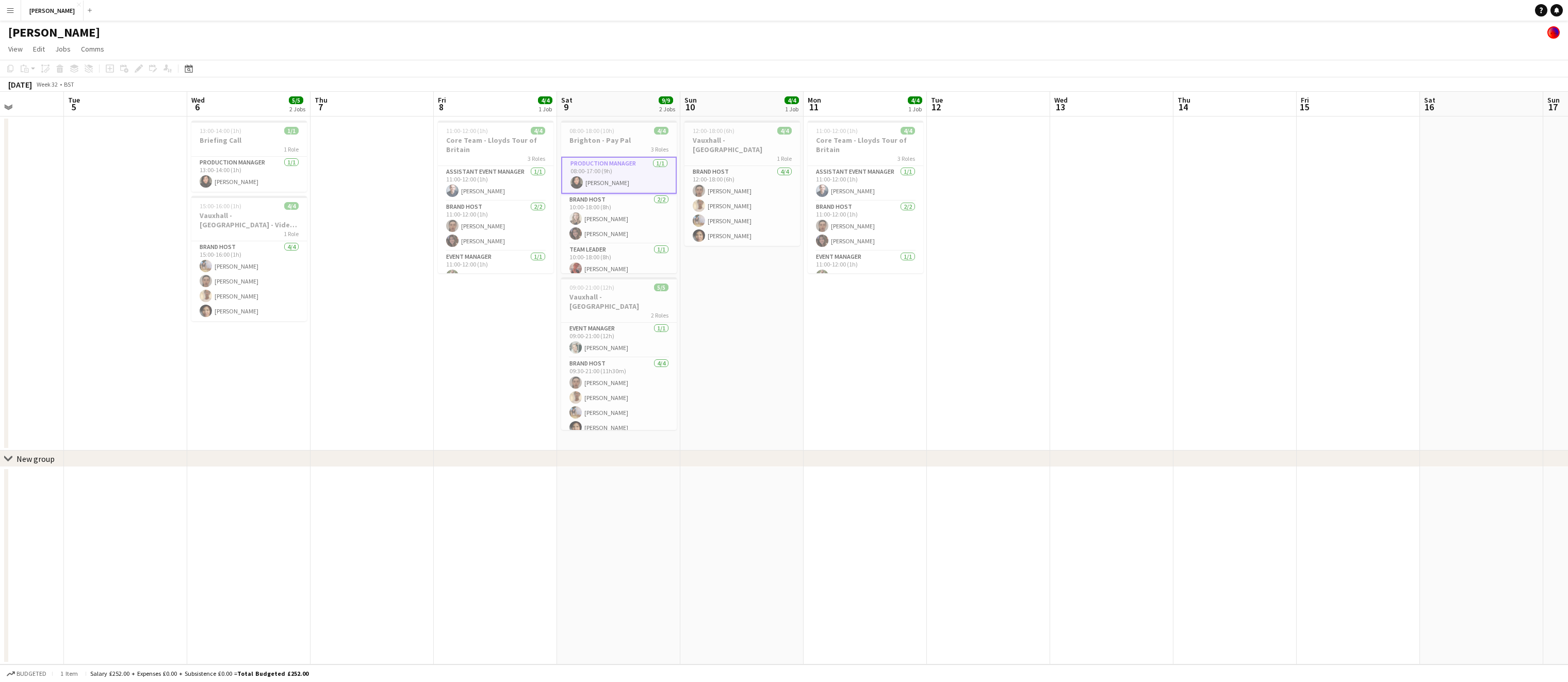
click at [11, 11] on app-icon "Menu" at bounding box center [10, 10] width 9 height 9
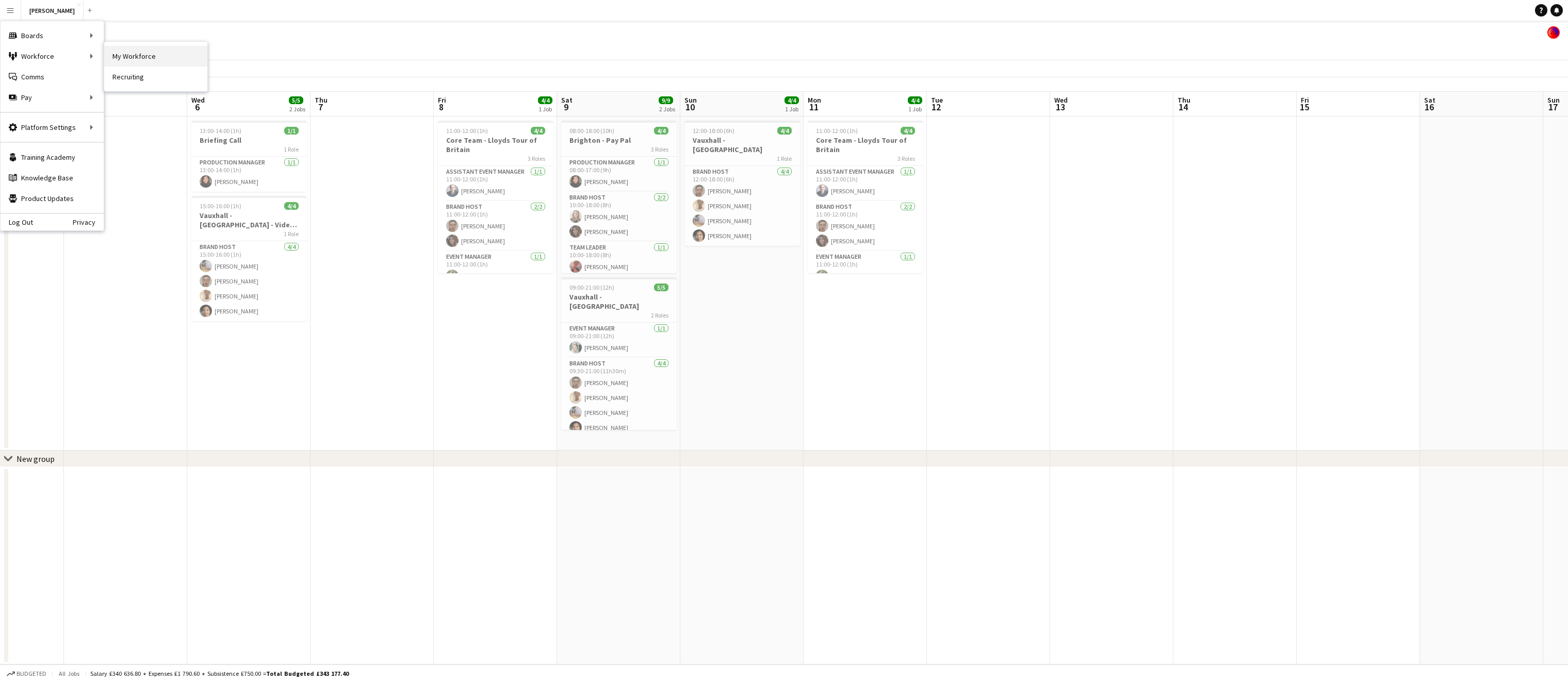
click at [139, 53] on link "My Workforce" at bounding box center [155, 56] width 103 height 21
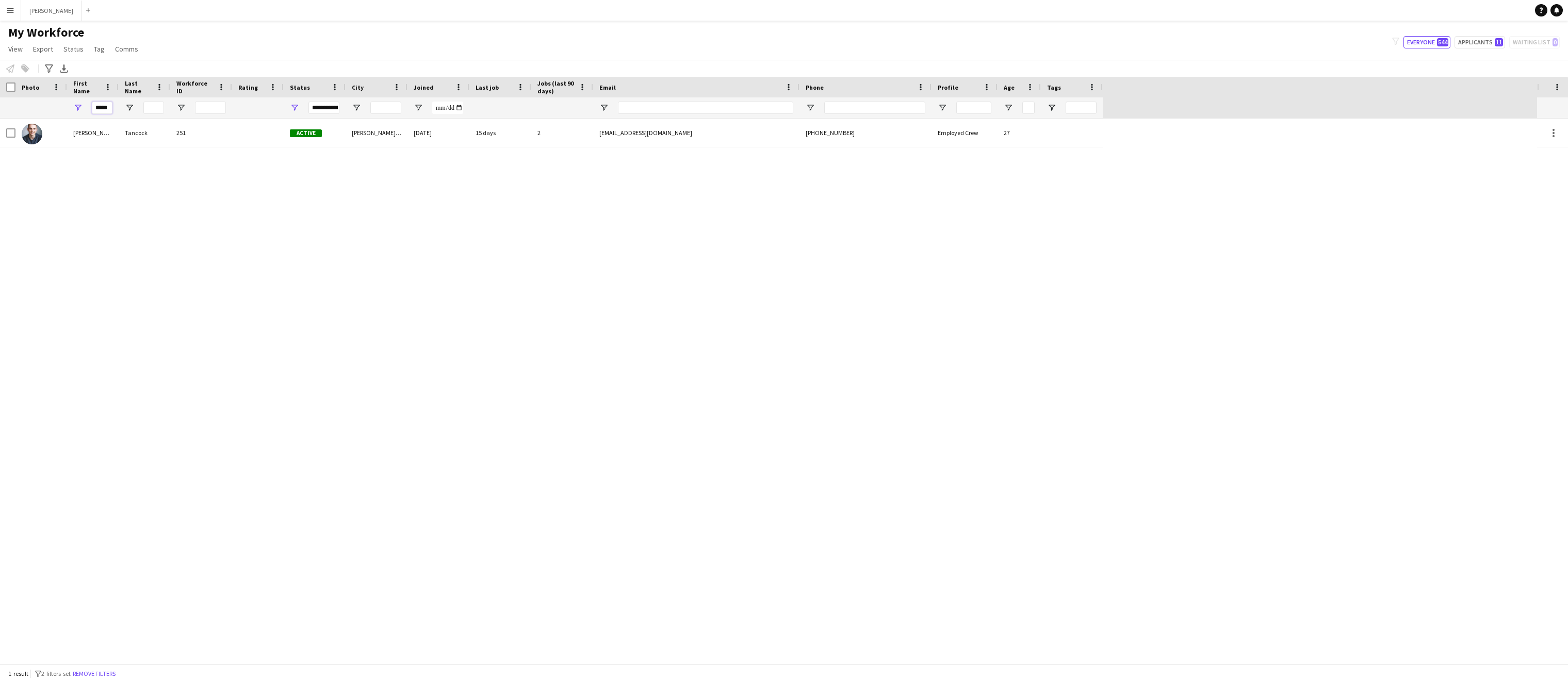
scroll to position [0, 3]
drag, startPoint x: 96, startPoint y: 108, endPoint x: 170, endPoint y: 108, distance: 74.0
click at [170, 108] on div "*****" at bounding box center [551, 108] width 1103 height 21
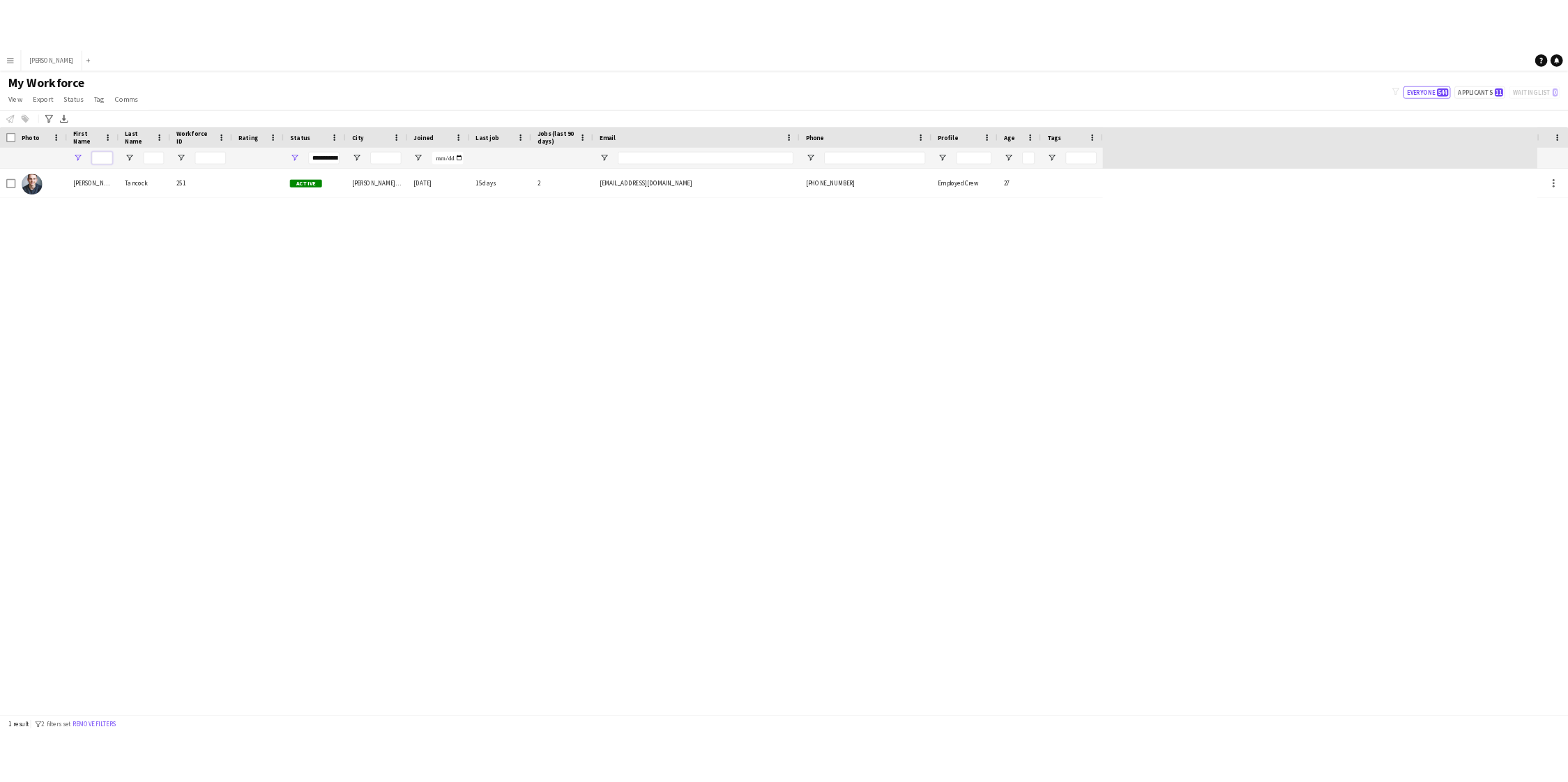
scroll to position [0, 0]
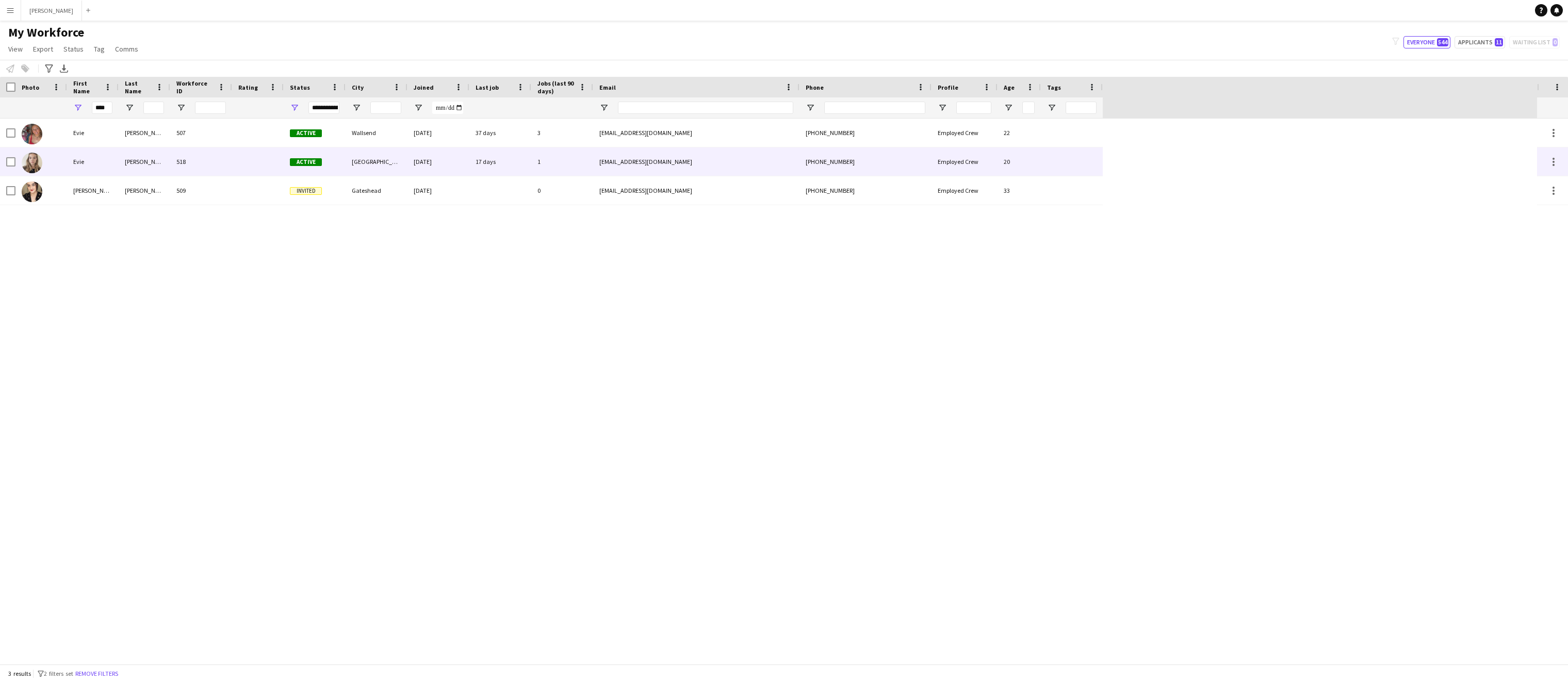
click at [134, 159] on div "[PERSON_NAME]" at bounding box center [144, 161] width 52 height 29
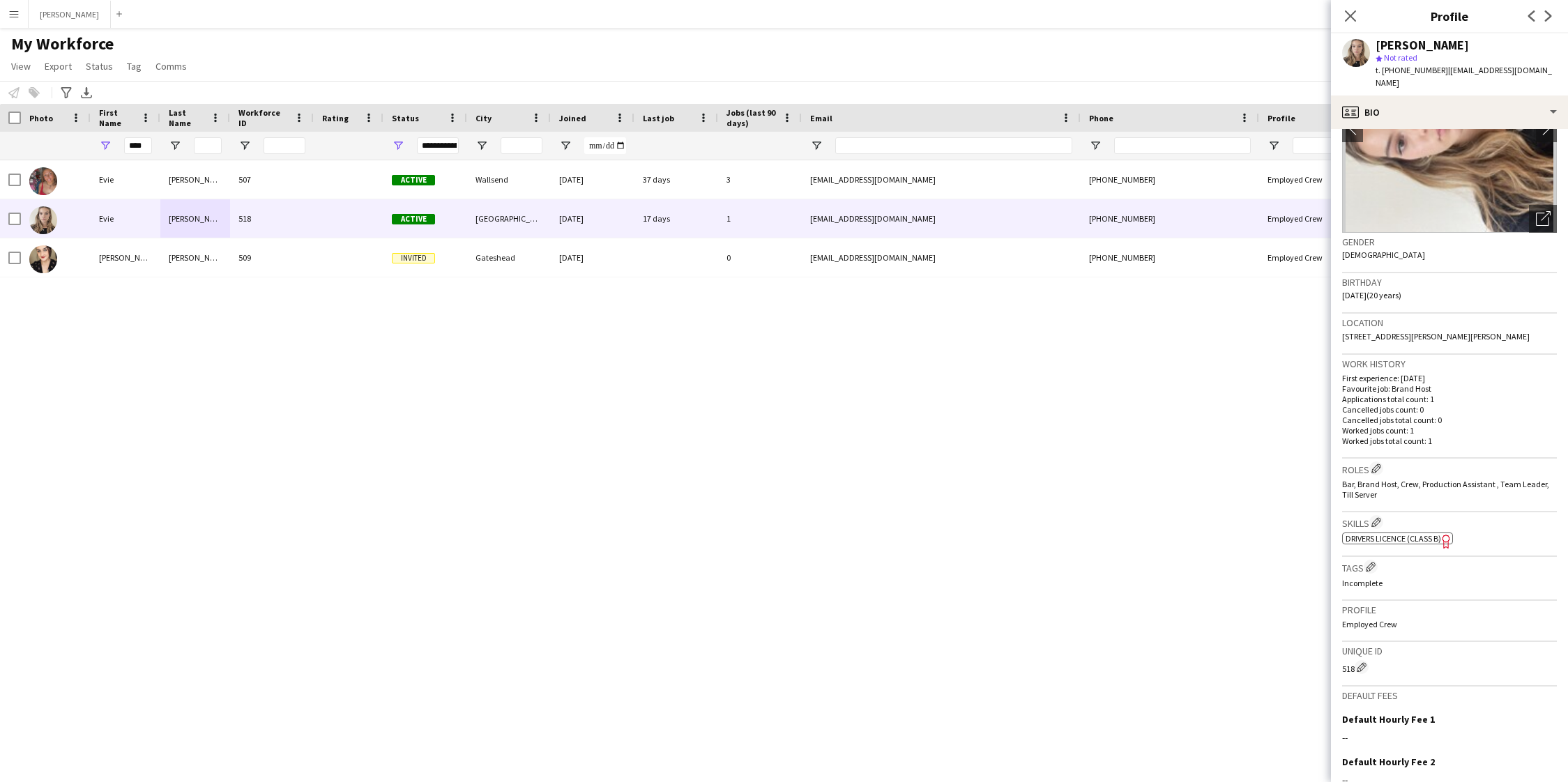
scroll to position [253, 0]
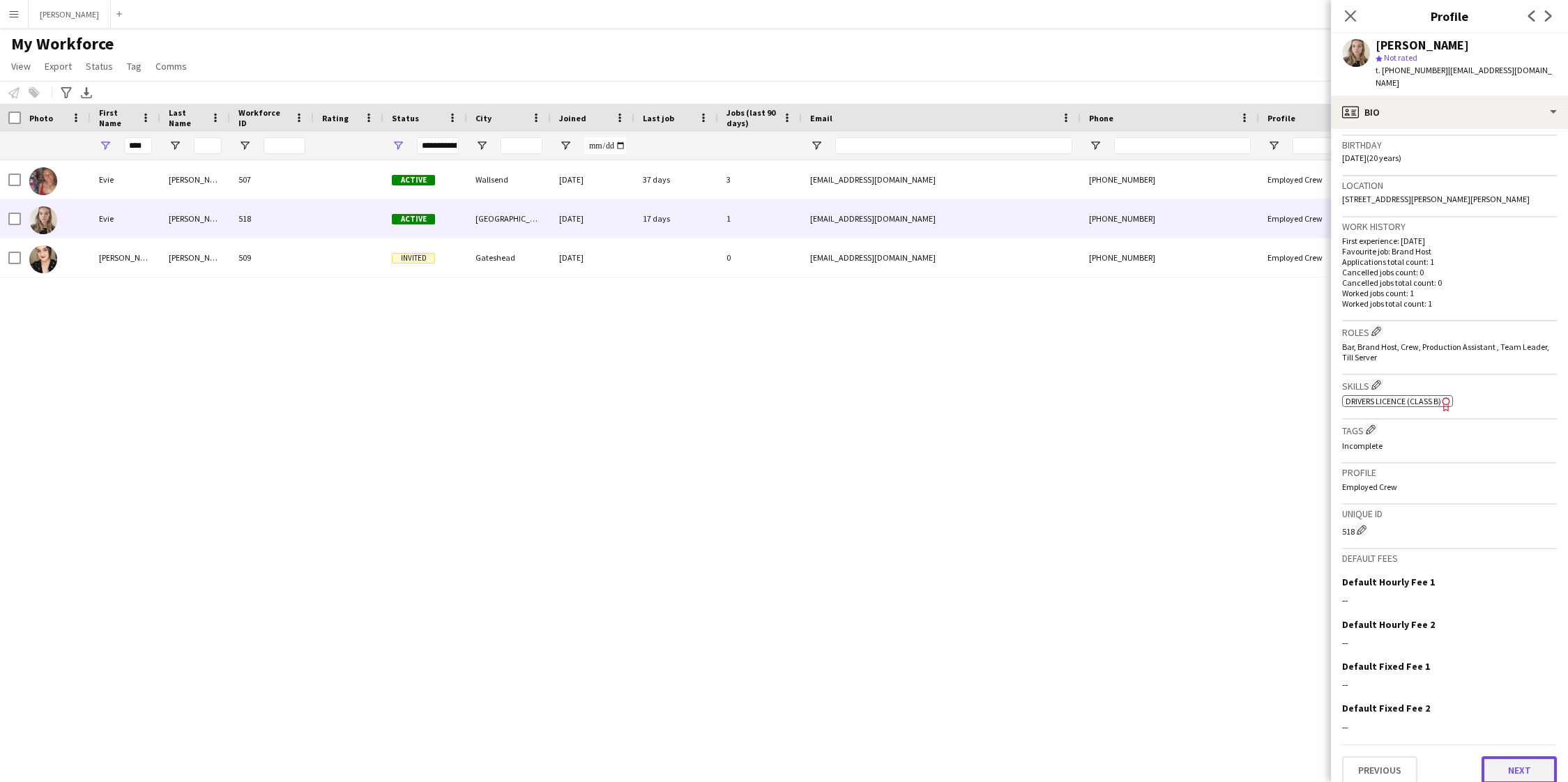
click at [1515, 757] on button "Next" at bounding box center [1519, 770] width 76 height 28
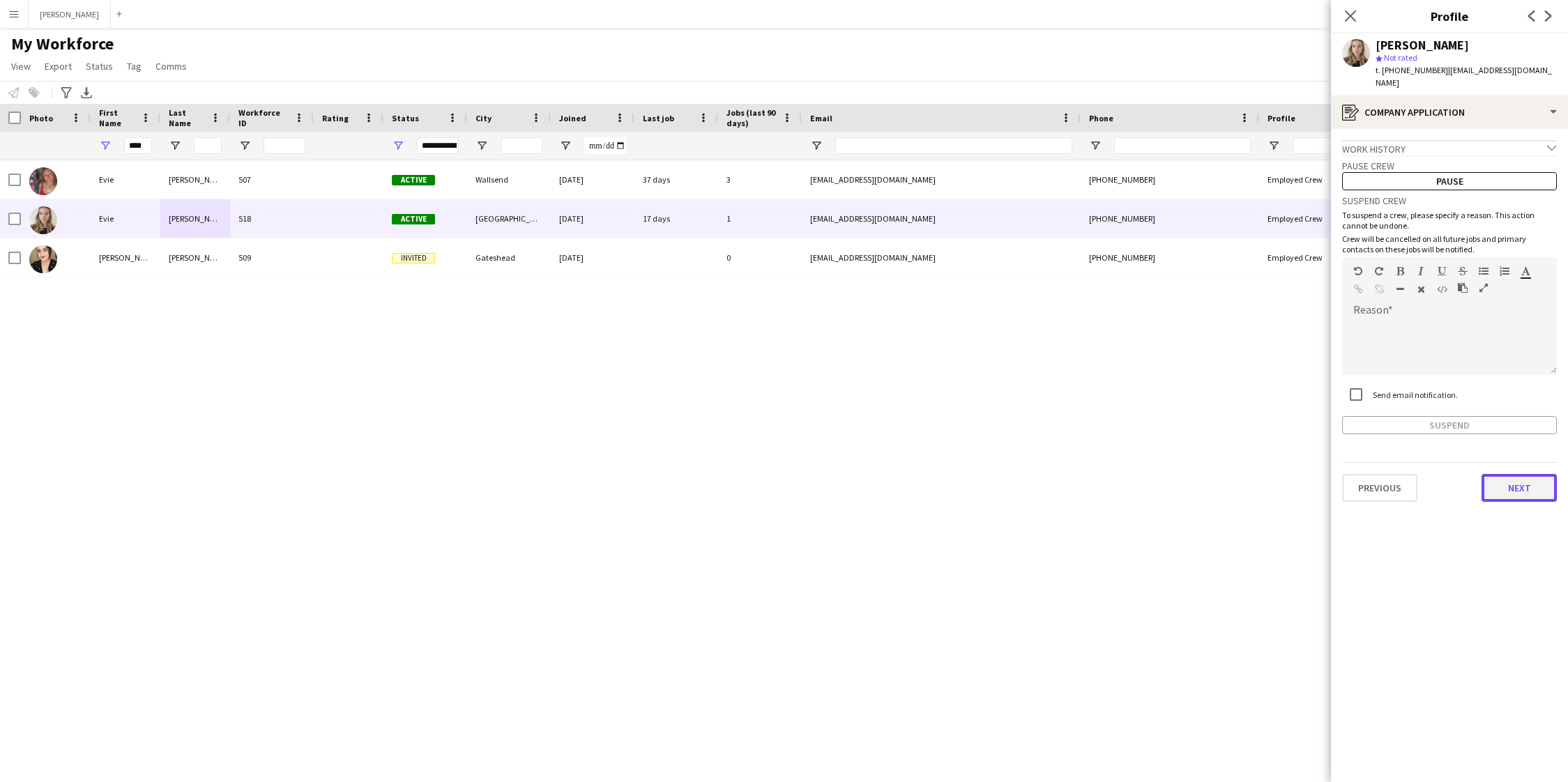
click at [1503, 482] on button "Next" at bounding box center [1519, 488] width 76 height 28
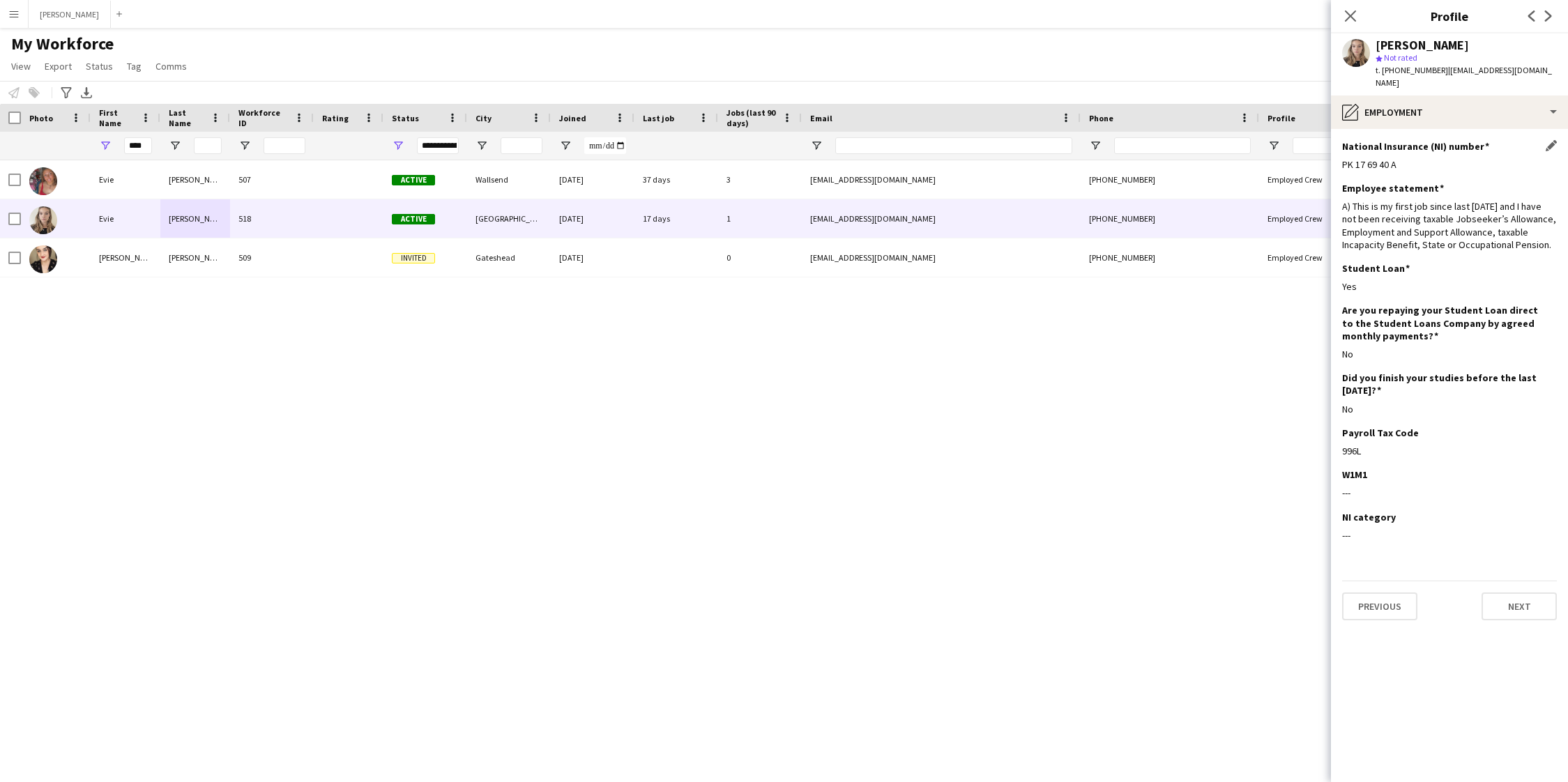
drag, startPoint x: 1399, startPoint y: 153, endPoint x: 1341, endPoint y: 157, distance: 58.1
click at [1342, 158] on div "PK 17 69 40 A" at bounding box center [1449, 164] width 215 height 12
copy div "PK 17 69 40 A"
click at [1390, 595] on button "Previous" at bounding box center [1380, 606] width 76 height 28
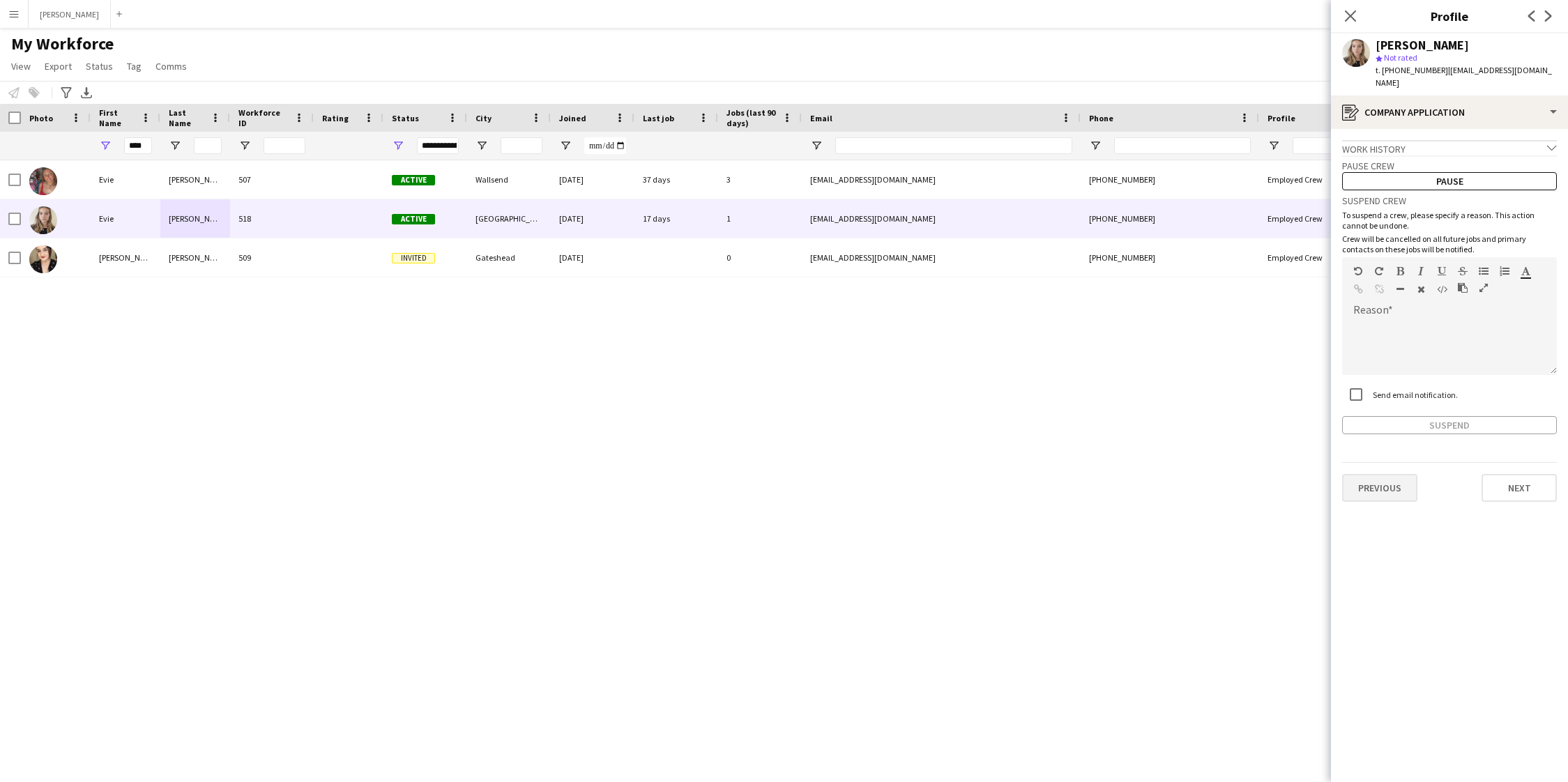
click at [1386, 474] on button "Previous" at bounding box center [1380, 488] width 76 height 28
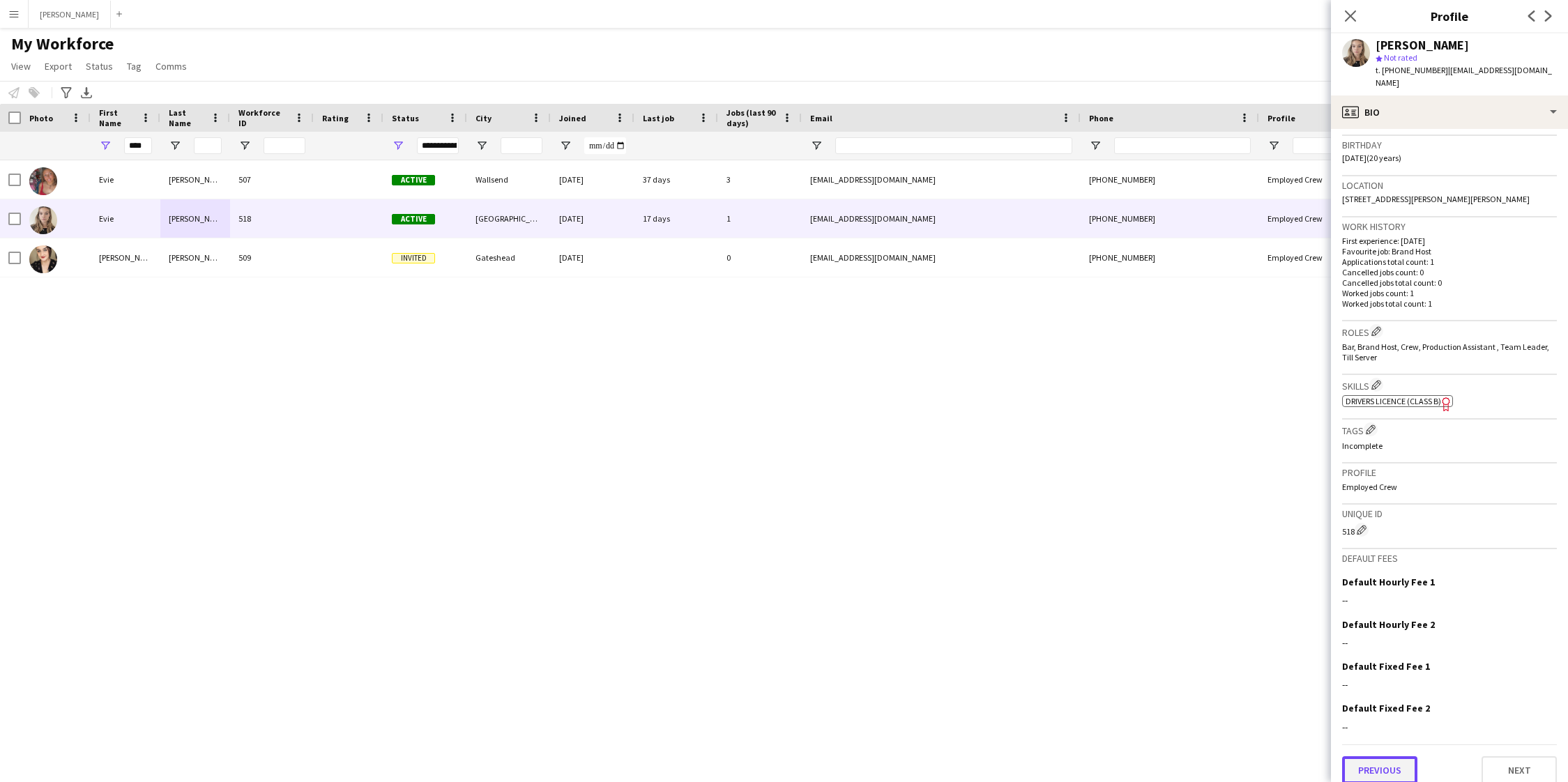
click at [1396, 756] on button "Previous" at bounding box center [1380, 770] width 76 height 28
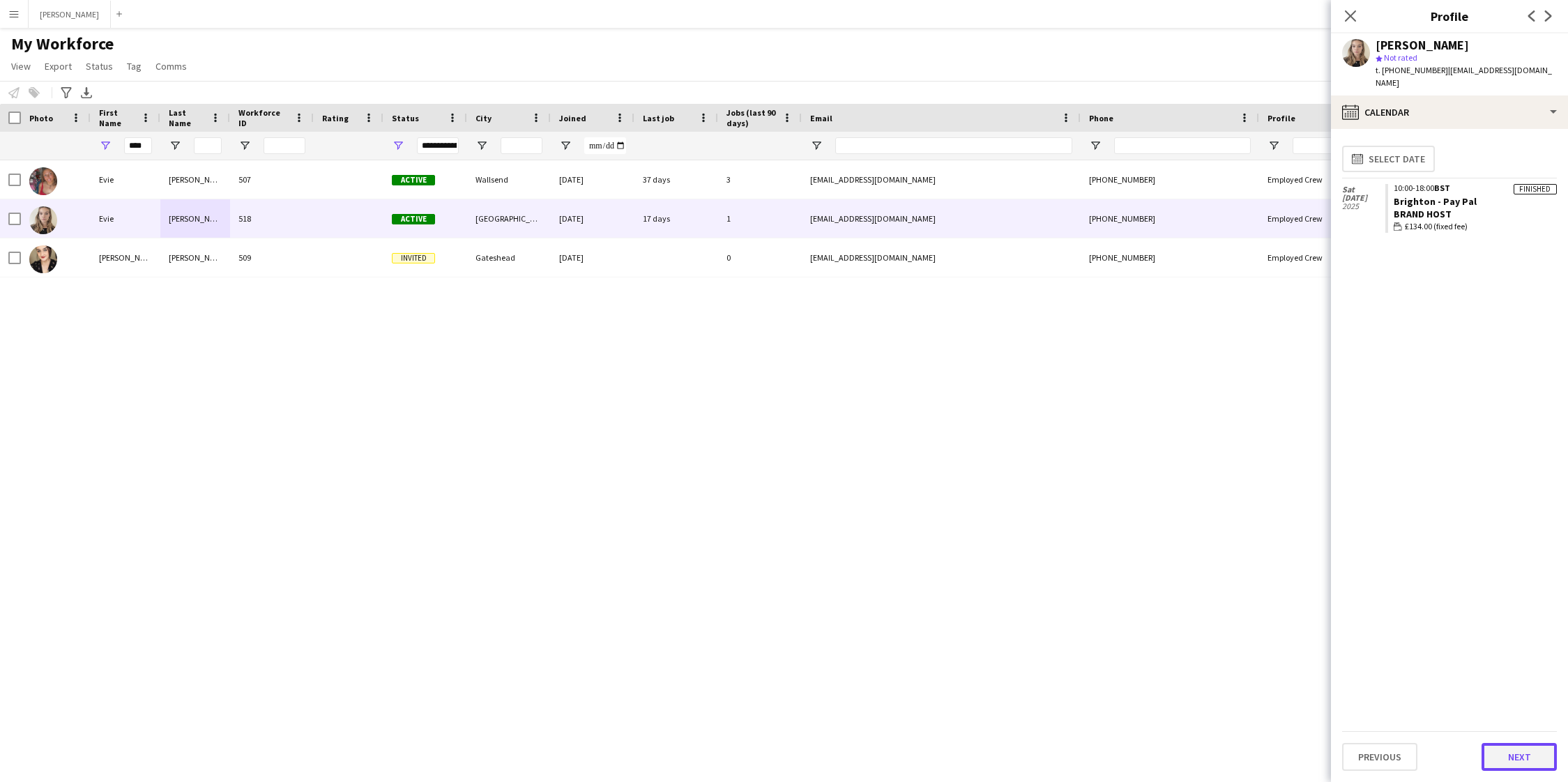
click at [1523, 756] on button "Next" at bounding box center [1519, 757] width 76 height 28
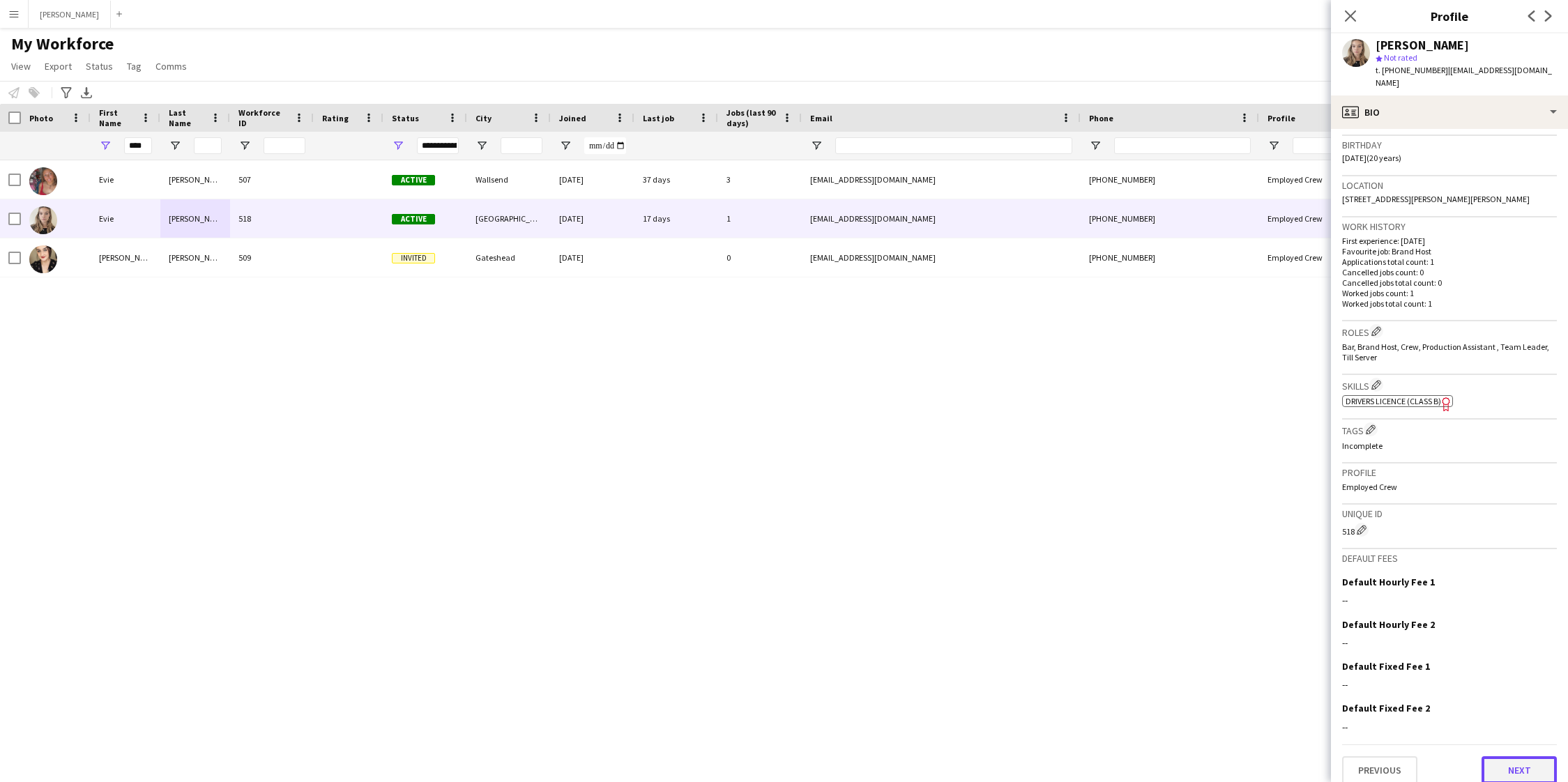
click at [1526, 757] on button "Next" at bounding box center [1519, 770] width 76 height 28
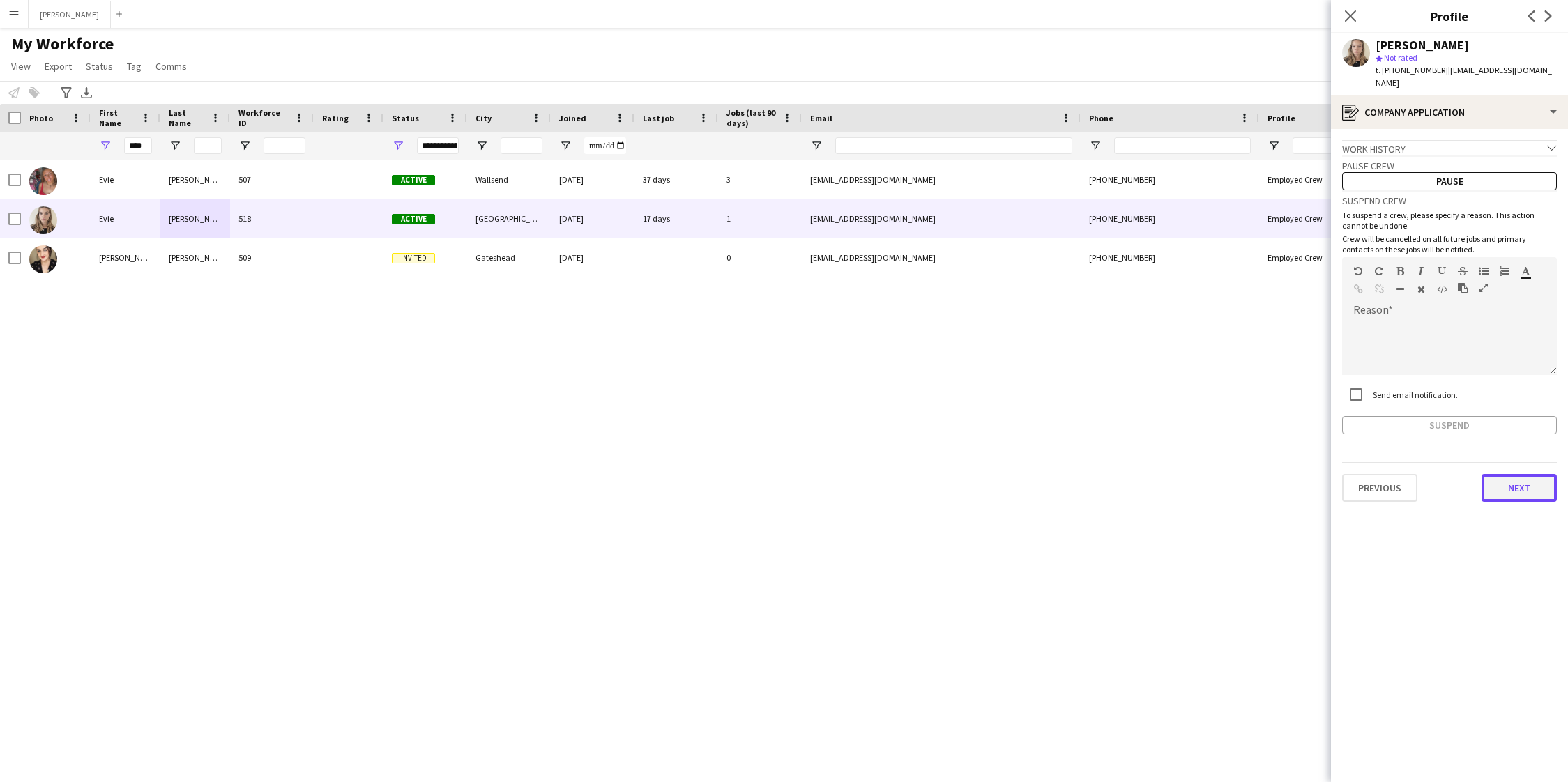
click at [1500, 479] on button "Next" at bounding box center [1519, 488] width 76 height 28
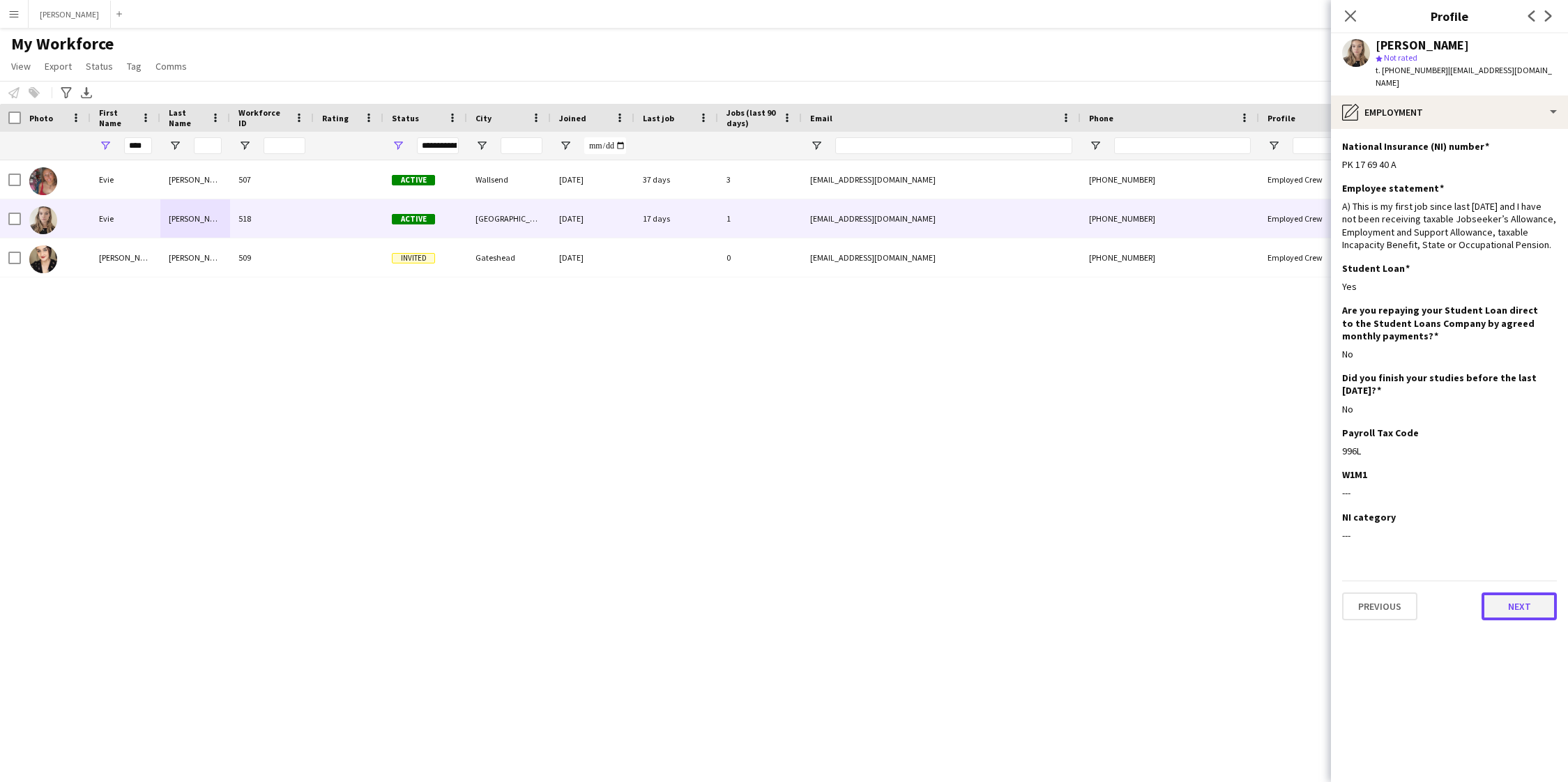
click at [1513, 602] on button "Next" at bounding box center [1519, 606] width 76 height 28
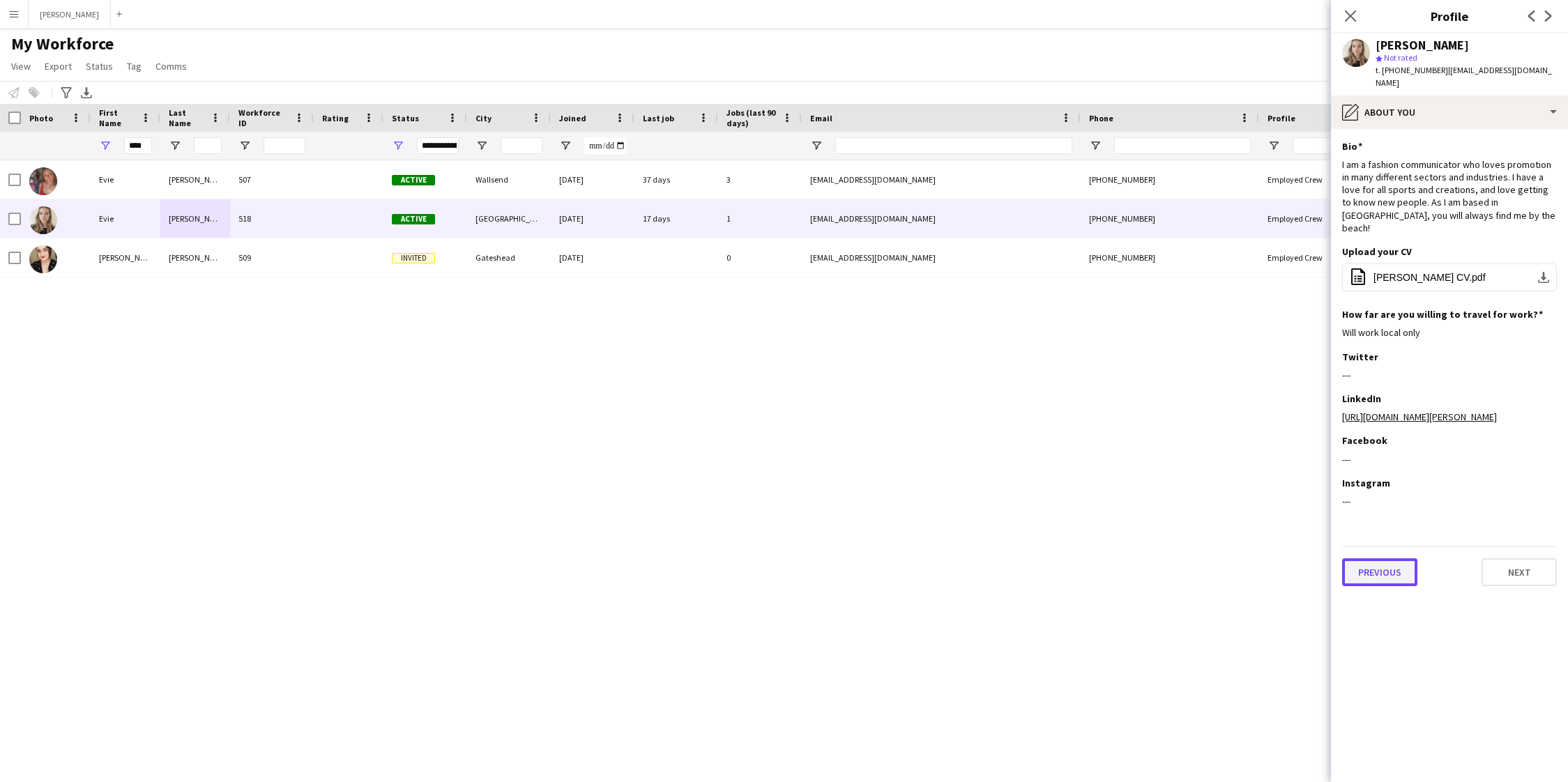
click at [1384, 558] on button "Previous" at bounding box center [1380, 572] width 76 height 28
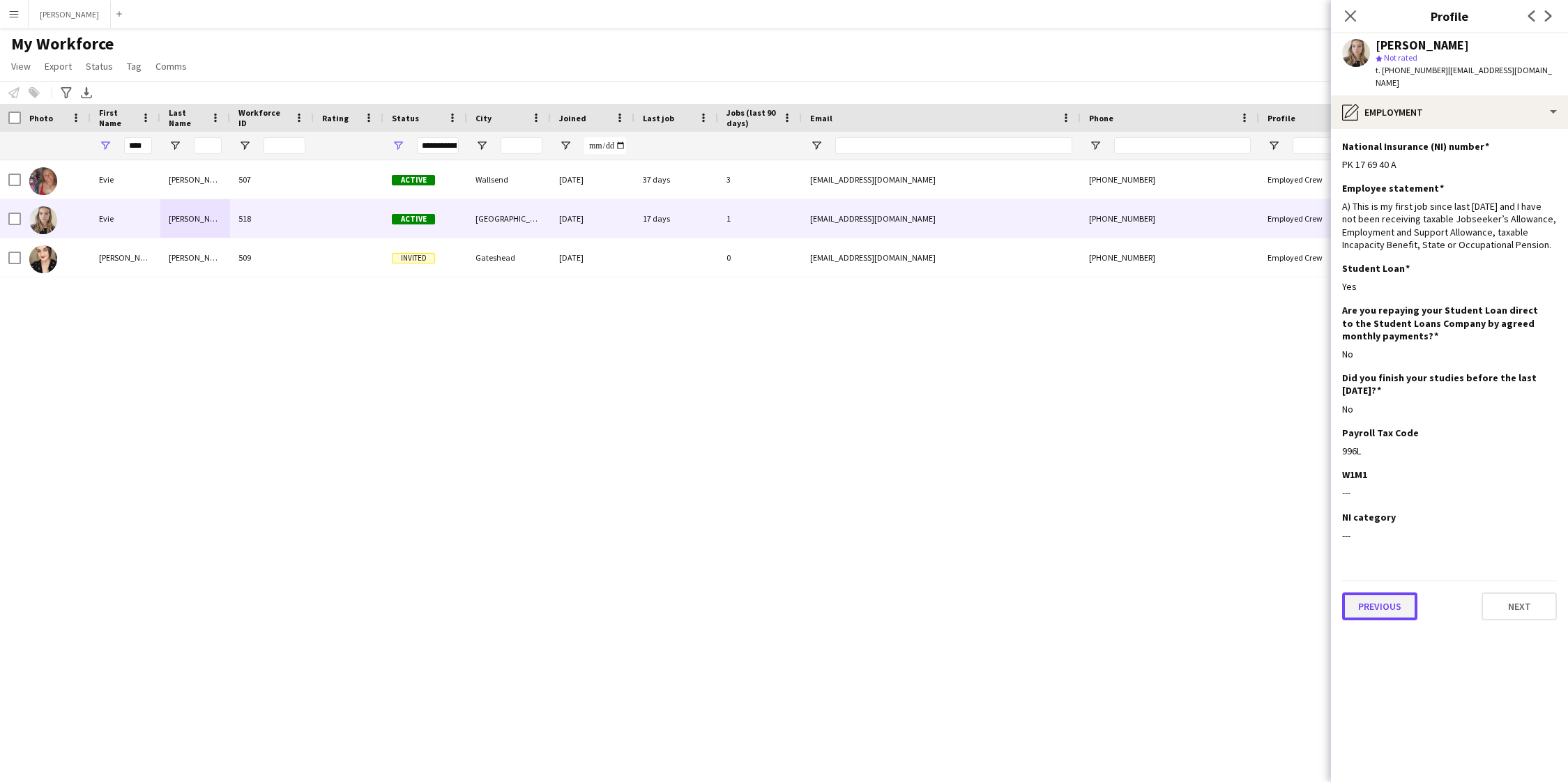
click at [1391, 594] on button "Previous" at bounding box center [1380, 606] width 76 height 28
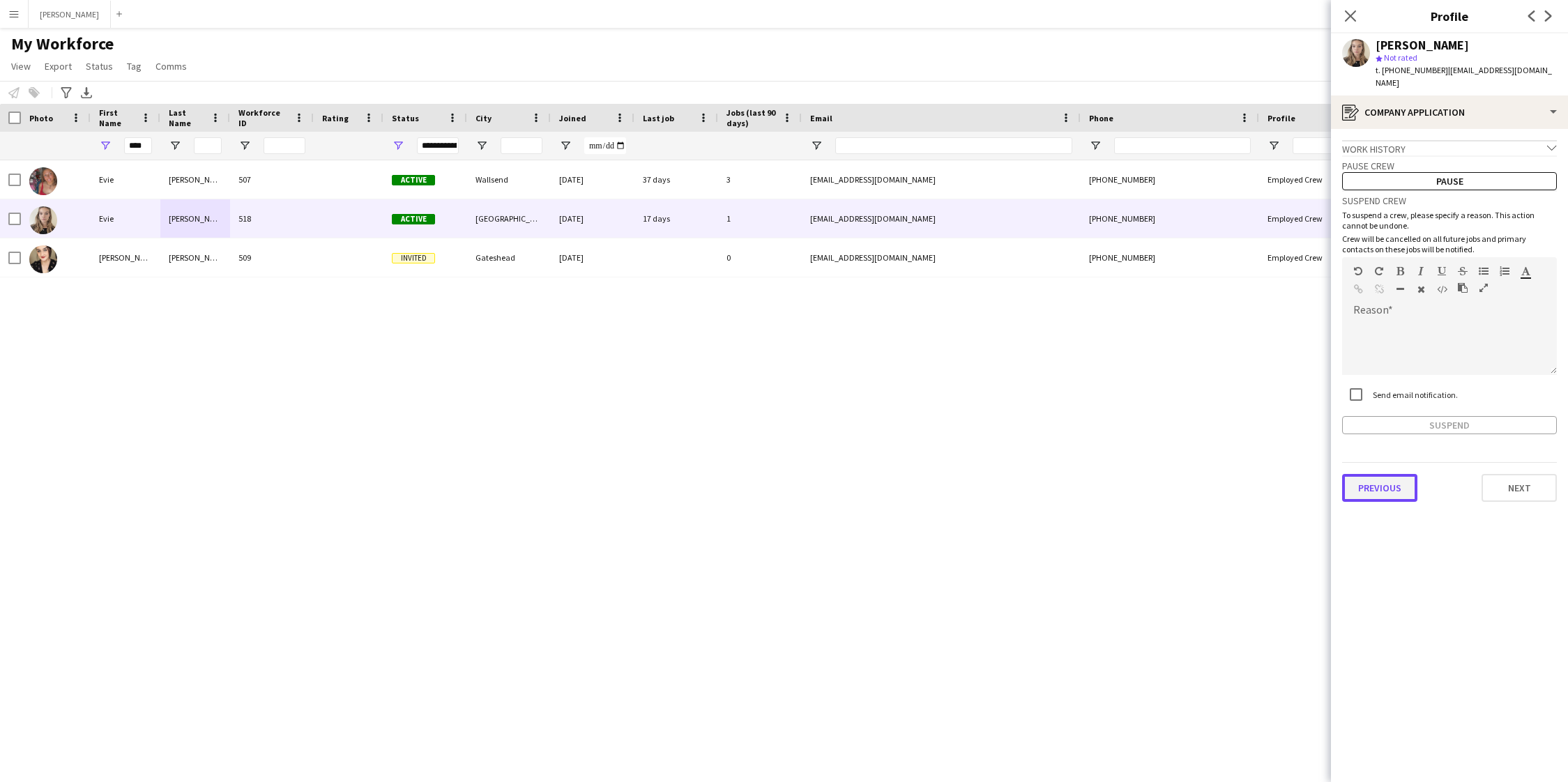
click at [1383, 474] on button "Previous" at bounding box center [1380, 488] width 76 height 28
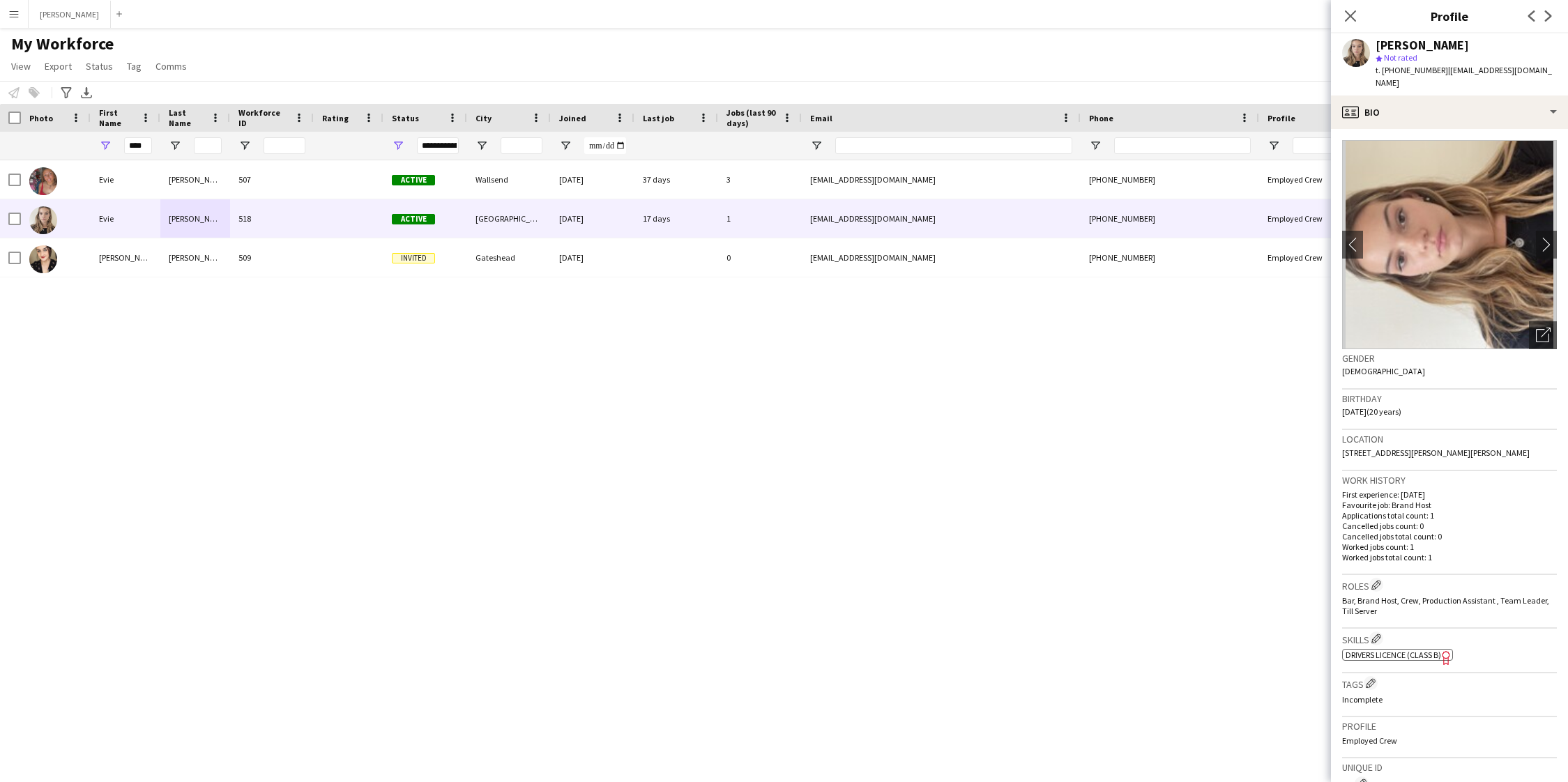
click at [1452, 447] on span "[STREET_ADDRESS][PERSON_NAME][PERSON_NAME]" at bounding box center [1436, 452] width 188 height 11
drag, startPoint x: 1450, startPoint y: 437, endPoint x: 1342, endPoint y: 442, distance: 108.1
click at [1342, 447] on span "[STREET_ADDRESS][PERSON_NAME][PERSON_NAME]" at bounding box center [1436, 452] width 188 height 11
copy span "[STREET_ADDRESS][PERSON_NAME][PERSON_NAME],"
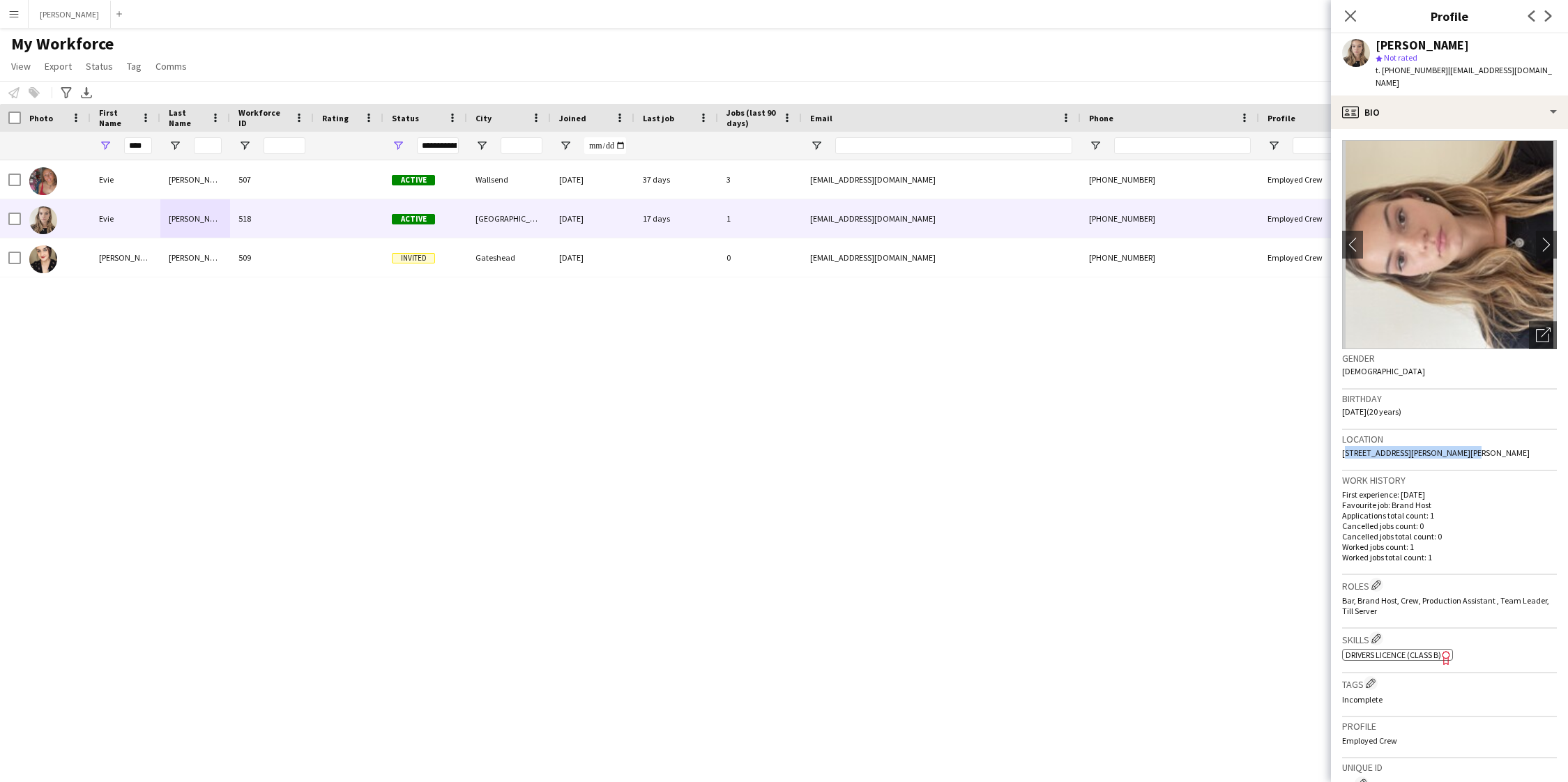
click at [1476, 445] on div "Location [STREET_ADDRESS][PERSON_NAME][PERSON_NAME]" at bounding box center [1449, 450] width 215 height 40
copy span "[GEOGRAPHIC_DATA]"
drag, startPoint x: 1434, startPoint y: 67, endPoint x: 1386, endPoint y: 71, distance: 48.2
click at [1386, 71] on span "t. [PHONE_NUMBER]" at bounding box center [1412, 70] width 72 height 11
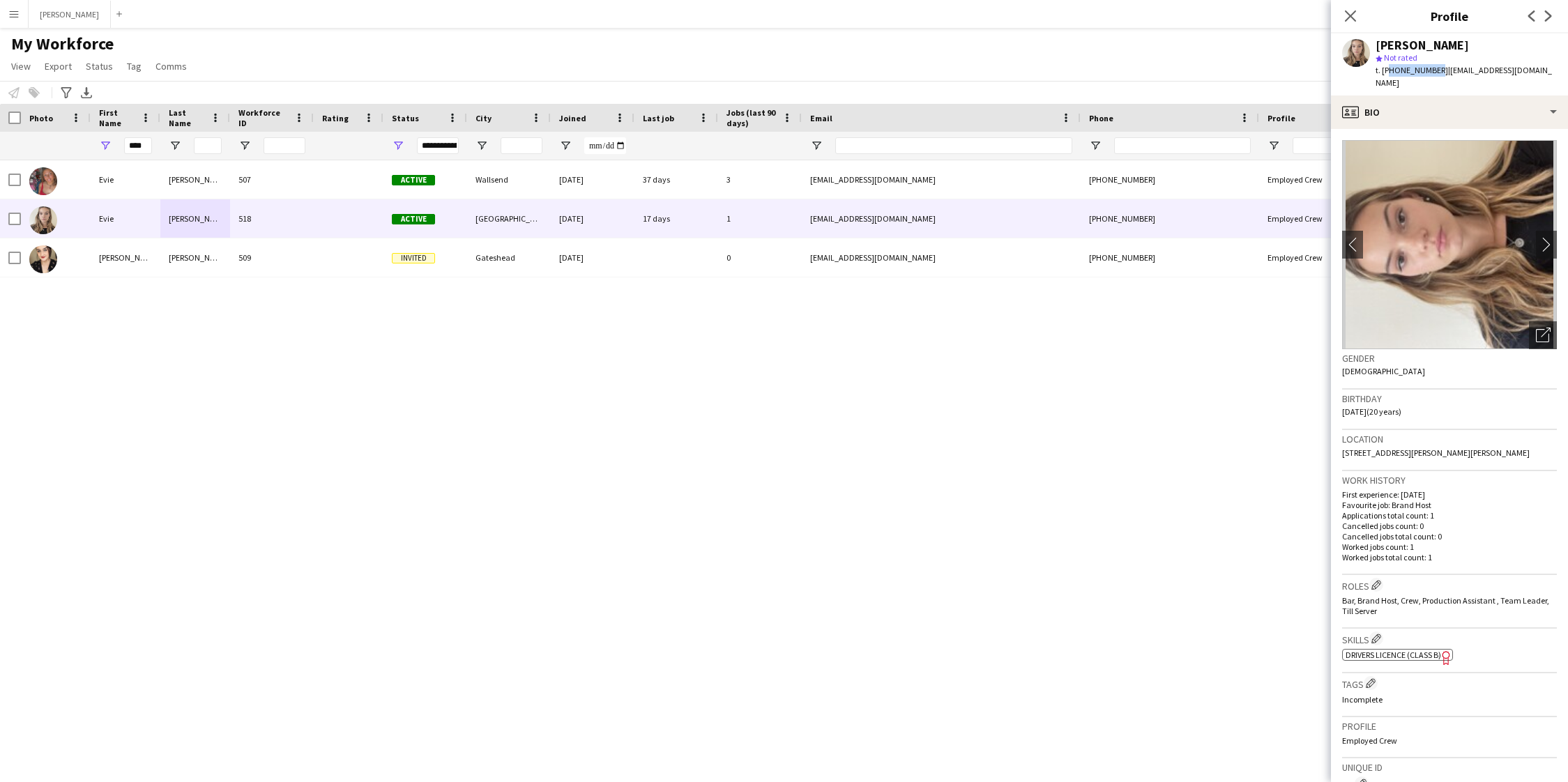
copy span "44787155970"
drag, startPoint x: 1441, startPoint y: 69, endPoint x: 1556, endPoint y: 70, distance: 115.0
click at [1556, 70] on div "[PERSON_NAME] star Not rated t. [PHONE_NUMBER] | [EMAIL_ADDRESS][DOMAIN_NAME]" at bounding box center [1450, 64] width 237 height 62
copy span "[EMAIL_ADDRESS][DOMAIN_NAME]"
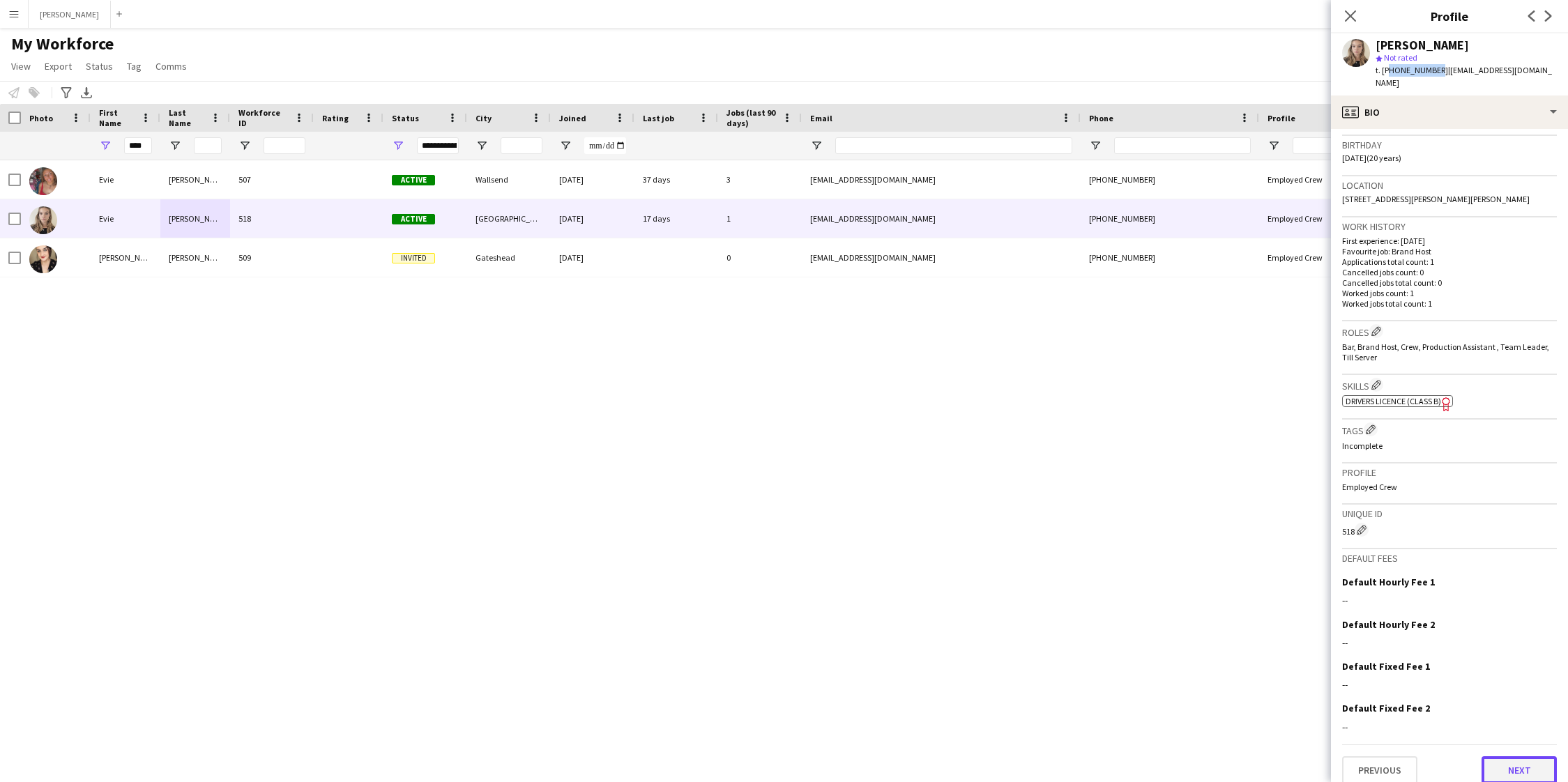
click at [1524, 756] on button "Next" at bounding box center [1519, 770] width 76 height 28
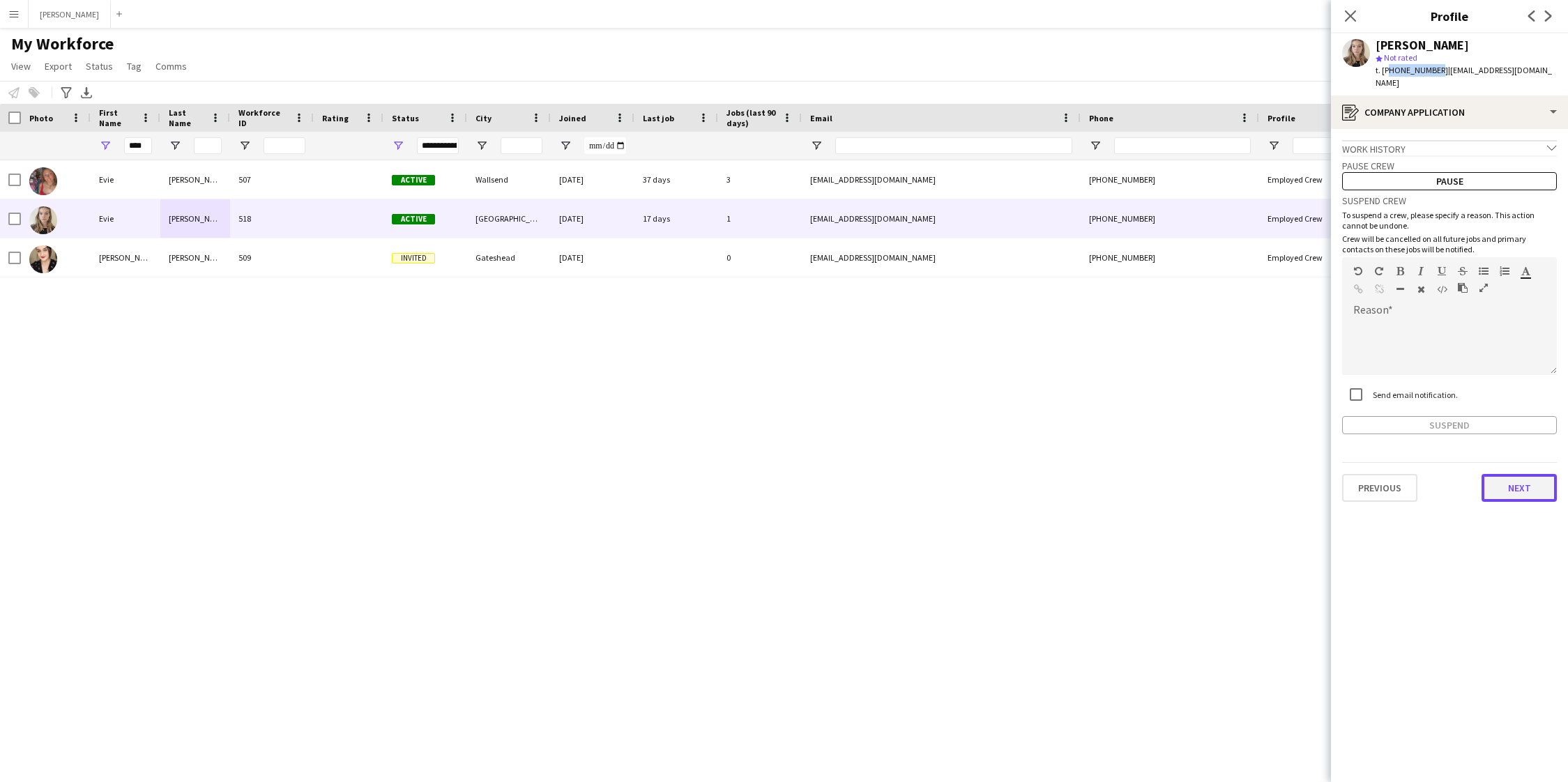
click at [1519, 484] on button "Next" at bounding box center [1519, 488] width 76 height 28
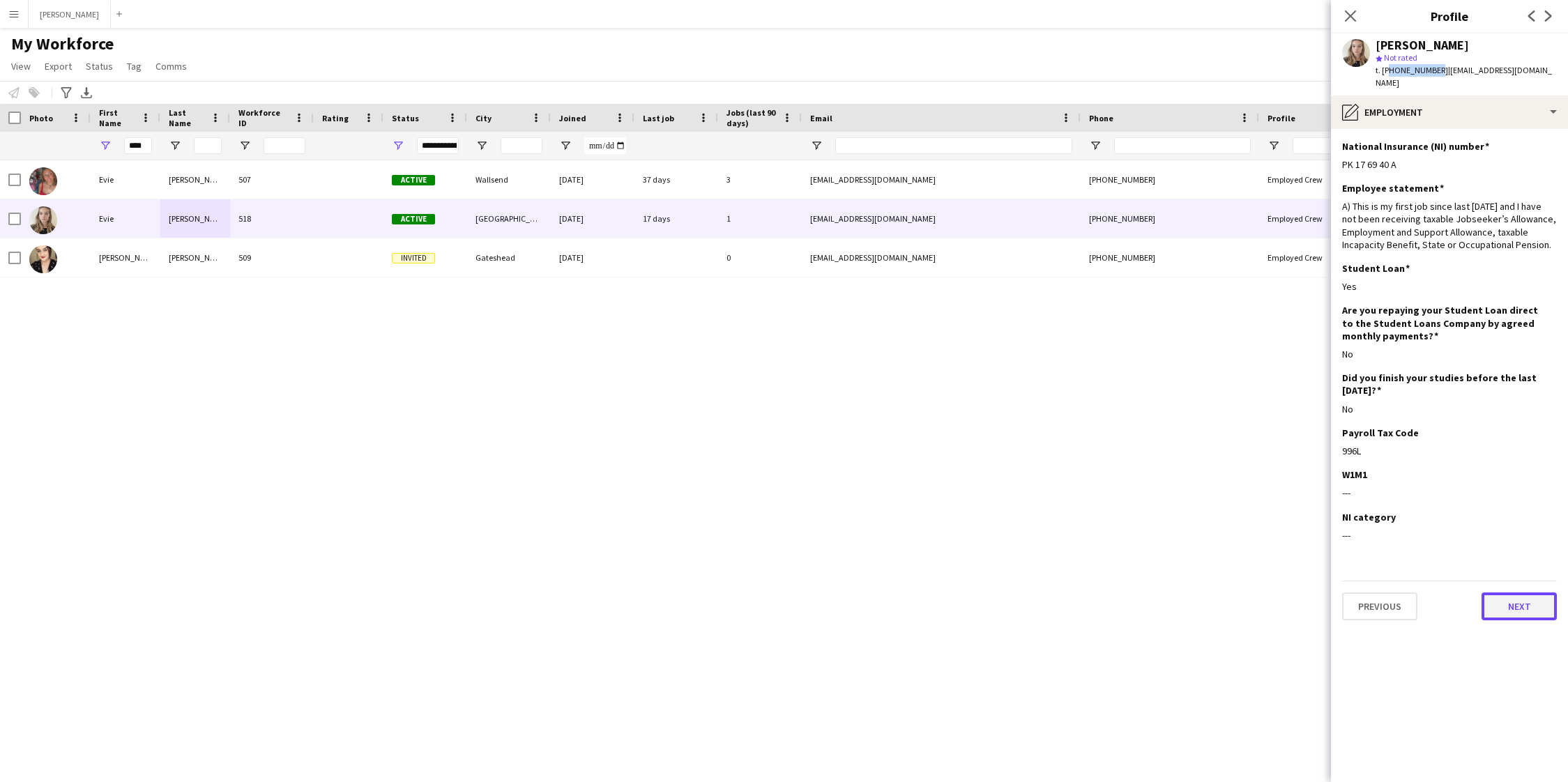
click at [1505, 592] on button "Next" at bounding box center [1519, 606] width 76 height 28
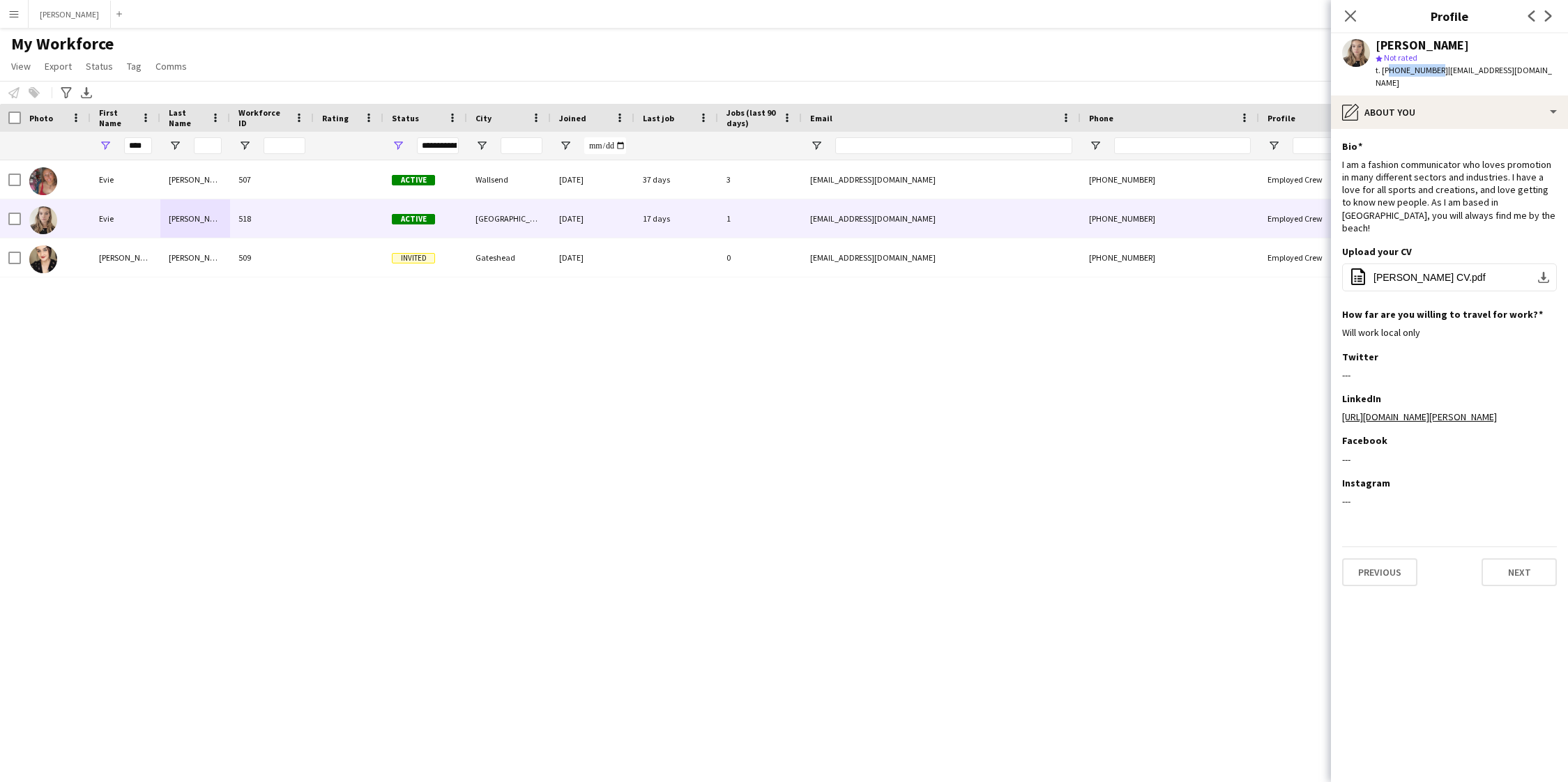
click at [1520, 573] on app-section-data-types "Bio Edit this field I am a fashion communicator who loves promotion in many dif…" at bounding box center [1450, 456] width 237 height 653
click at [1524, 562] on button "Next" at bounding box center [1519, 572] width 76 height 28
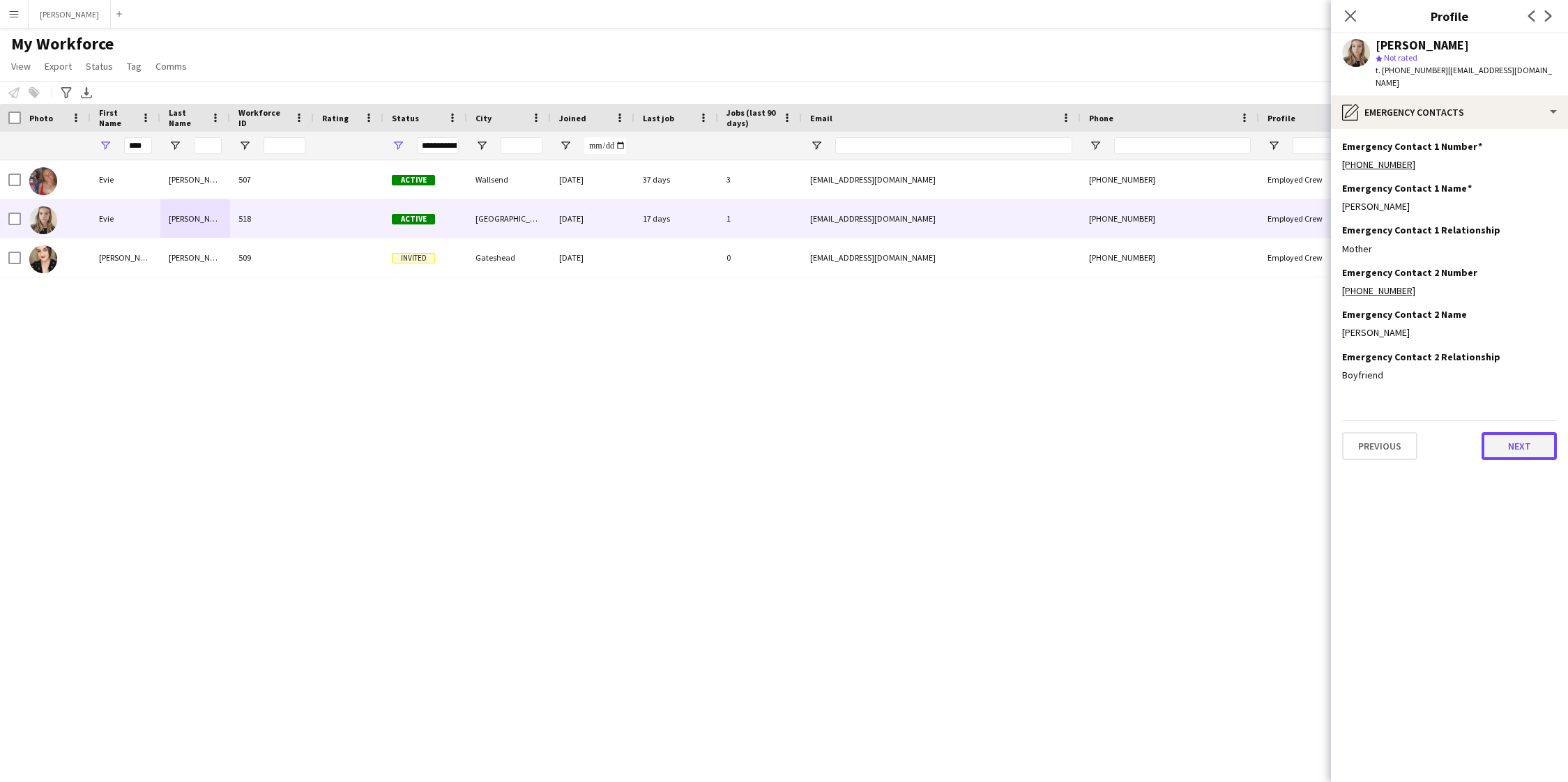
click at [1510, 432] on button "Next" at bounding box center [1519, 446] width 76 height 28
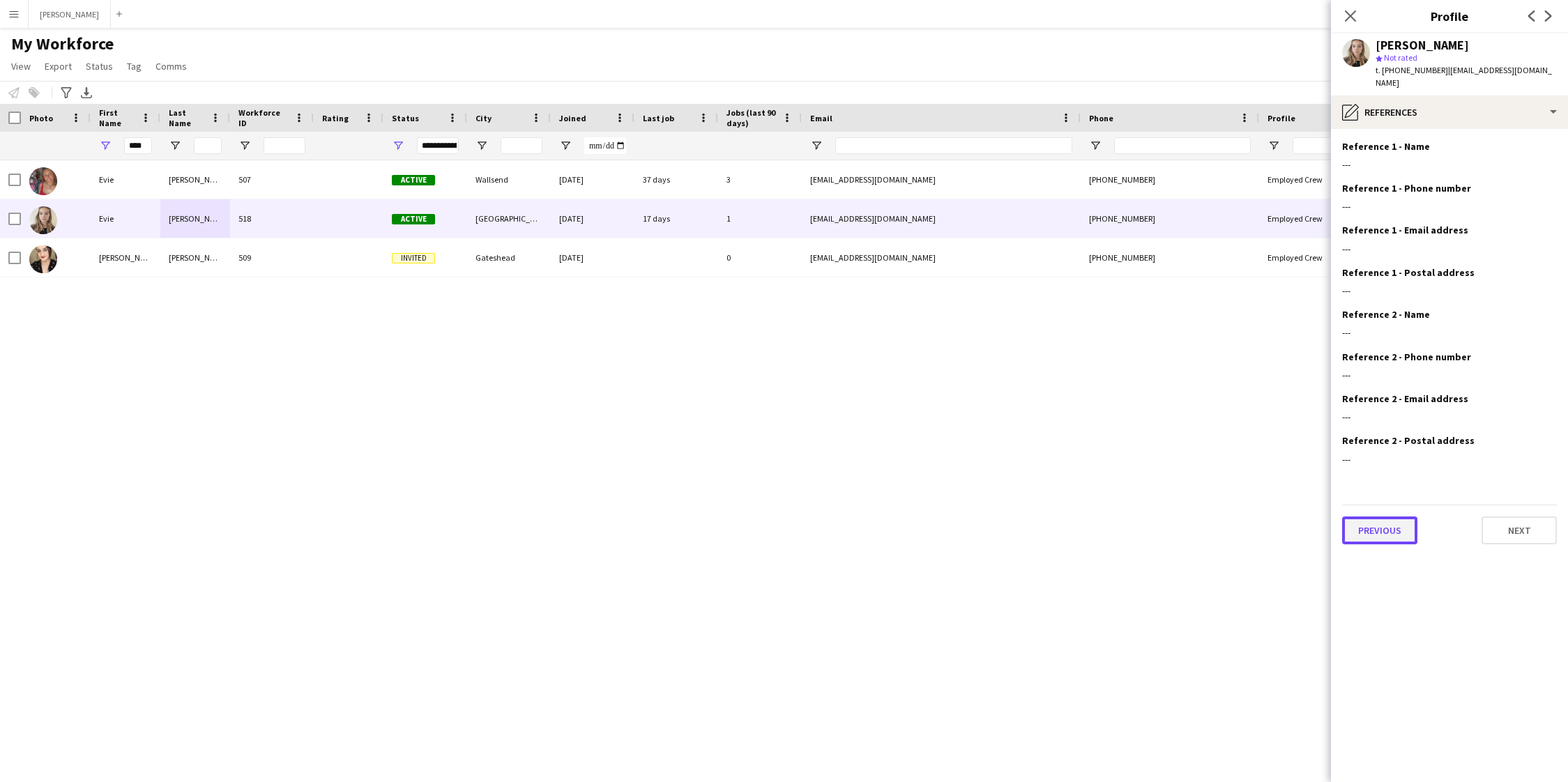
click at [1395, 516] on button "Previous" at bounding box center [1380, 530] width 76 height 28
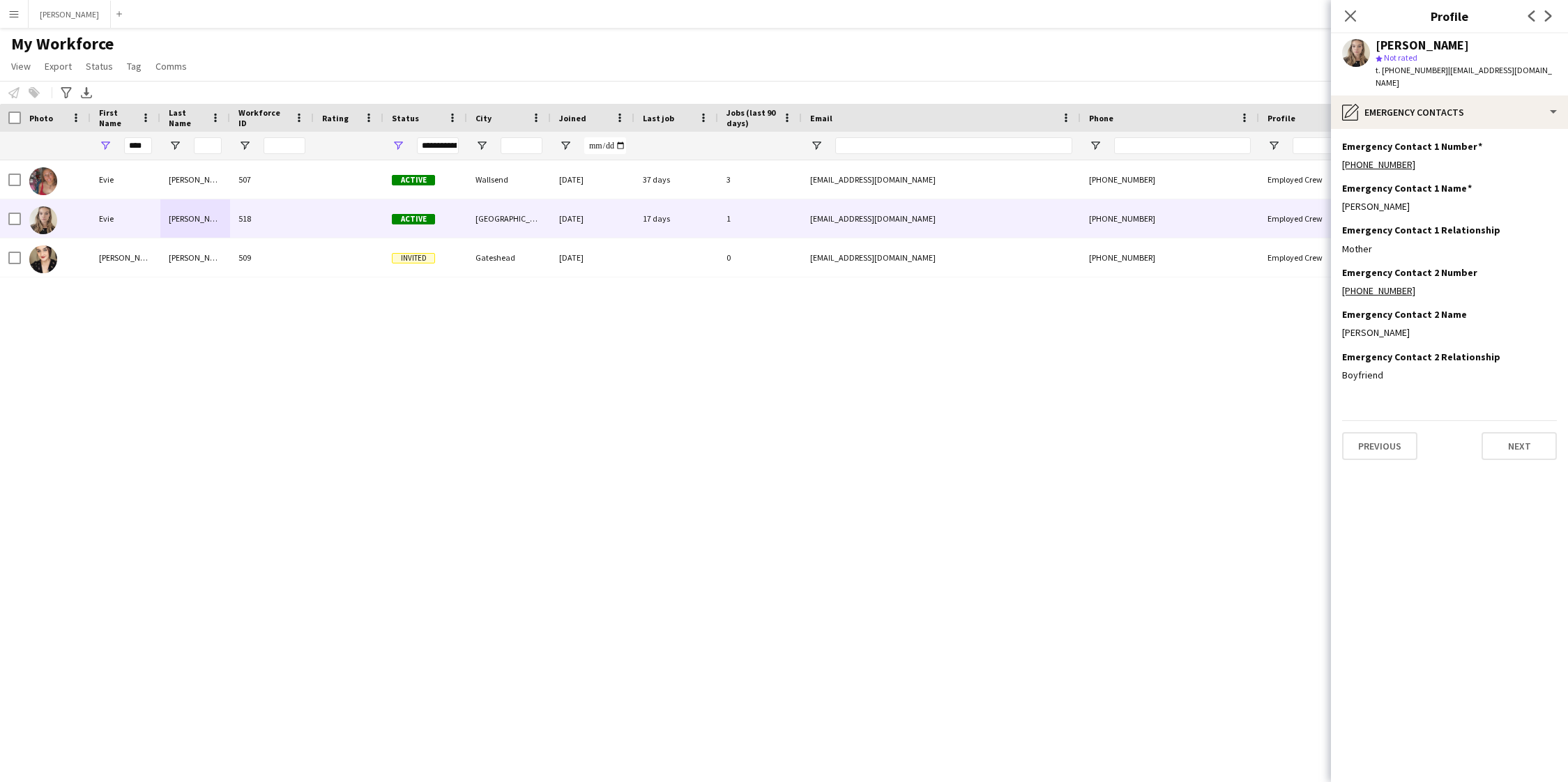
click at [1557, 432] on app-section-data-types "Emergency Contact 1 Number Edit this field [PHONE_NUMBER] Emergency Contact 1 N…" at bounding box center [1450, 456] width 237 height 653
click at [1541, 437] on button "Next" at bounding box center [1519, 446] width 76 height 28
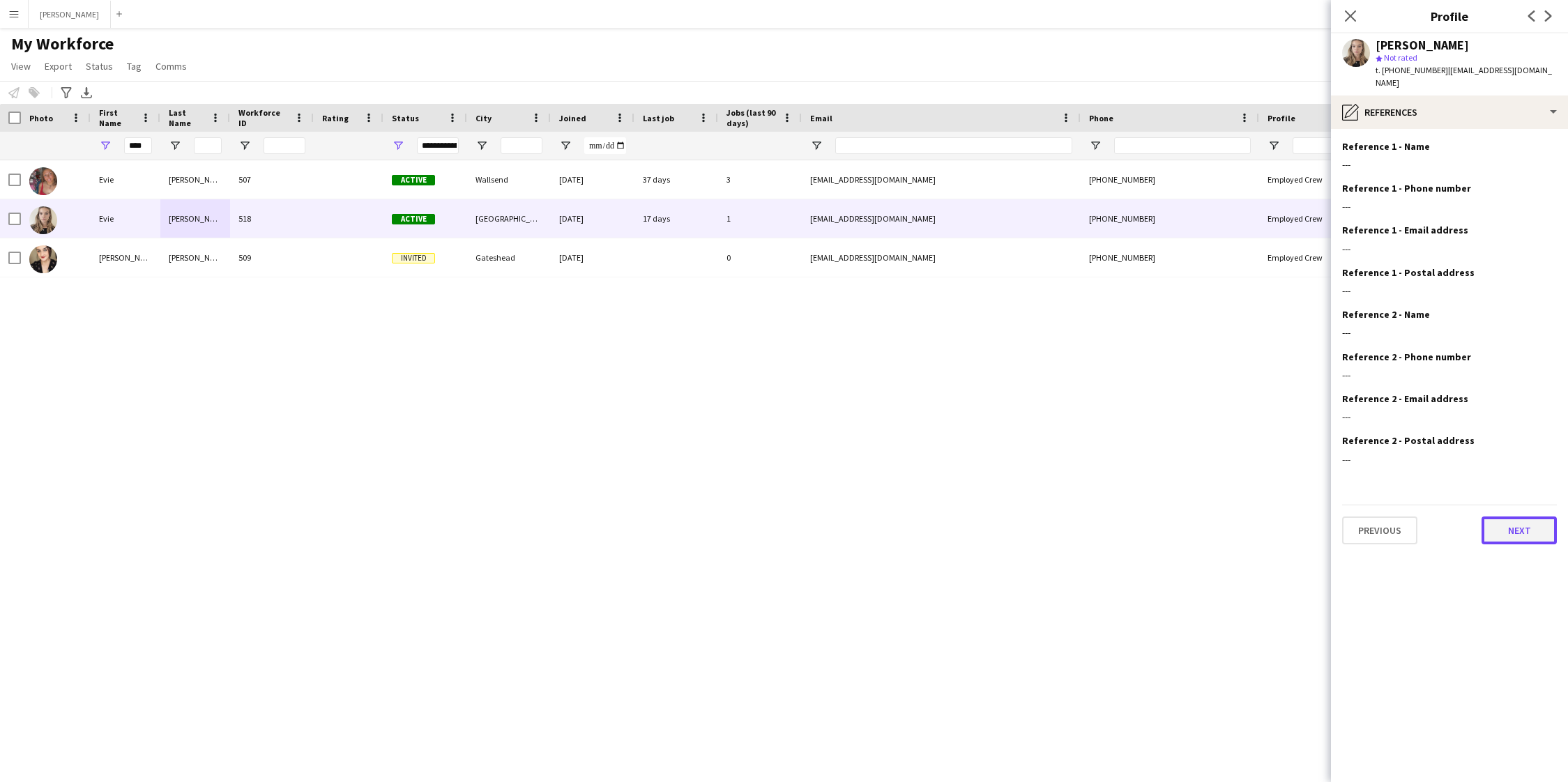
click at [1516, 516] on button "Next" at bounding box center [1519, 530] width 76 height 28
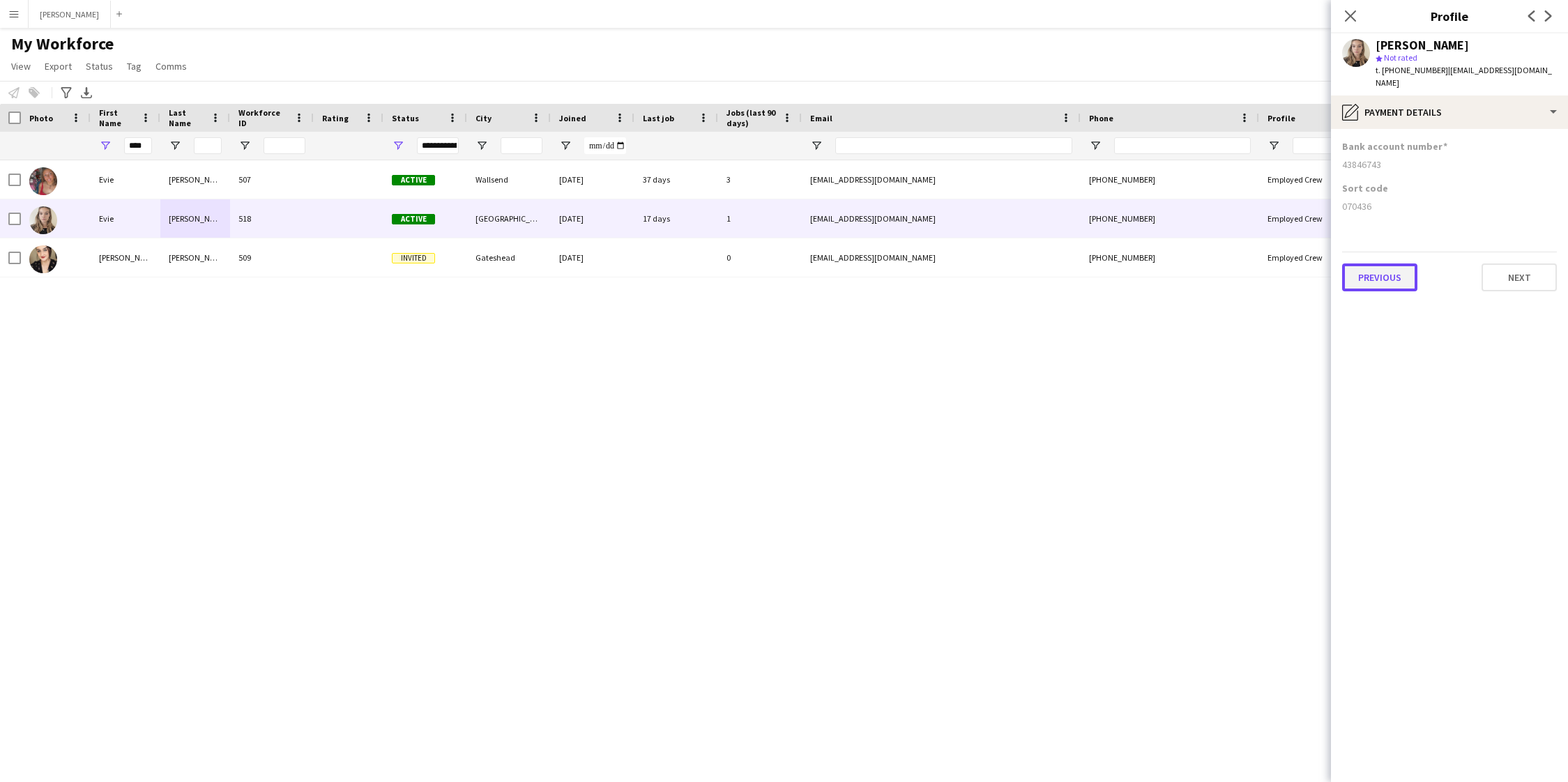
click at [1372, 266] on button "Previous" at bounding box center [1380, 277] width 76 height 28
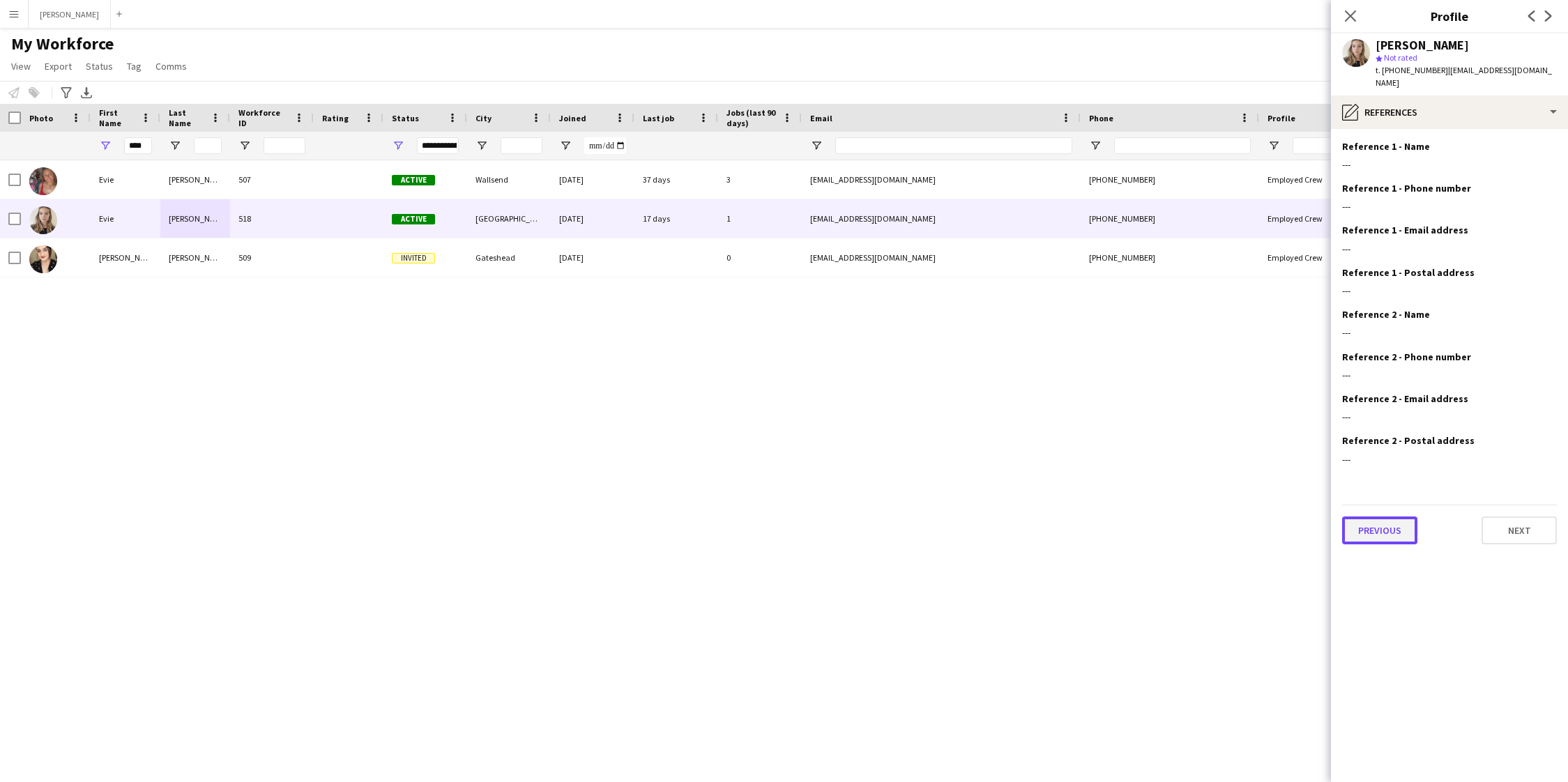
click at [1390, 518] on button "Previous" at bounding box center [1380, 530] width 76 height 28
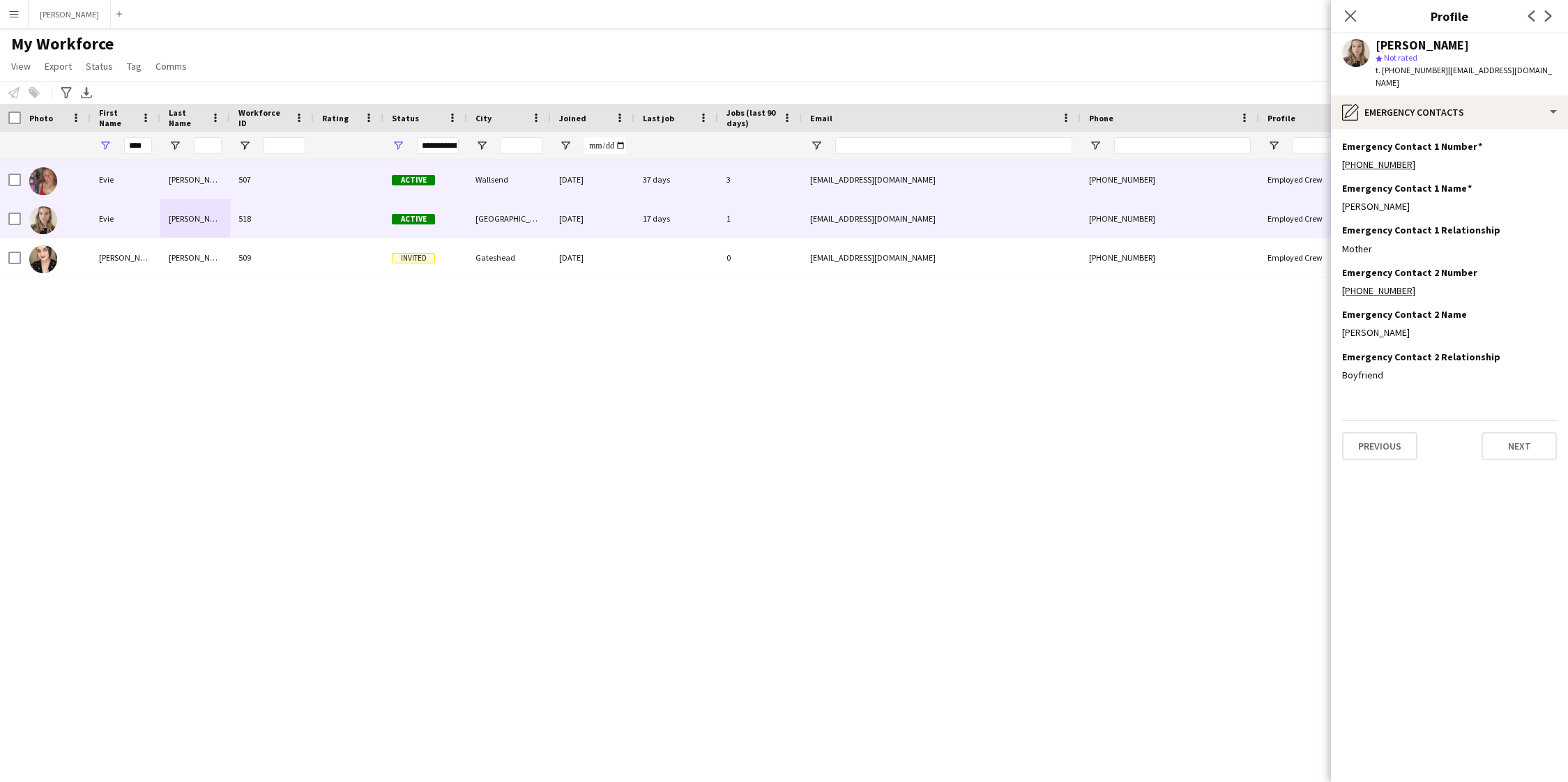
drag, startPoint x: 1404, startPoint y: 194, endPoint x: 1321, endPoint y: 195, distance: 83.0
click at [1321, 195] on body "Menu Boards Boards Boards All jobs Status Workforce Workforce My Workforce Recr…" at bounding box center [784, 391] width 1568 height 782
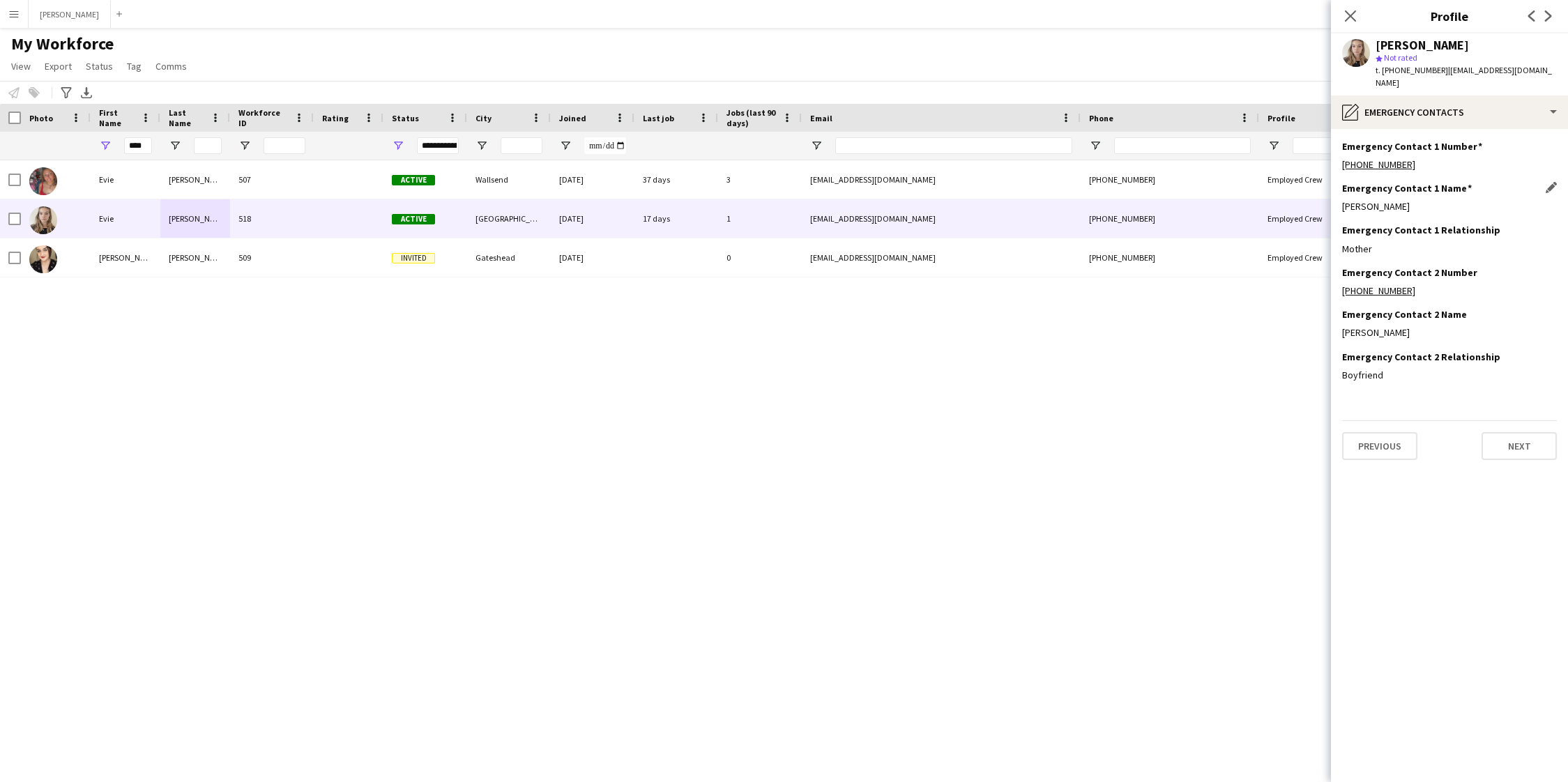
click at [1408, 200] on div "[PERSON_NAME]" at bounding box center [1449, 206] width 215 height 12
drag, startPoint x: 1406, startPoint y: 195, endPoint x: 1339, endPoint y: 198, distance: 67.1
click at [1339, 198] on app-section-data-types "Emergency Contact 1 Number Edit this field [PHONE_NUMBER] Emergency Contact 1 N…" at bounding box center [1450, 456] width 237 height 653
copy div "[PERSON_NAME]"
click at [1410, 200] on div "[PERSON_NAME]" at bounding box center [1449, 206] width 215 height 12
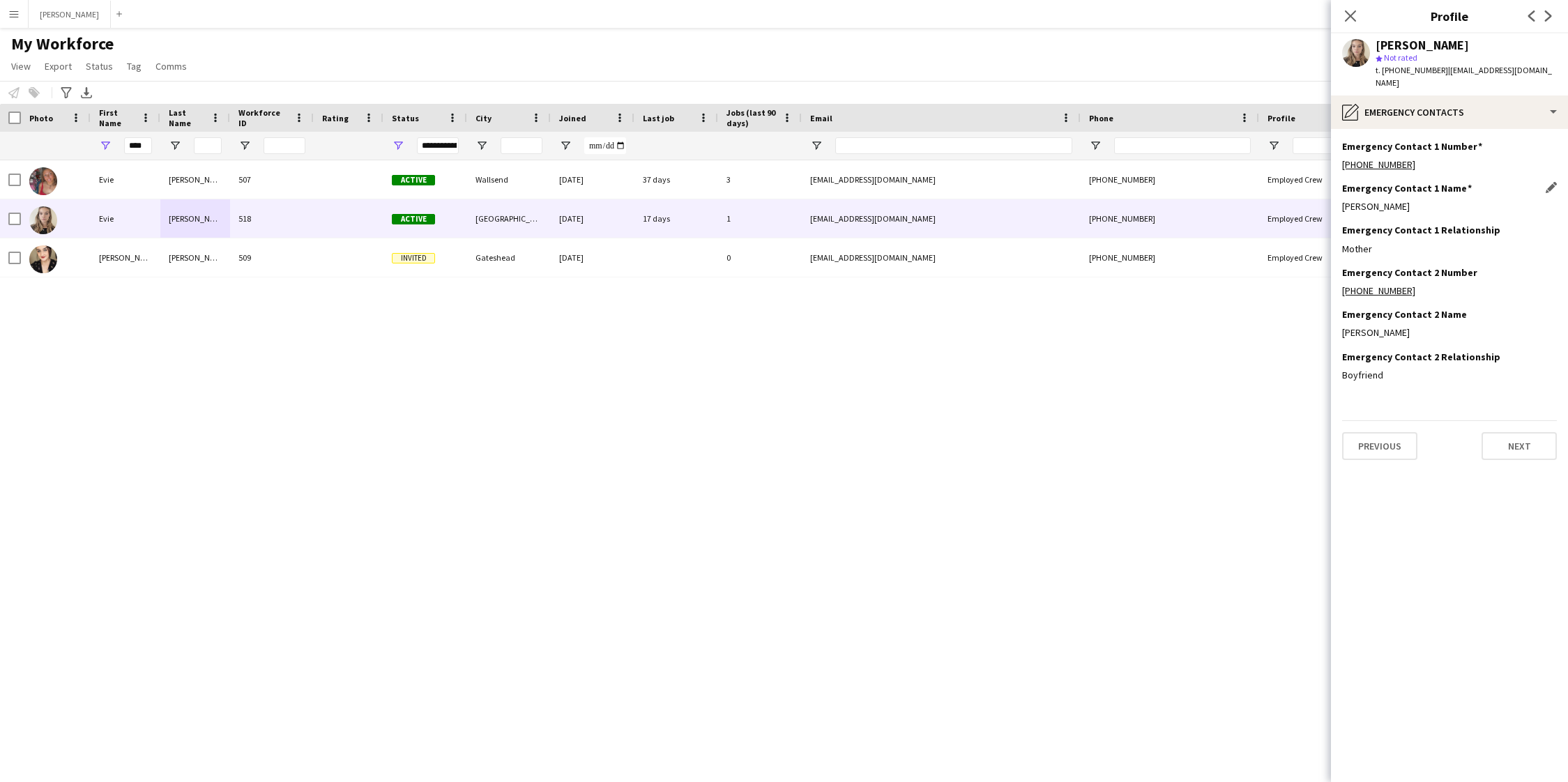
click at [1410, 200] on div "[PERSON_NAME]" at bounding box center [1449, 206] width 215 height 12
drag, startPoint x: 1404, startPoint y: 196, endPoint x: 1340, endPoint y: 192, distance: 64.1
click at [1340, 192] on app-section-data-types "Emergency Contact 1 Number Edit this field [PHONE_NUMBER] Emergency Contact 1 N…" at bounding box center [1450, 456] width 237 height 653
drag, startPoint x: 1406, startPoint y: 150, endPoint x: 1348, endPoint y: 153, distance: 58.1
click at [1348, 158] on div "[PHONE_NUMBER]" at bounding box center [1449, 164] width 215 height 12
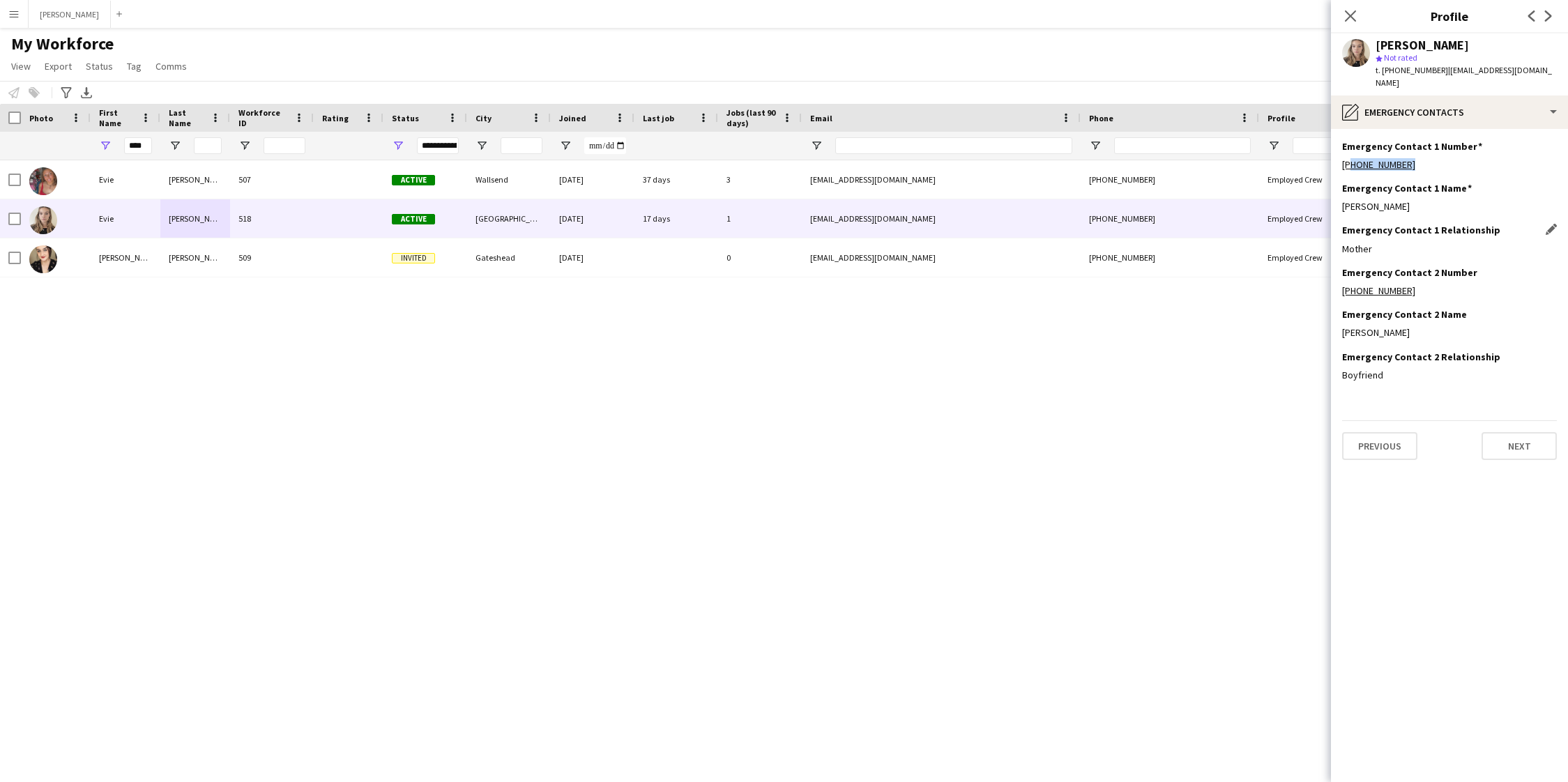
copy link "447983906043"
drag, startPoint x: 146, startPoint y: 147, endPoint x: 76, endPoint y: 148, distance: 70.0
click at [76, 148] on div "****" at bounding box center [745, 146] width 1491 height 28
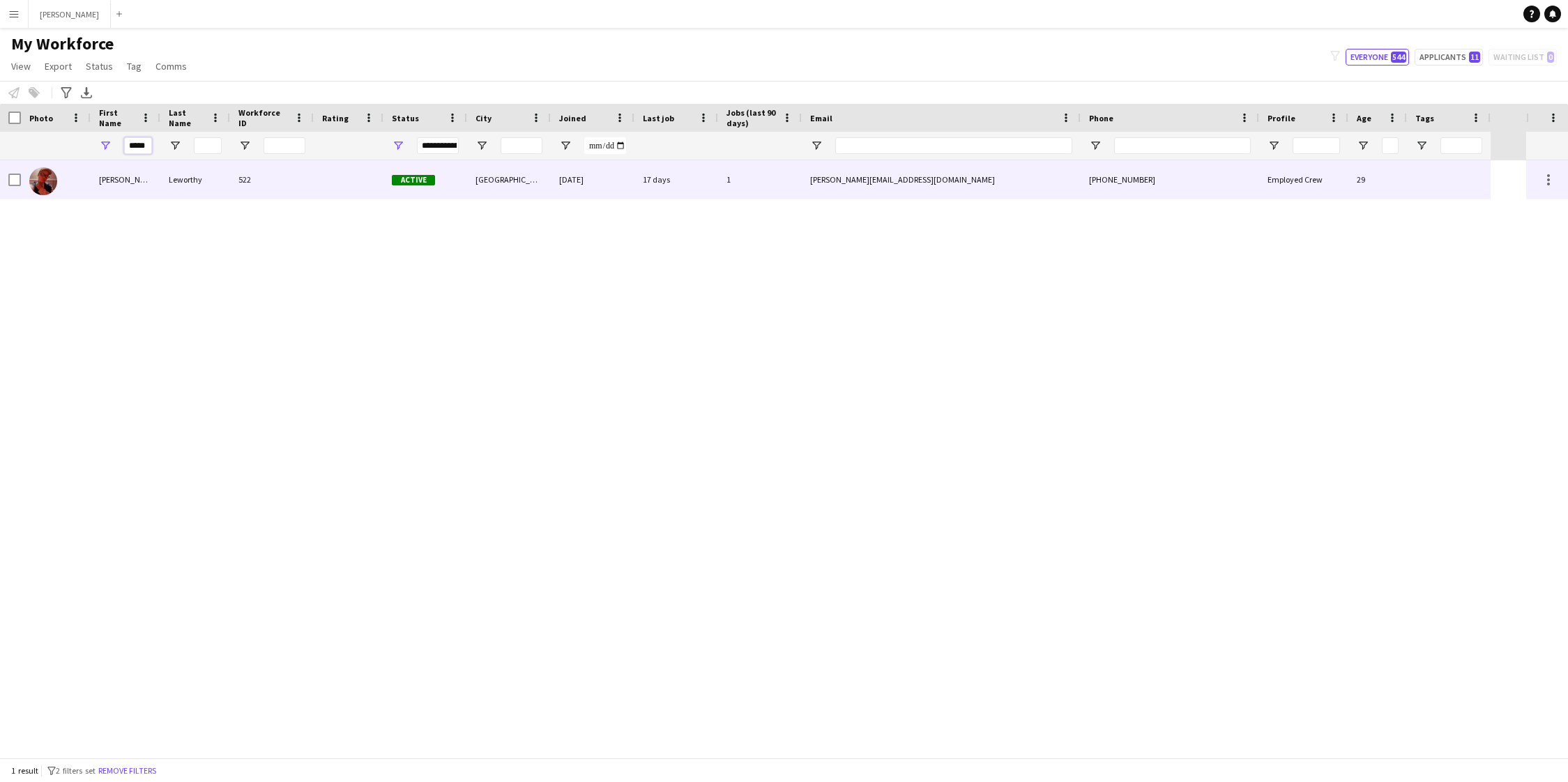
type input "*****"
click at [124, 183] on div "[PERSON_NAME]" at bounding box center [125, 179] width 70 height 39
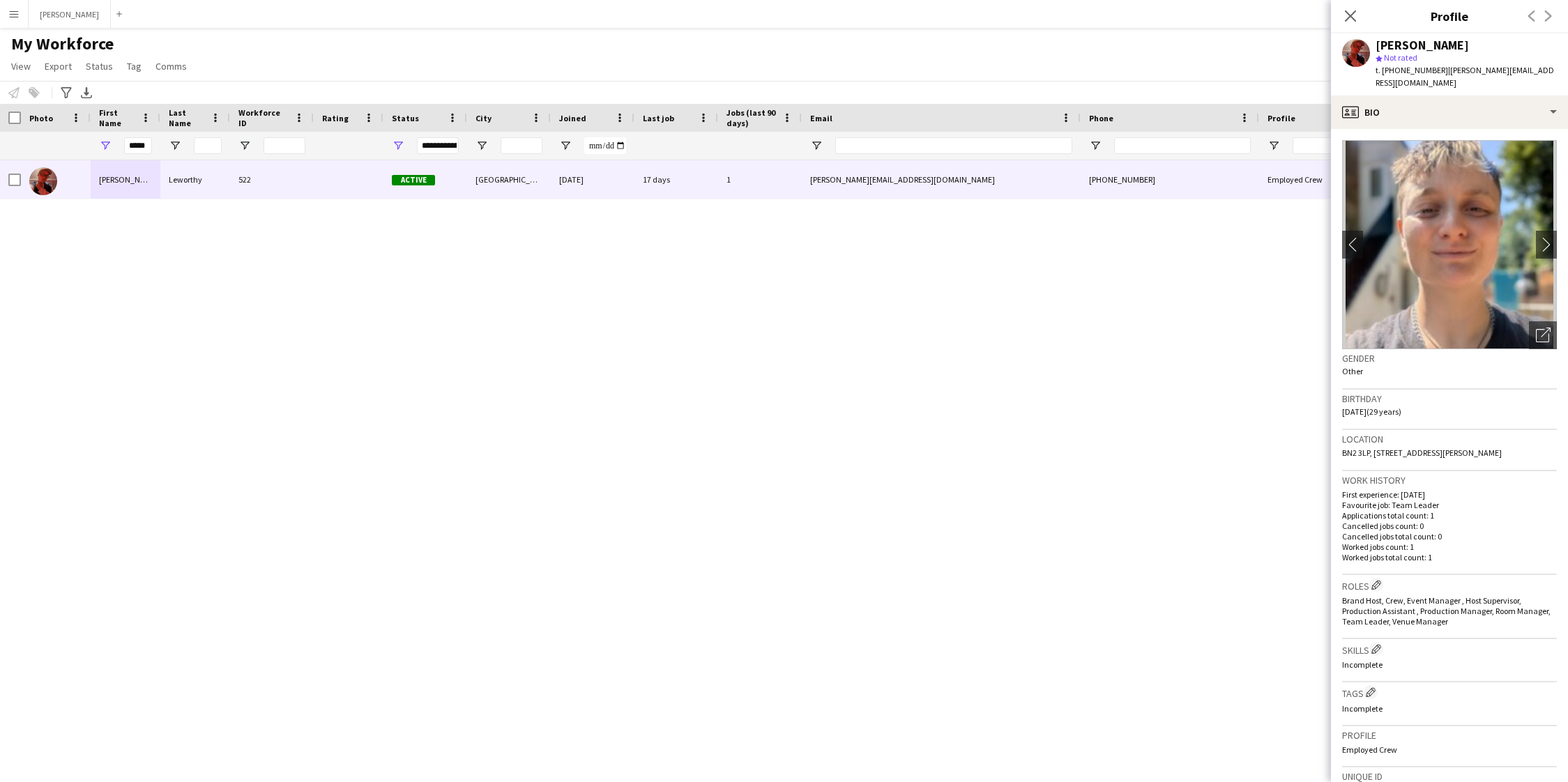
scroll to position [262, 0]
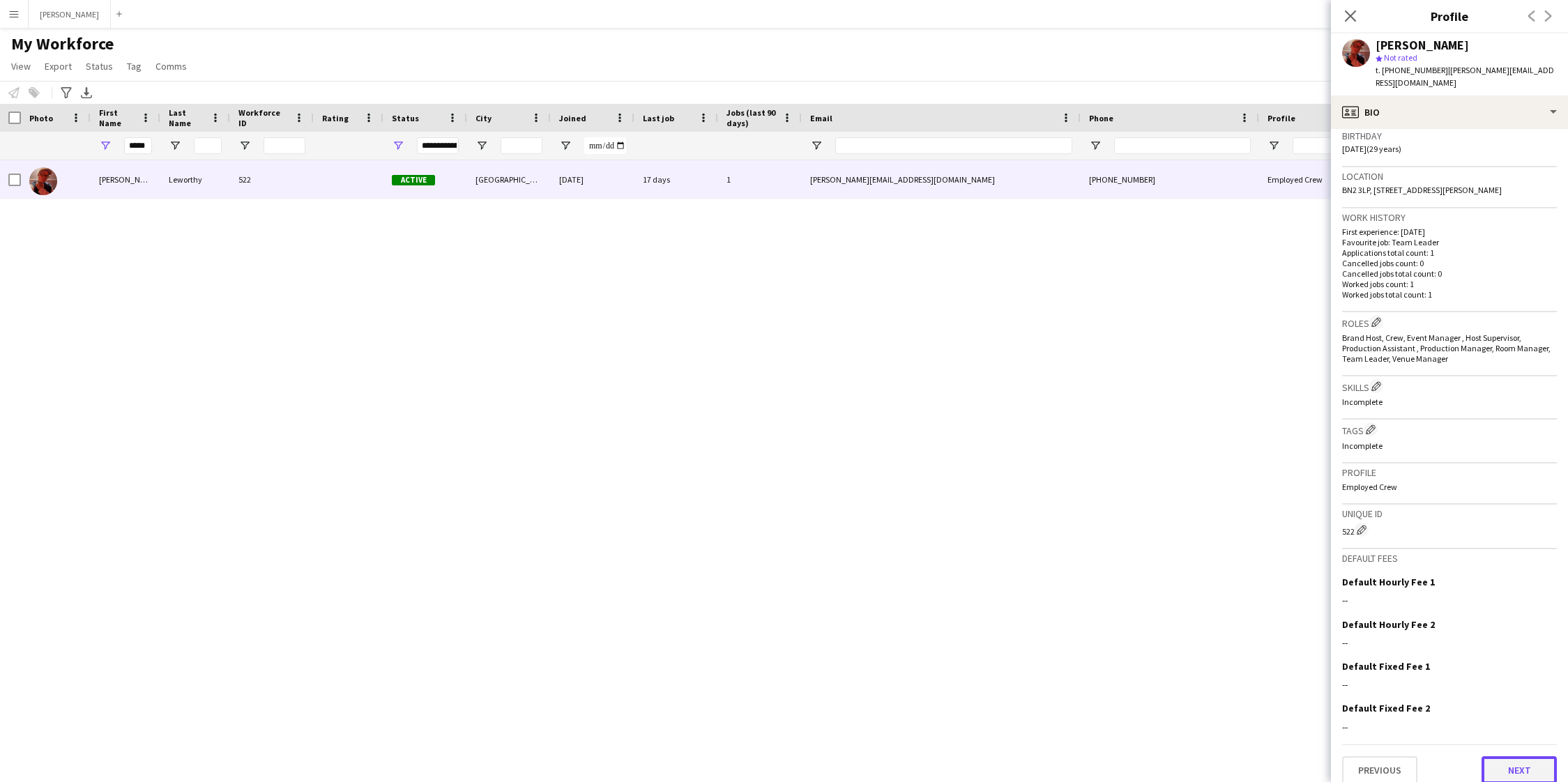
click at [1519, 756] on button "Next" at bounding box center [1519, 770] width 76 height 28
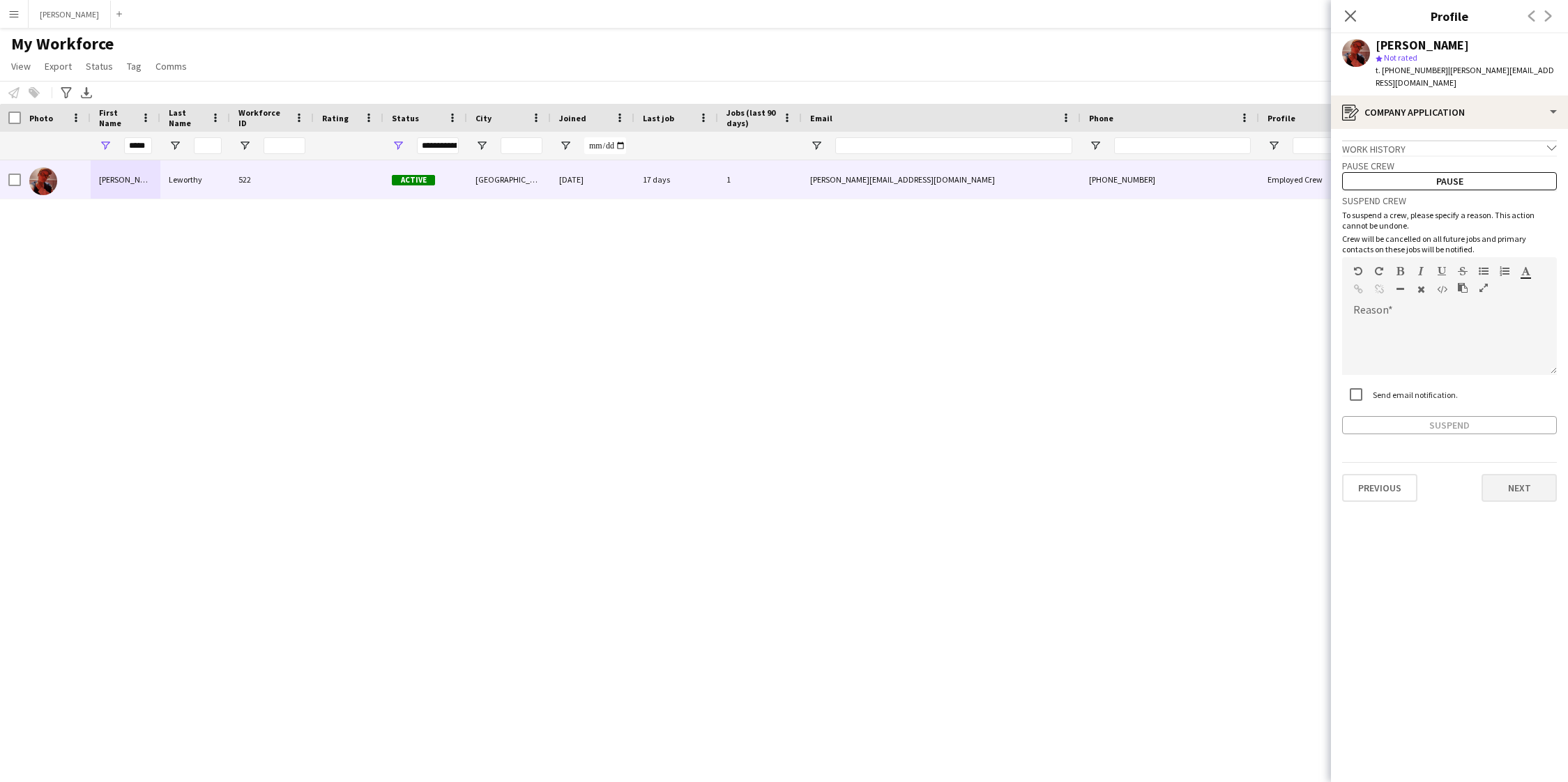
click at [1509, 474] on button "Next" at bounding box center [1519, 488] width 76 height 28
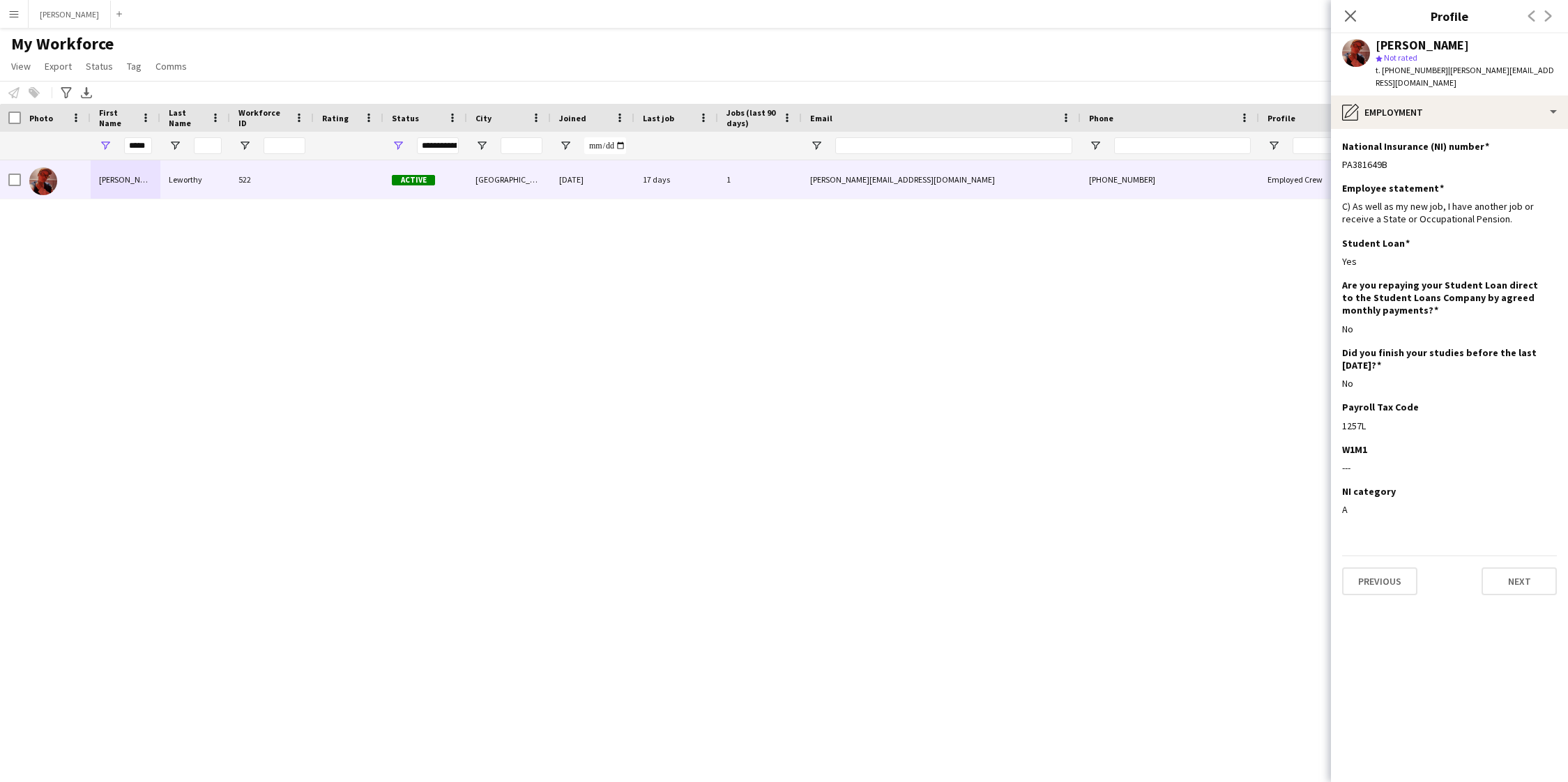
drag, startPoint x: 1386, startPoint y: 153, endPoint x: 1337, endPoint y: 156, distance: 49.1
click at [1337, 156] on app-section-data-types "National Insurance (NI) number Edit this field PA381649B Employee statement Edi…" at bounding box center [1450, 456] width 237 height 653
copy div "PA381649B"
click at [1354, 419] on div "1257L" at bounding box center [1449, 425] width 215 height 12
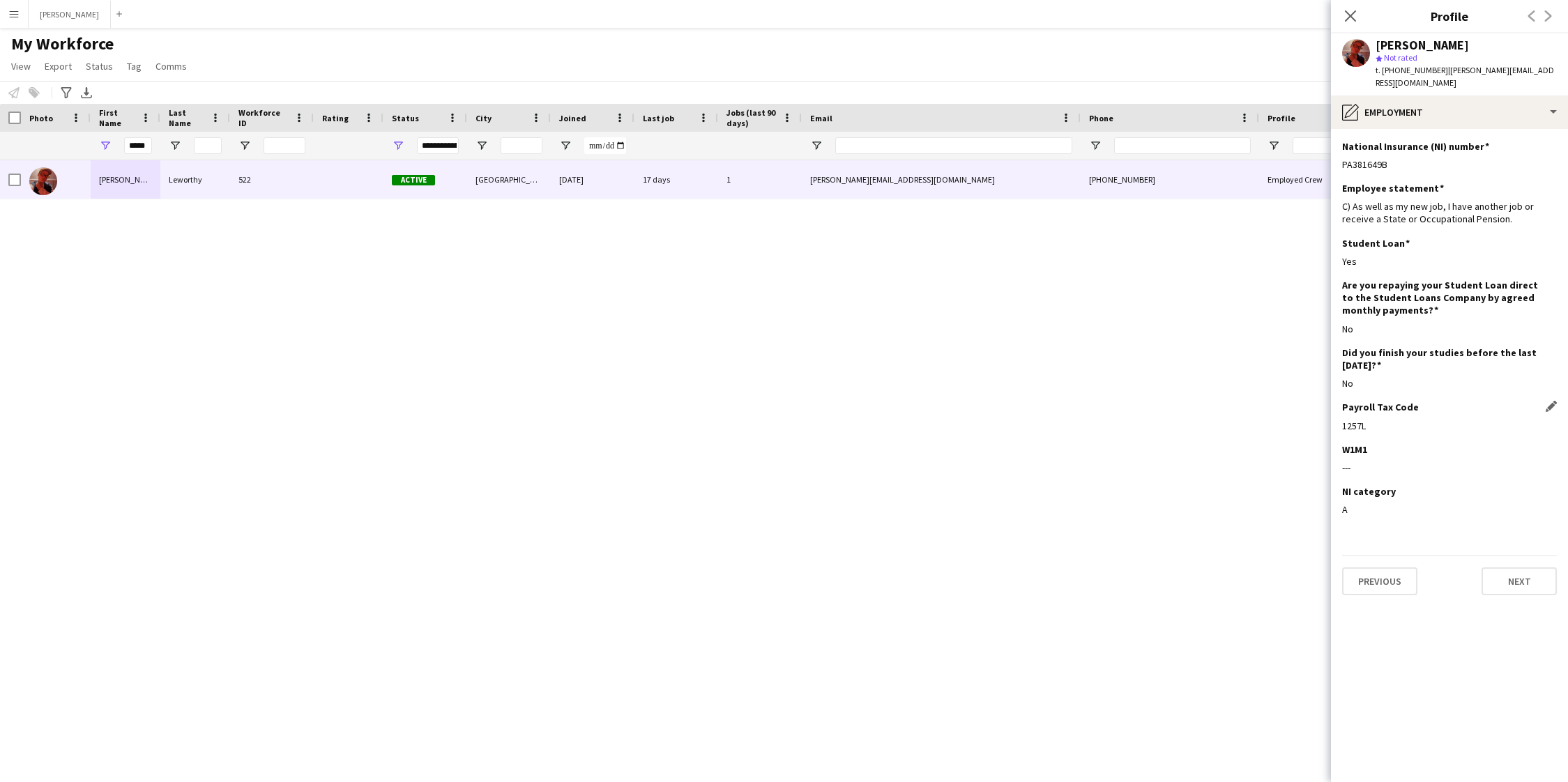
click at [1354, 419] on div "1257L" at bounding box center [1449, 425] width 215 height 12
copy div "1257L"
click at [1377, 571] on button "Previous" at bounding box center [1380, 581] width 76 height 28
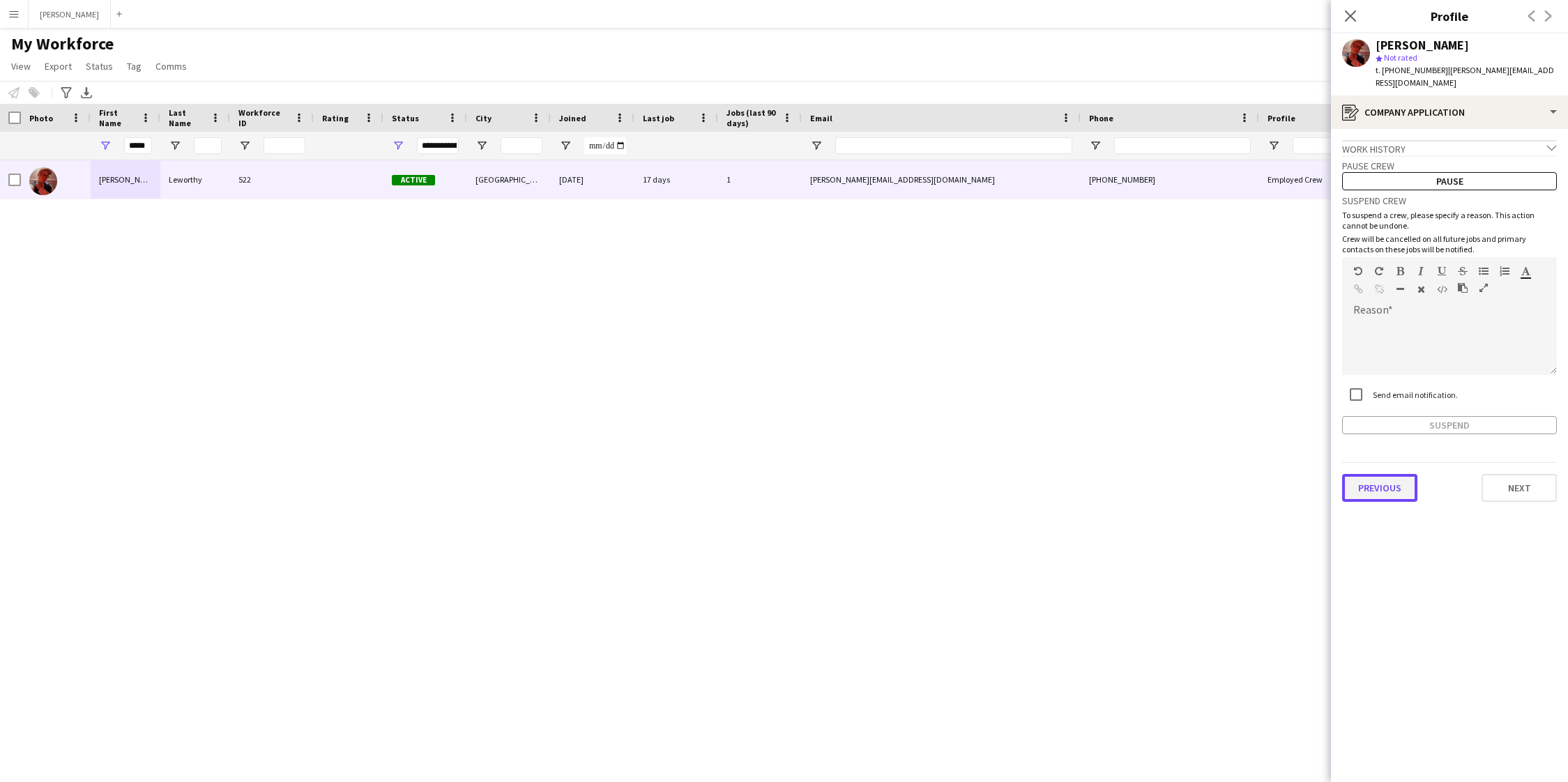
click at [1377, 474] on button "Previous" at bounding box center [1380, 488] width 76 height 28
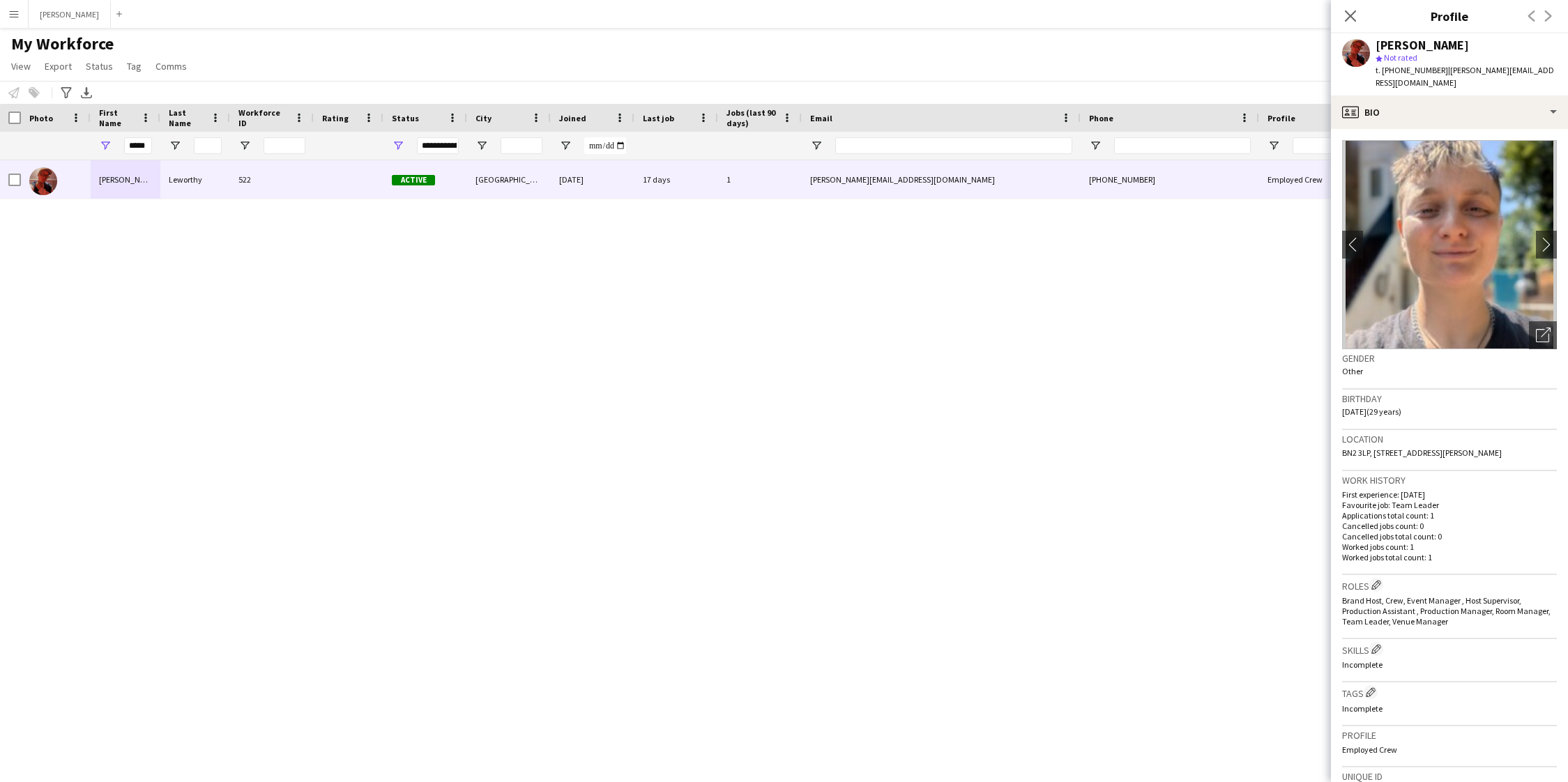
click at [1418, 447] on span "BN2 3LP, [STREET_ADDRESS][PERSON_NAME]" at bounding box center [1422, 452] width 160 height 11
drag, startPoint x: 1427, startPoint y: 438, endPoint x: 1372, endPoint y: 441, distance: 55.1
click at [1372, 447] on span "BN2 3LP, [STREET_ADDRESS][PERSON_NAME]" at bounding box center [1422, 452] width 160 height 11
copy span "[STREET_ADDRESS][PERSON_NAME]"
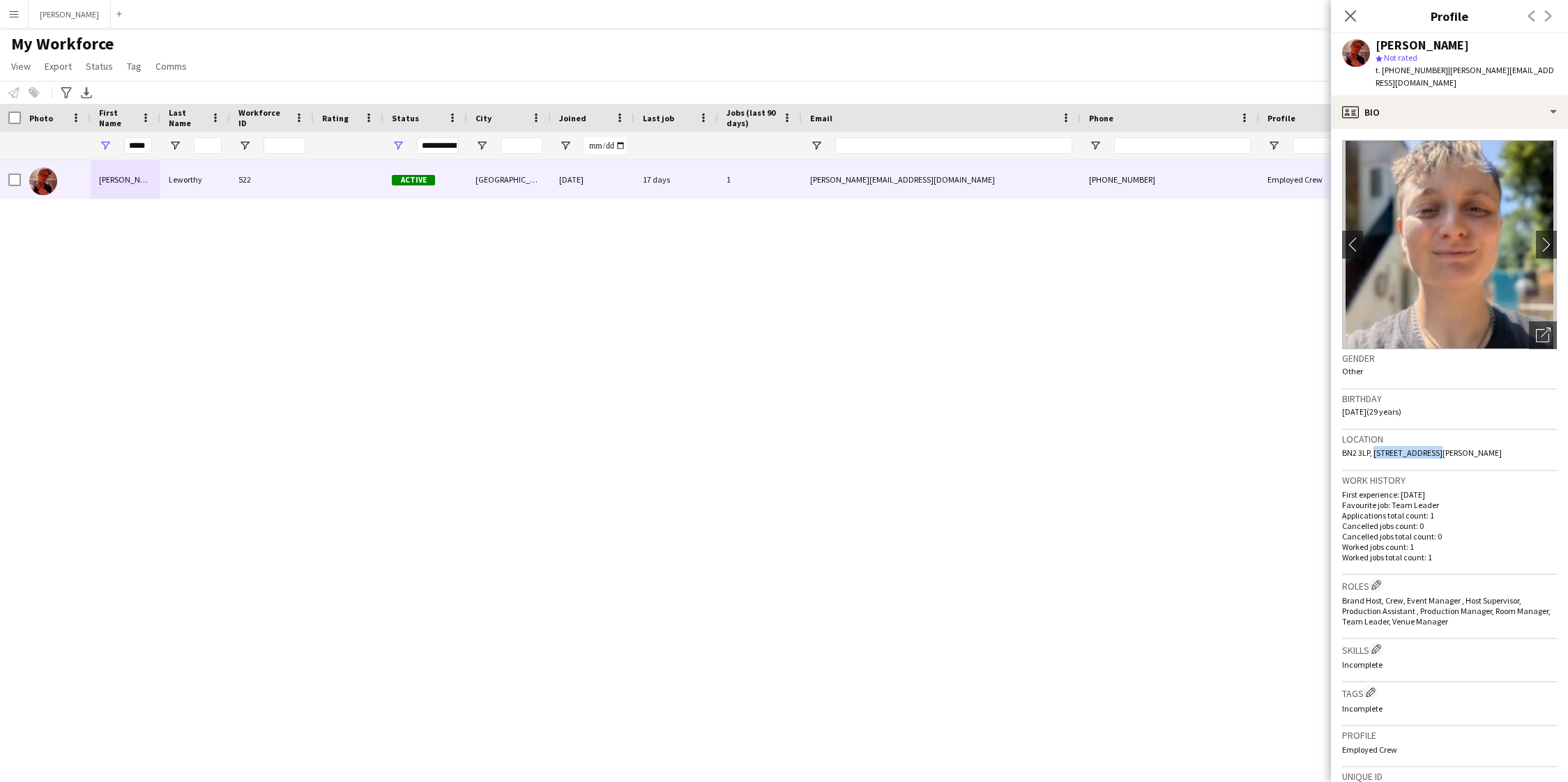
click at [1466, 447] on span "BN2 3LP, [STREET_ADDRESS][PERSON_NAME]" at bounding box center [1422, 452] width 160 height 11
drag, startPoint x: 1430, startPoint y: 437, endPoint x: 1469, endPoint y: 437, distance: 39.0
click at [1469, 447] on span "BN2 3LP, [STREET_ADDRESS][PERSON_NAME]" at bounding box center [1422, 452] width 160 height 11
click at [1459, 447] on span "BN2 3LP, [STREET_ADDRESS][PERSON_NAME]" at bounding box center [1422, 452] width 160 height 11
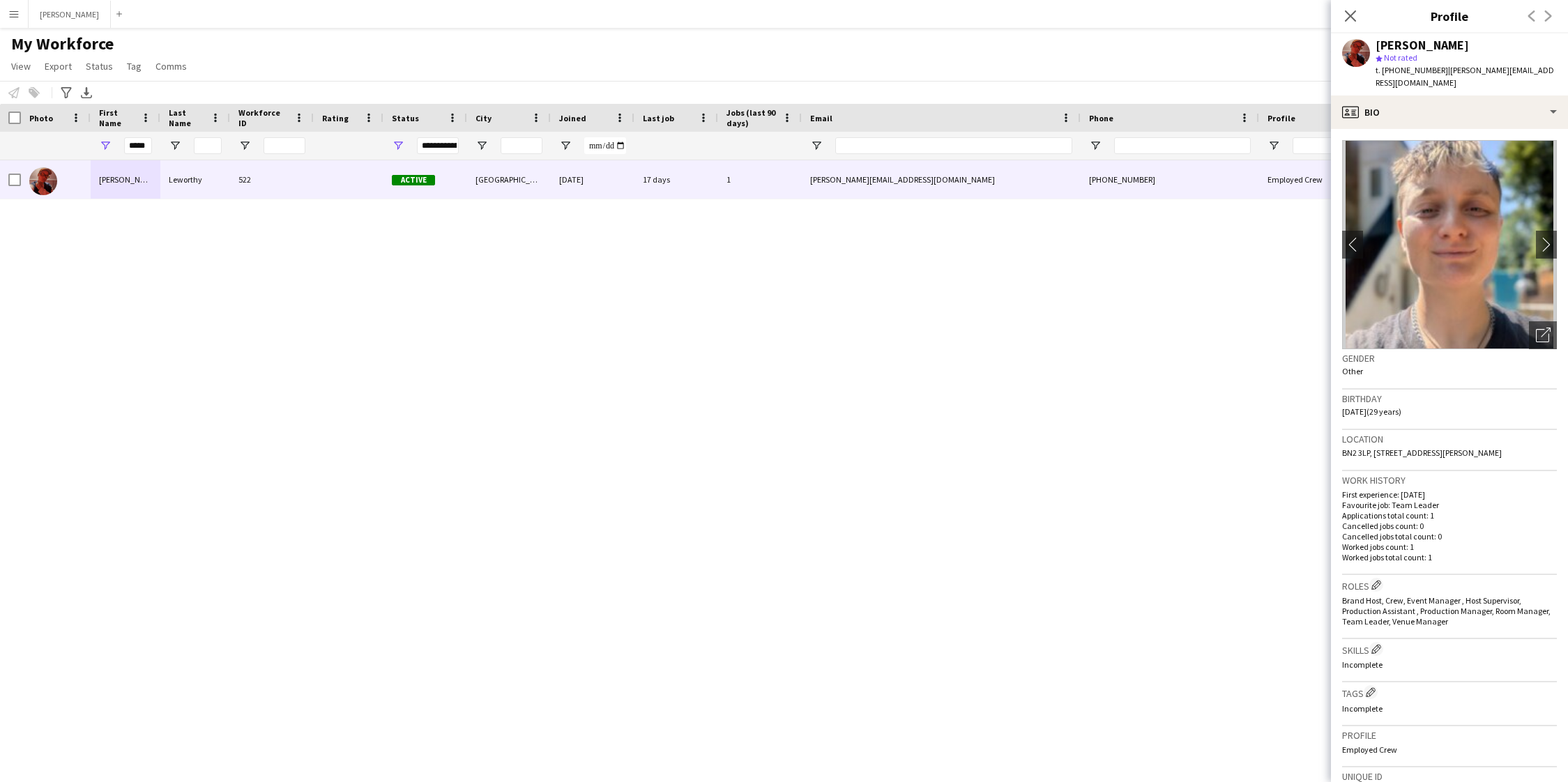
click at [1459, 447] on span "BN2 3LP, [STREET_ADDRESS][PERSON_NAME]" at bounding box center [1422, 452] width 160 height 11
click at [1450, 474] on h3 "Work history" at bounding box center [1449, 479] width 215 height 12
click at [1453, 447] on span "BN2 3LP, [STREET_ADDRESS][PERSON_NAME]" at bounding box center [1422, 452] width 160 height 11
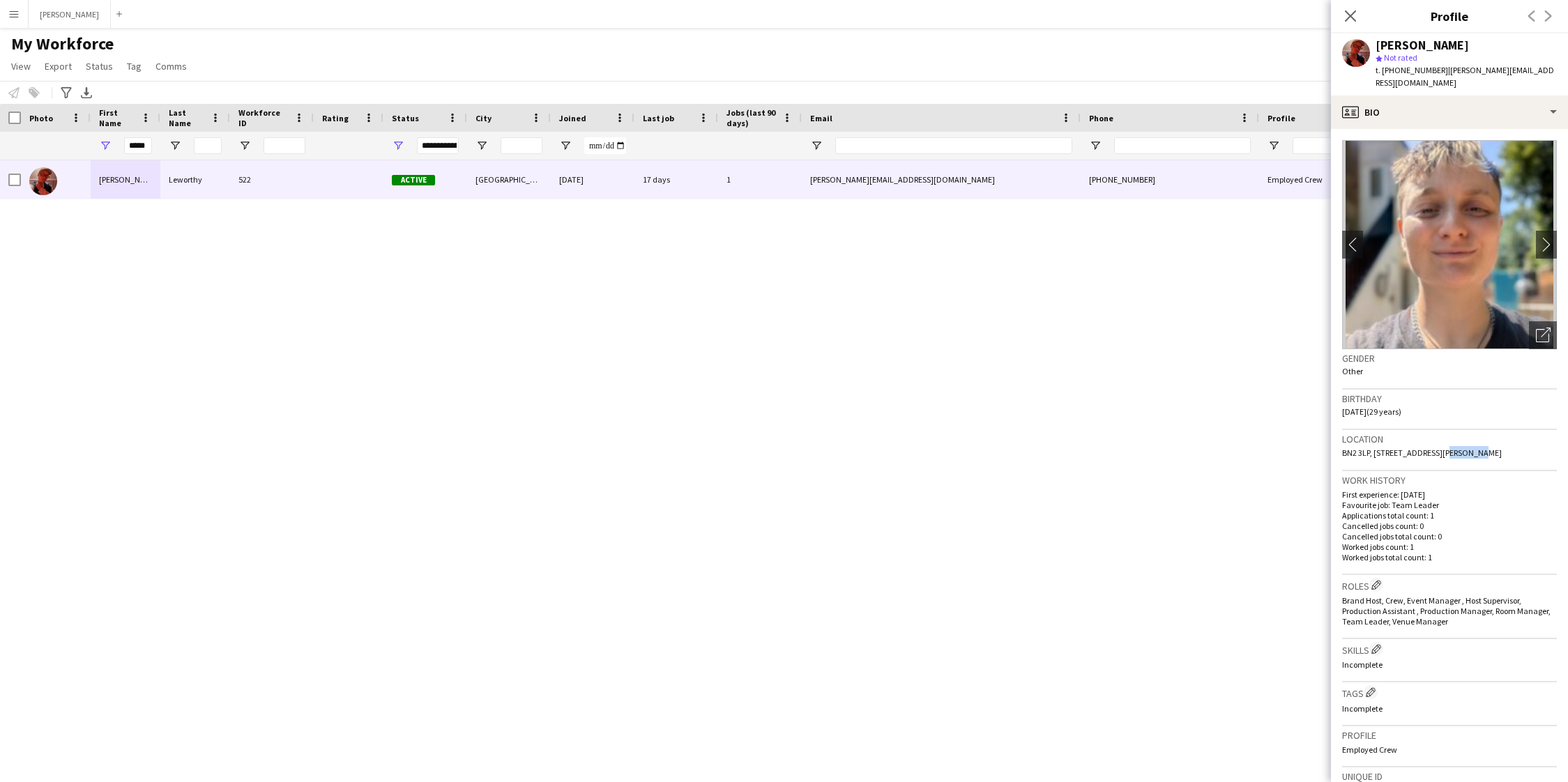
drag, startPoint x: 1439, startPoint y: 67, endPoint x: 1387, endPoint y: 71, distance: 52.2
click at [1387, 71] on span "t. [PHONE_NUMBER]" at bounding box center [1412, 70] width 72 height 11
drag, startPoint x: 1445, startPoint y: 69, endPoint x: 1533, endPoint y: 68, distance: 88.0
click at [1533, 68] on div "[PERSON_NAME] star Not rated t. [PHONE_NUMBER] | [PERSON_NAME][EMAIL_ADDRESS][D…" at bounding box center [1450, 64] width 237 height 62
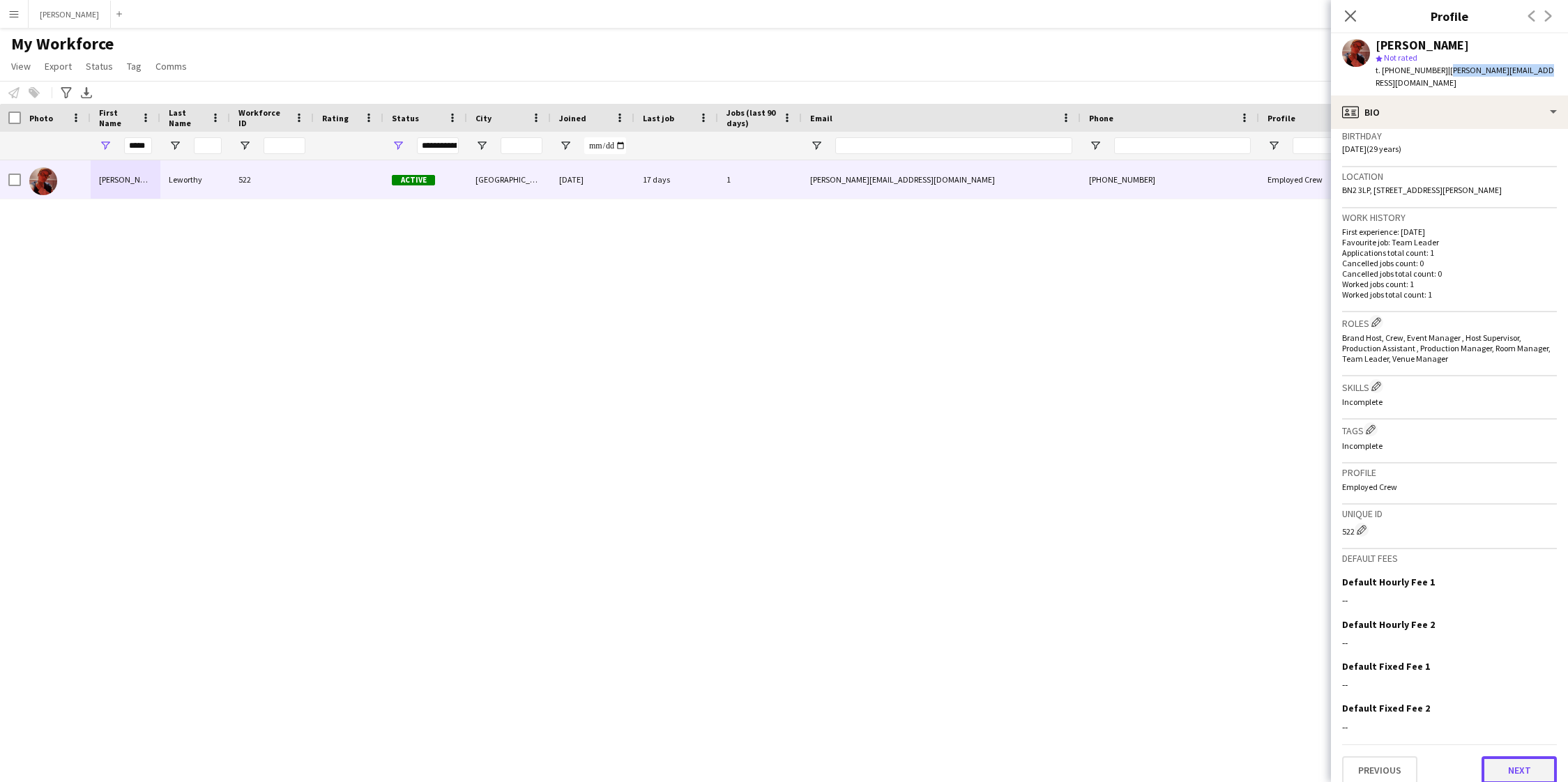
click at [1518, 756] on button "Next" at bounding box center [1519, 770] width 76 height 28
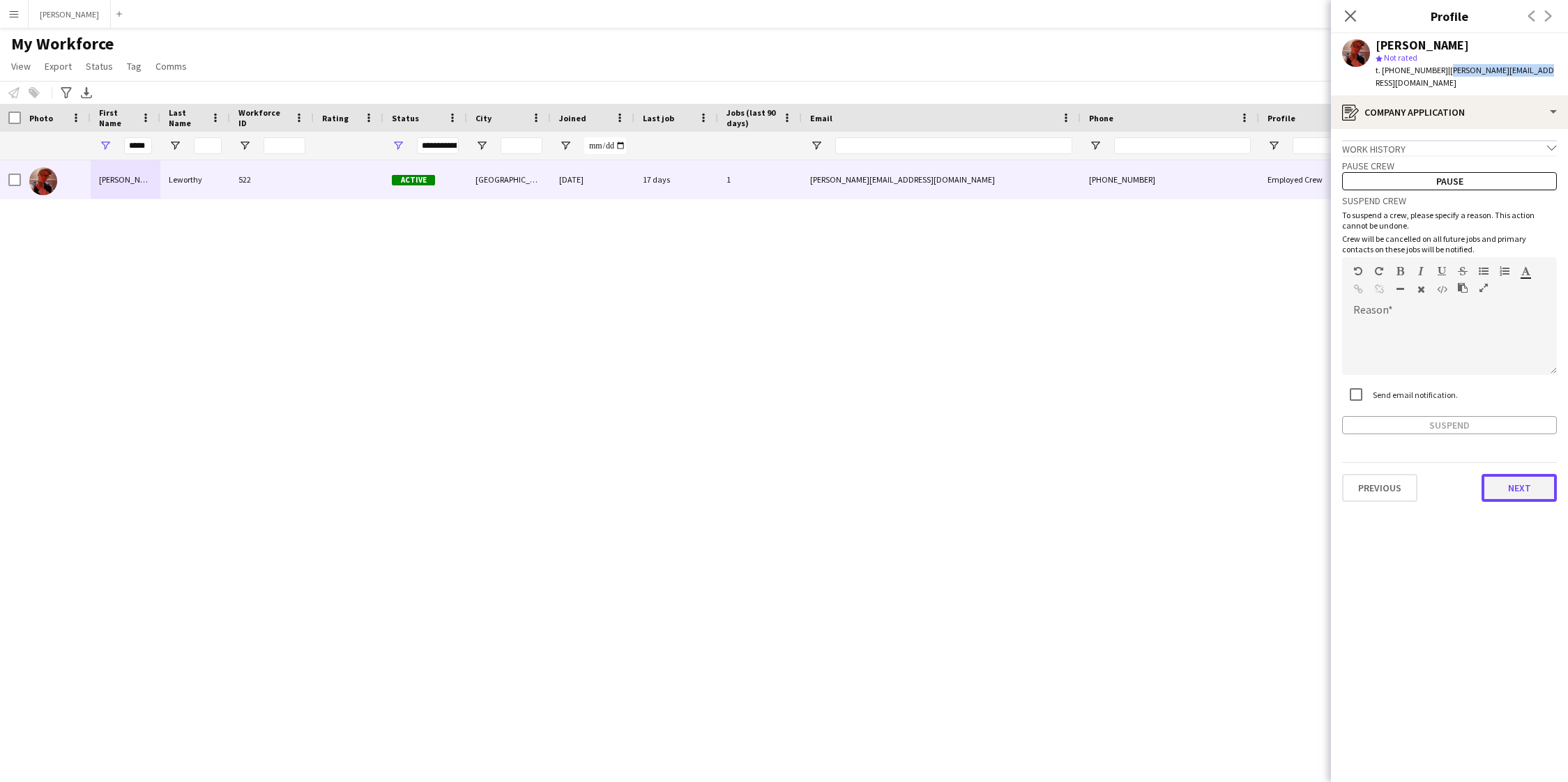
click at [1507, 482] on button "Next" at bounding box center [1519, 488] width 76 height 28
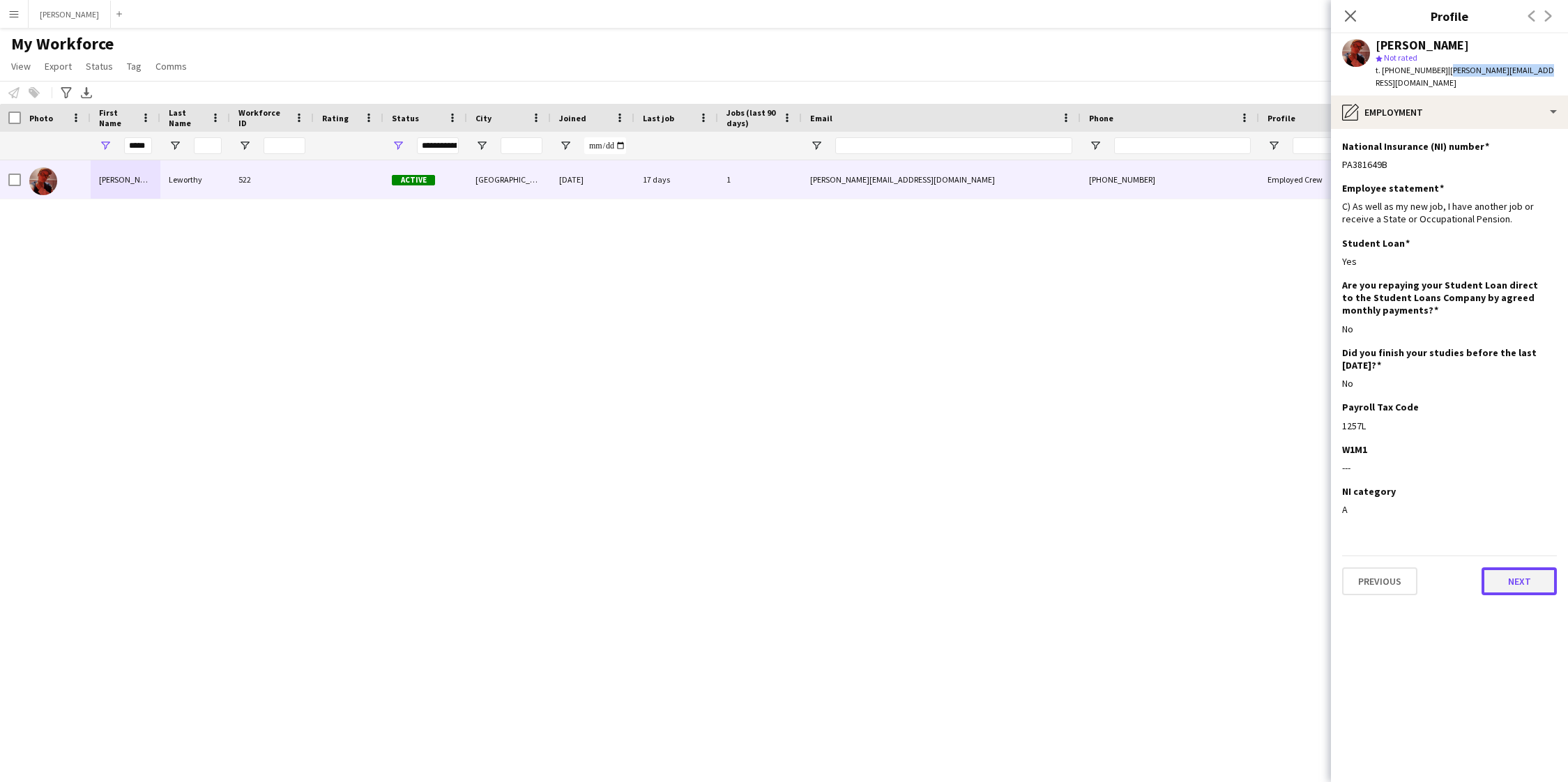
click at [1514, 575] on button "Next" at bounding box center [1519, 581] width 76 height 28
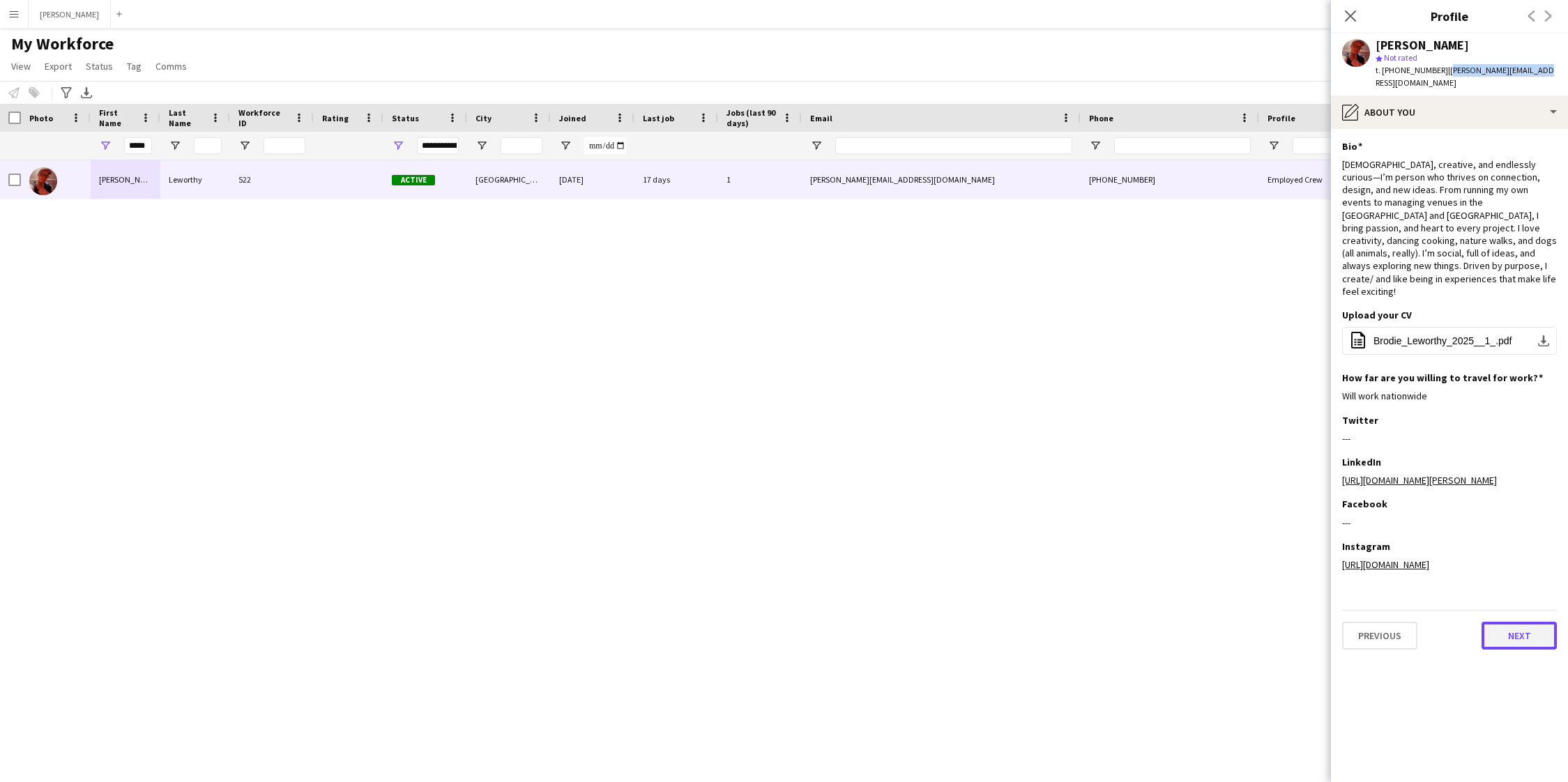
click at [1527, 650] on button "Next" at bounding box center [1519, 636] width 76 height 28
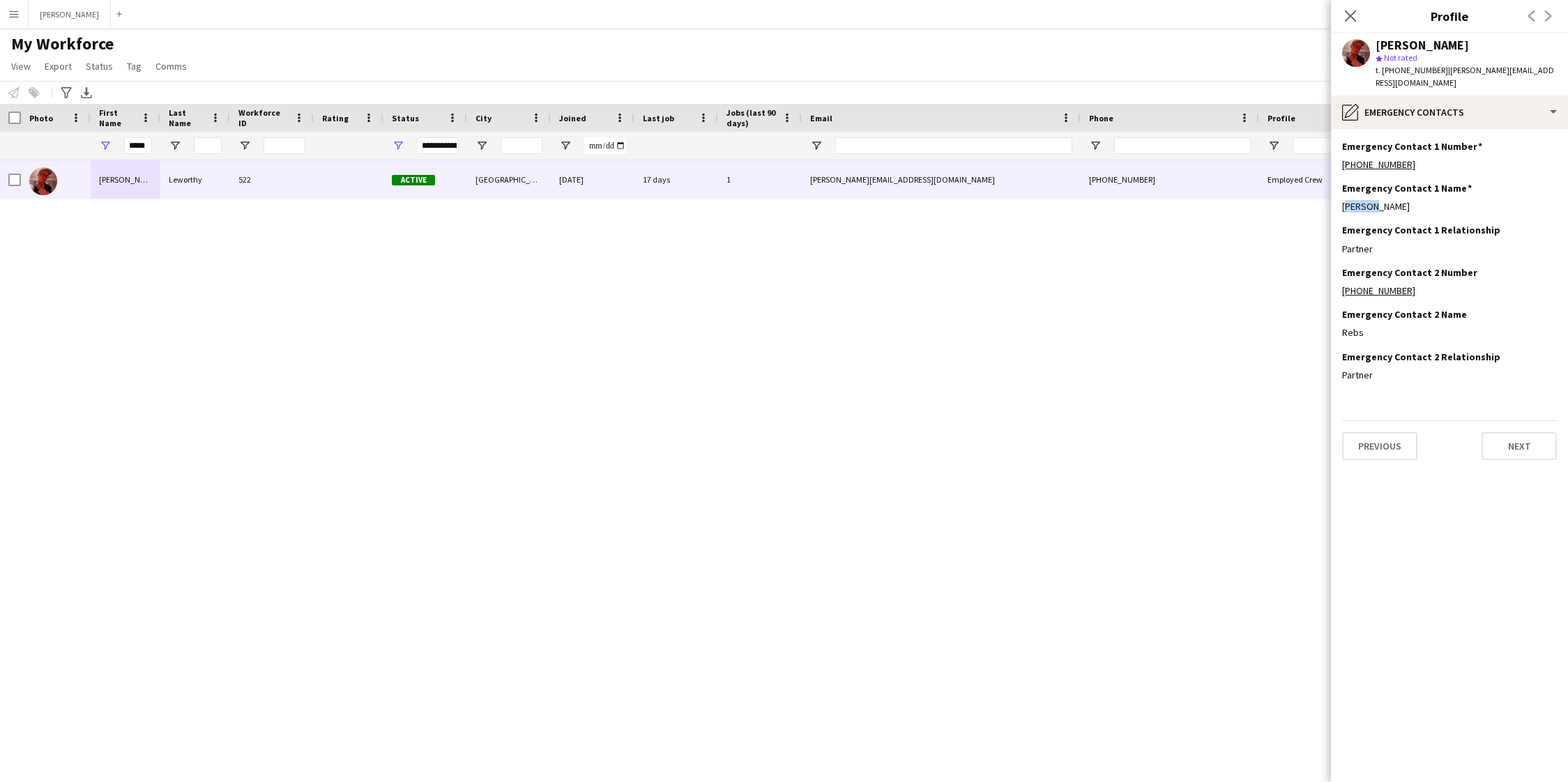
drag, startPoint x: 1370, startPoint y: 192, endPoint x: 1339, endPoint y: 193, distance: 31.0
click at [1339, 193] on app-section-data-types "Emergency Contact 1 Number Edit this field [PHONE_NUMBER] Emergency Contact 1 N…" at bounding box center [1450, 456] width 237 height 653
drag, startPoint x: 1408, startPoint y: 149, endPoint x: 1347, endPoint y: 155, distance: 61.3
click at [1347, 158] on div "[PHONE_NUMBER]" at bounding box center [1449, 164] width 215 height 12
click at [1513, 432] on button "Next" at bounding box center [1519, 446] width 76 height 28
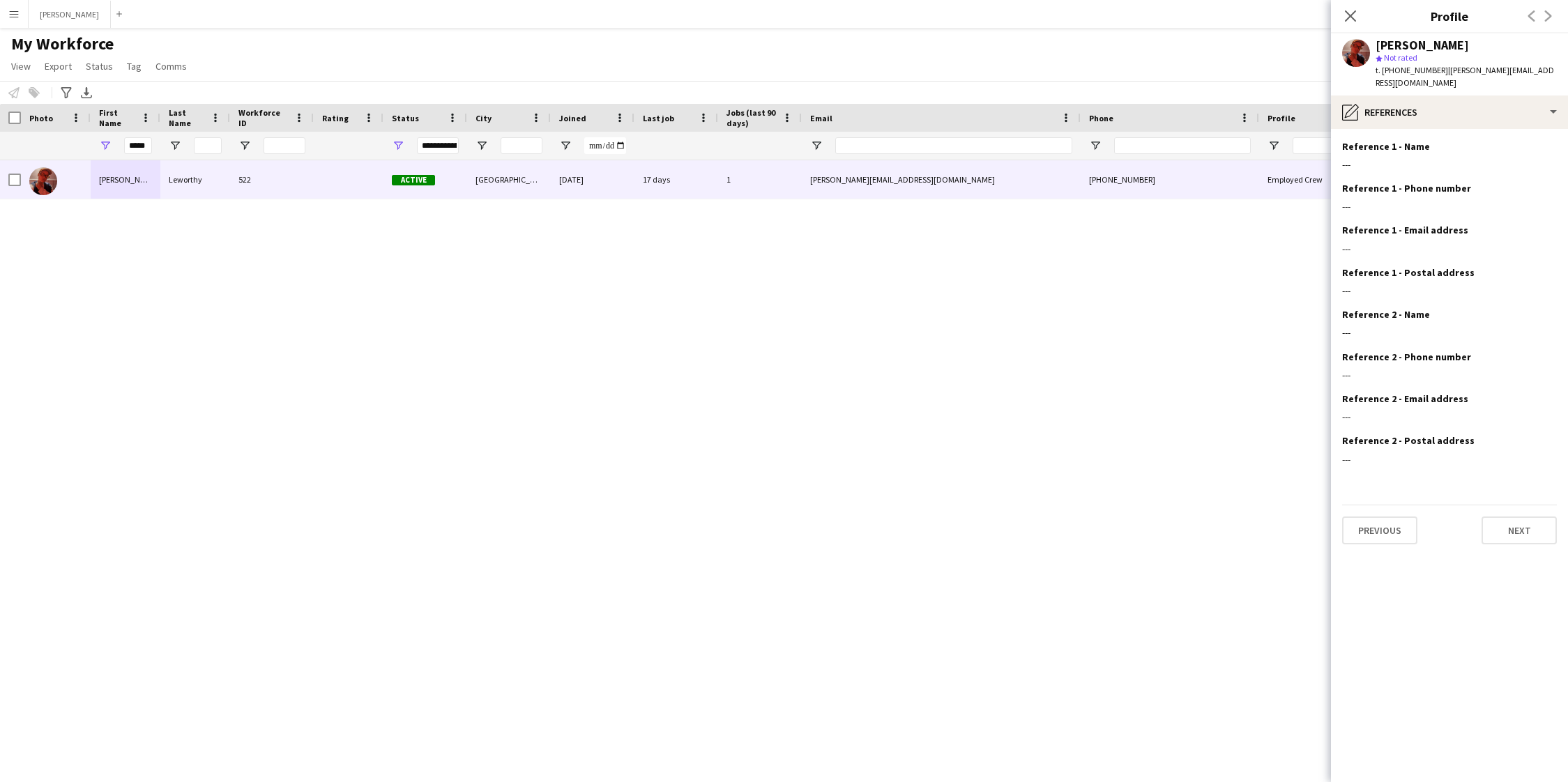
click at [1510, 504] on div "Previous Next" at bounding box center [1449, 524] width 215 height 39
click at [1517, 517] on button "Next" at bounding box center [1519, 530] width 76 height 28
